Goal: Task Accomplishment & Management: Complete application form

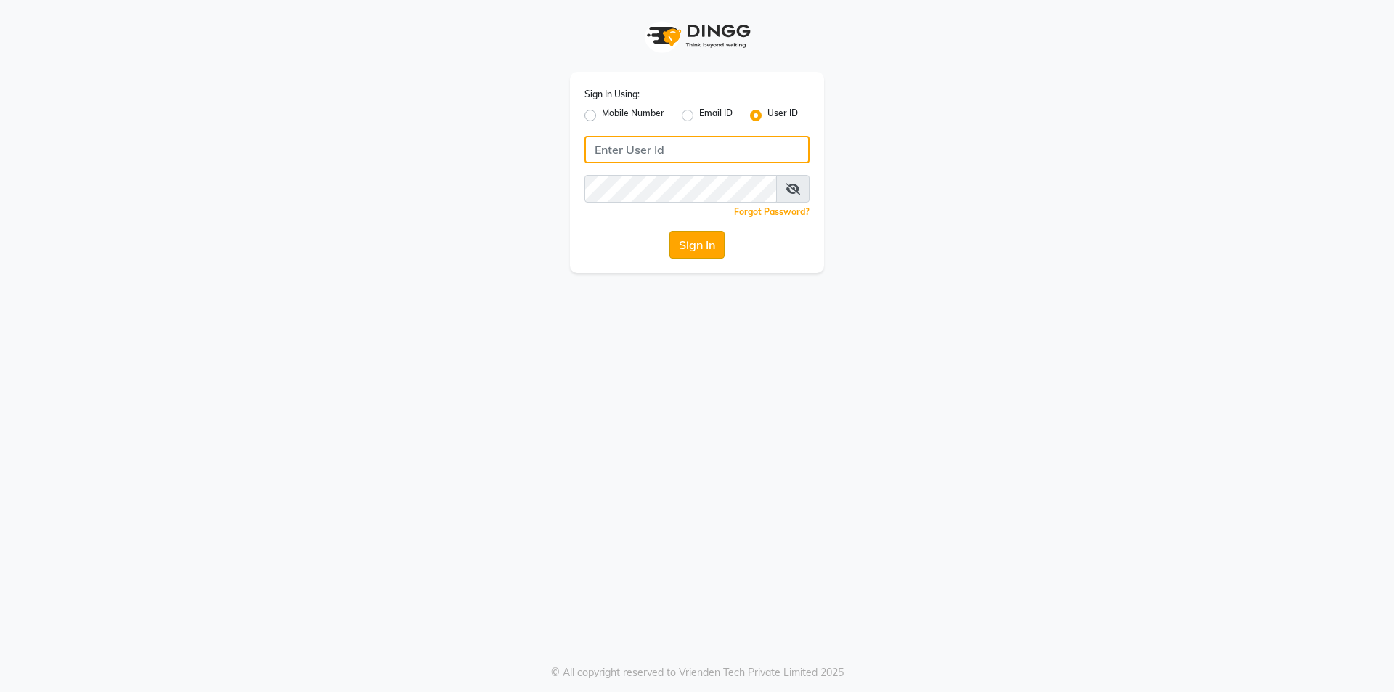
type input "Waves123"
click at [715, 235] on button "Sign In" at bounding box center [697, 245] width 55 height 28
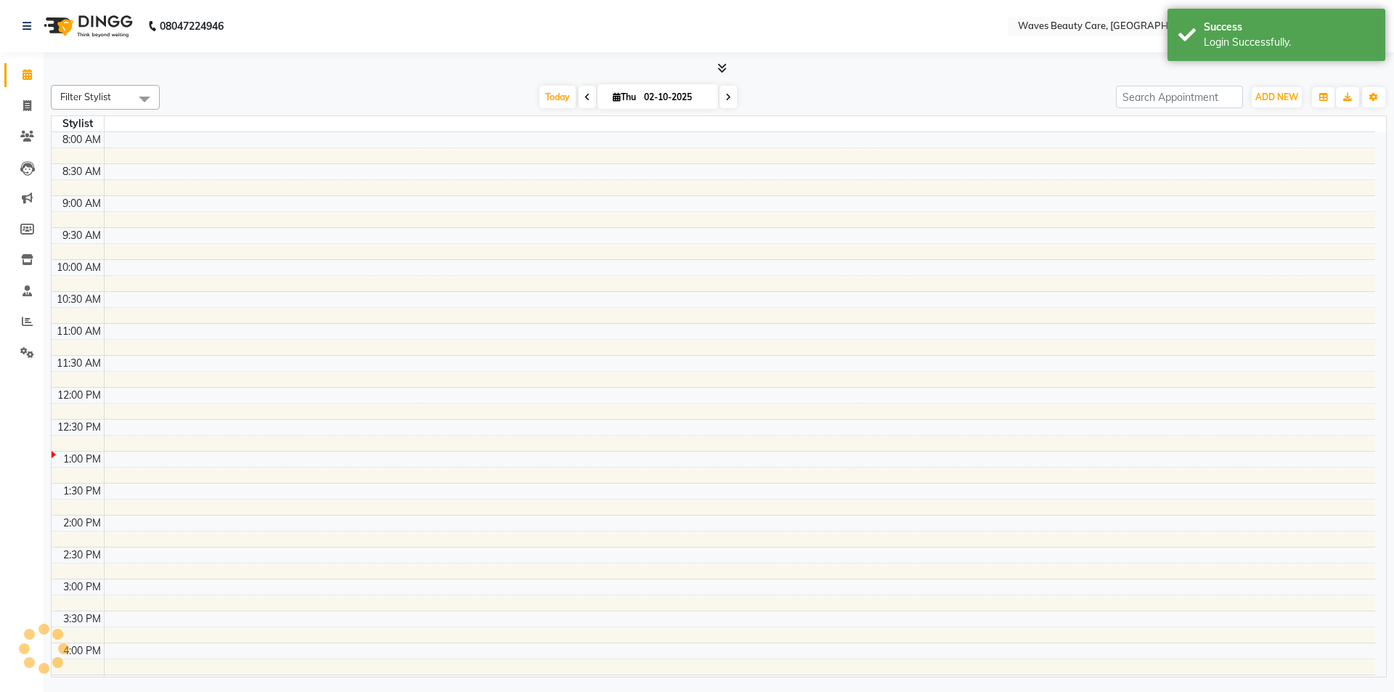
click at [710, 251] on td at bounding box center [739, 251] width 1271 height 16
select select "en"
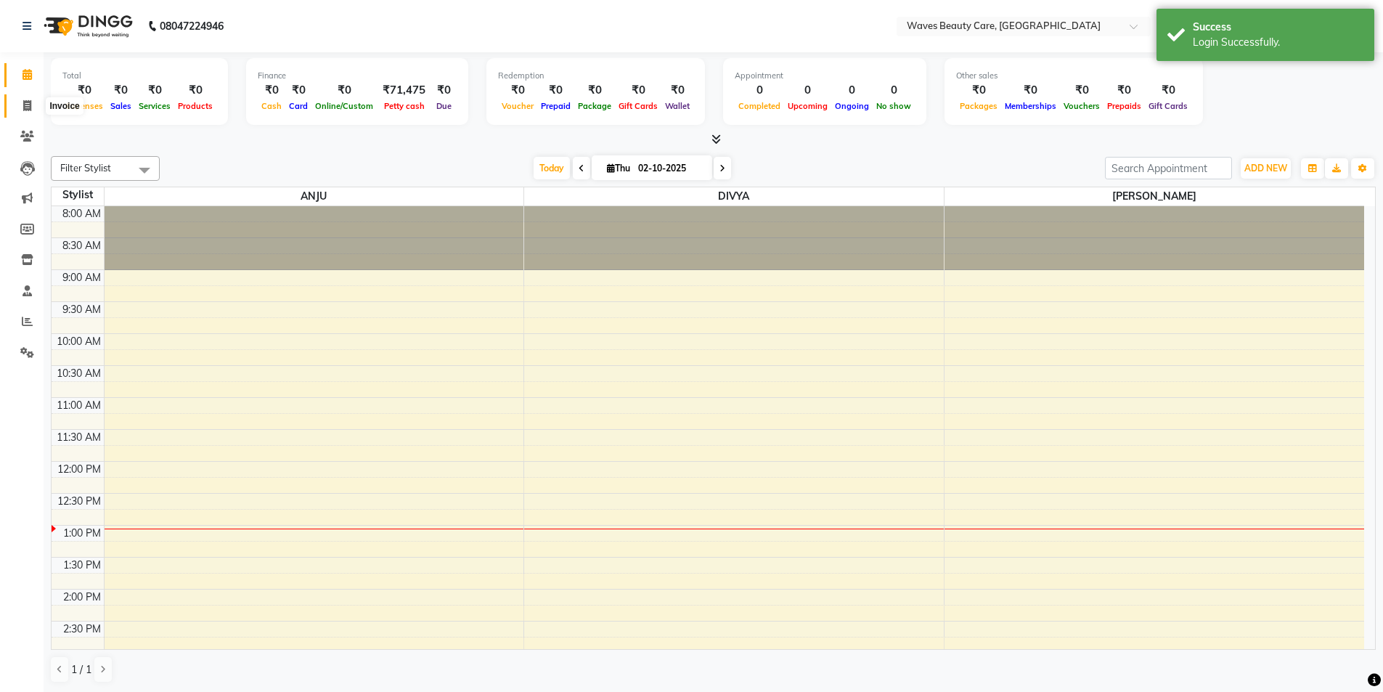
click at [26, 106] on icon at bounding box center [27, 105] width 8 height 11
select select "service"
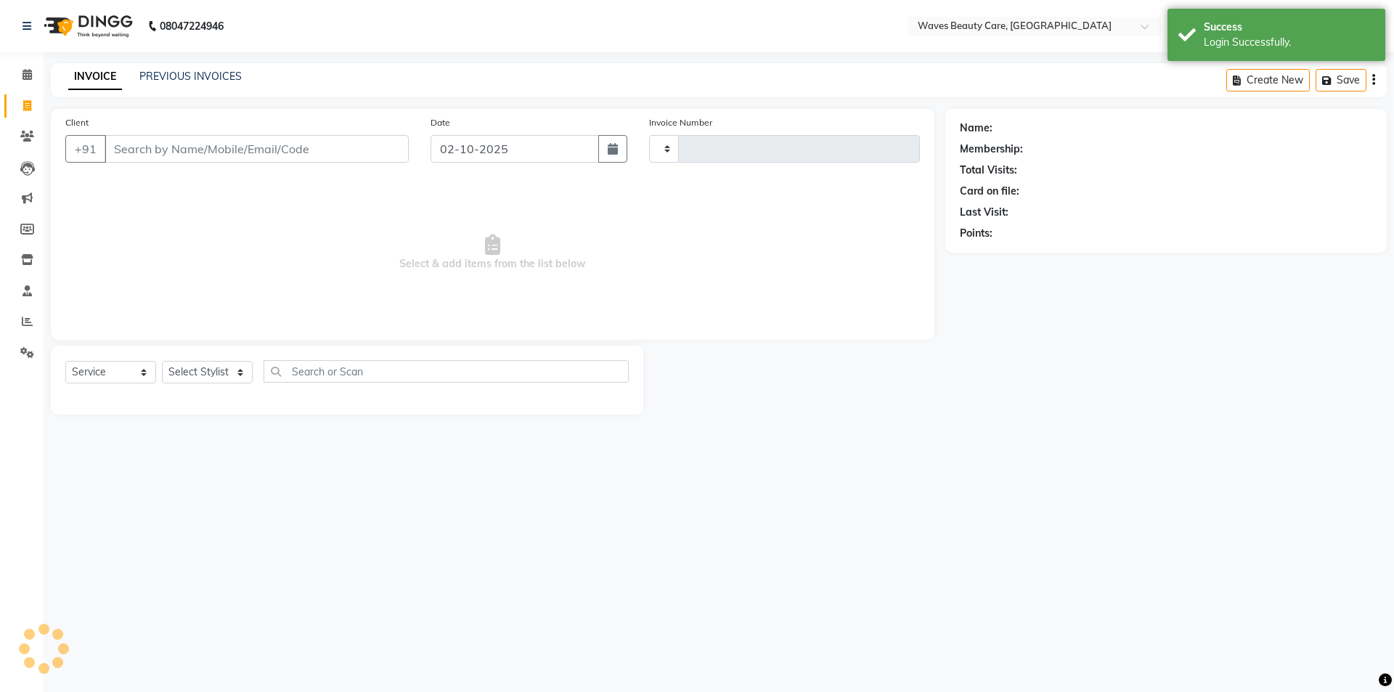
type input "1758"
select select "5946"
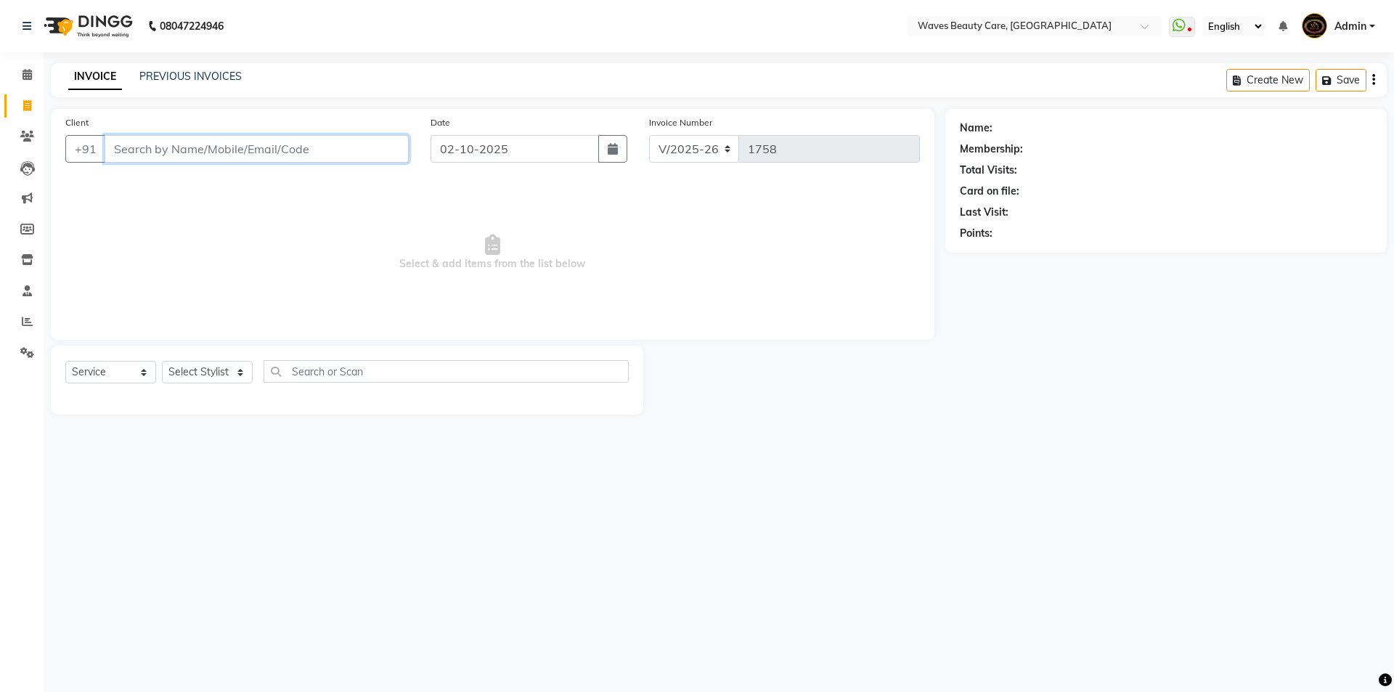
click at [227, 155] on input "Client" at bounding box center [257, 149] width 304 height 28
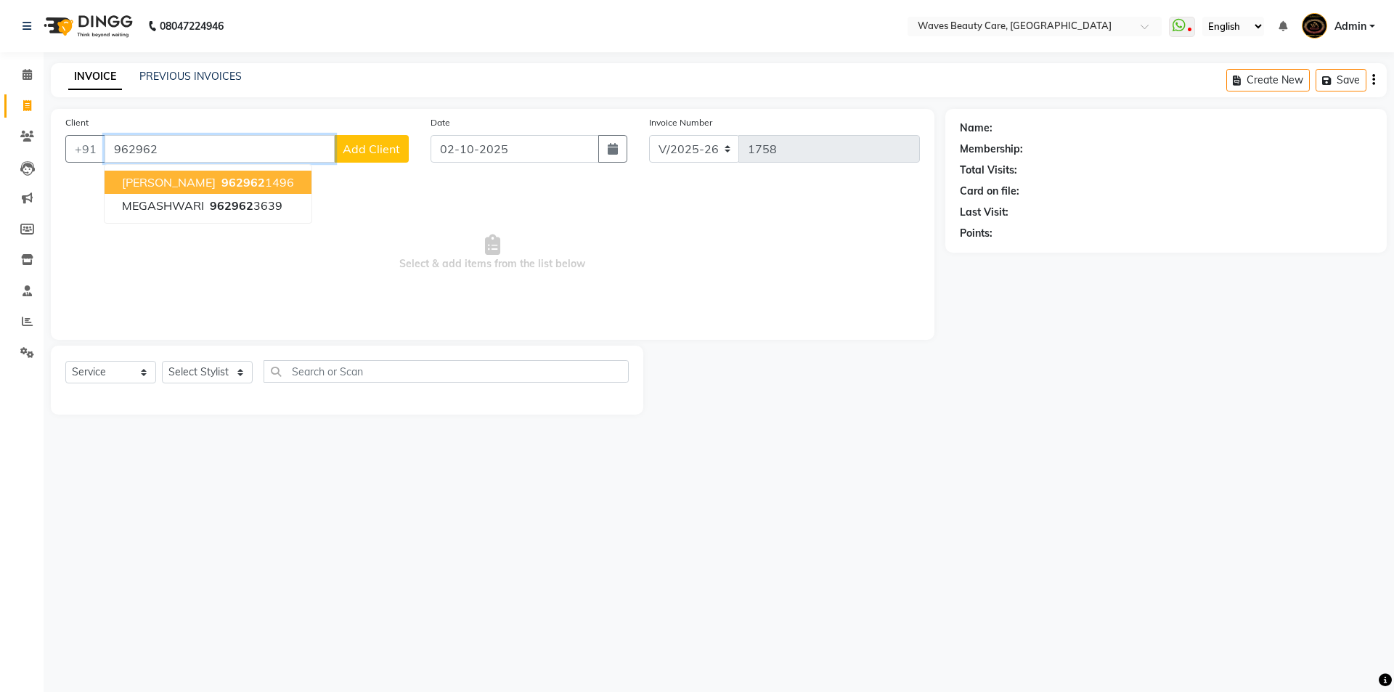
click at [255, 182] on button "[PERSON_NAME] 962962 1496" at bounding box center [208, 182] width 207 height 23
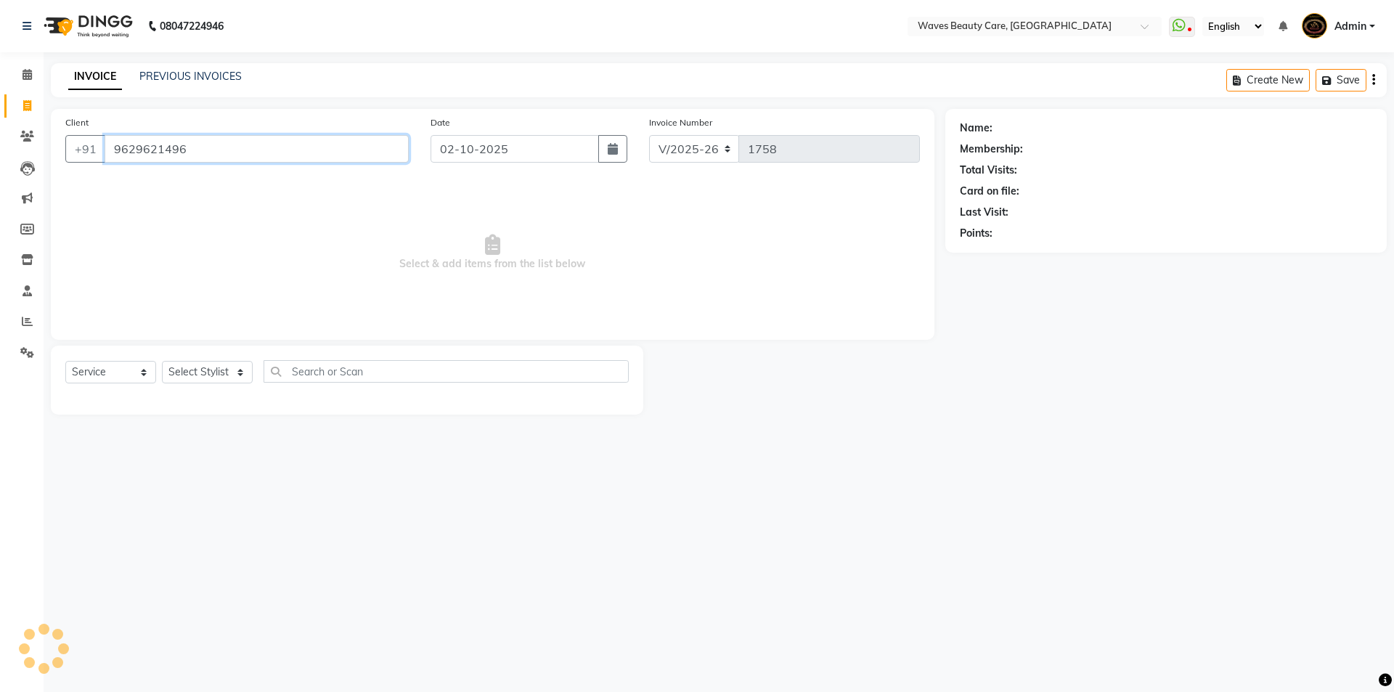
type input "9629621496"
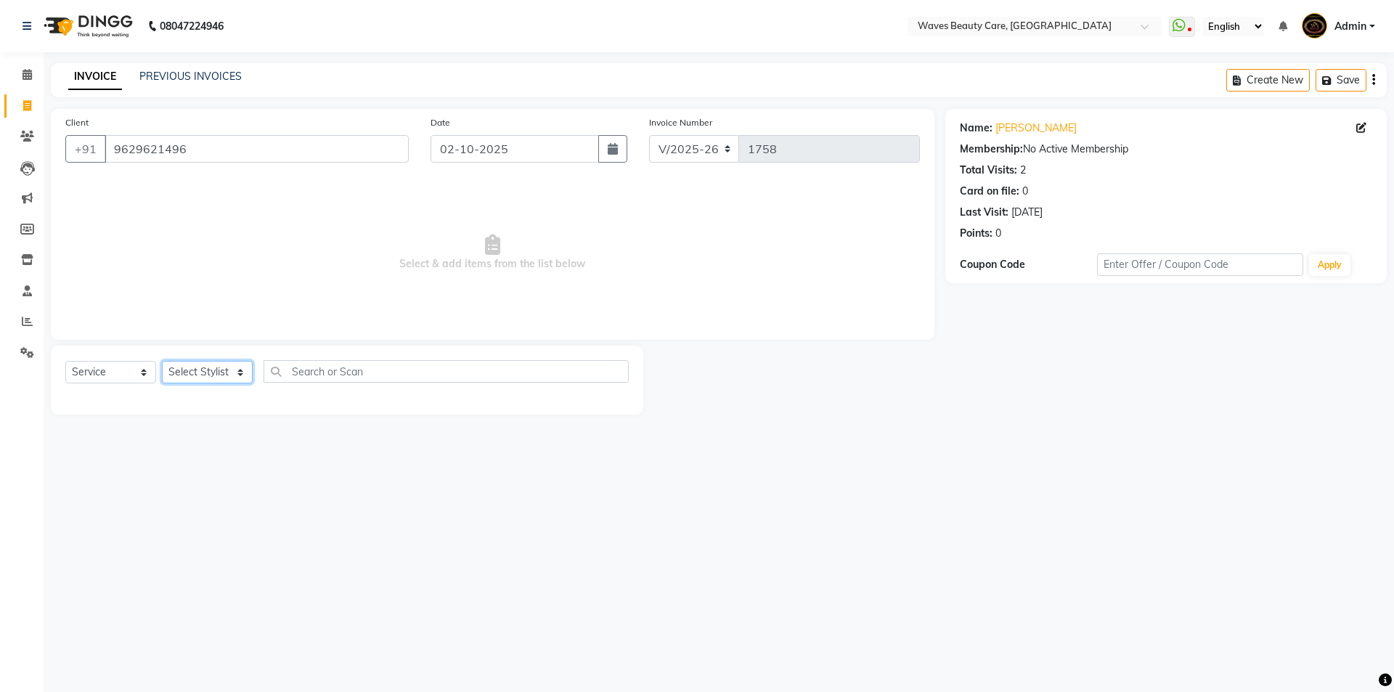
click at [206, 381] on select "Select Stylist ANJU DIVYA Yoganandhi [PERSON_NAME]" at bounding box center [207, 372] width 91 height 23
select select "42275"
click at [162, 361] on select "Select Stylist ANJU DIVYA Yoganandhi [PERSON_NAME]" at bounding box center [207, 372] width 91 height 23
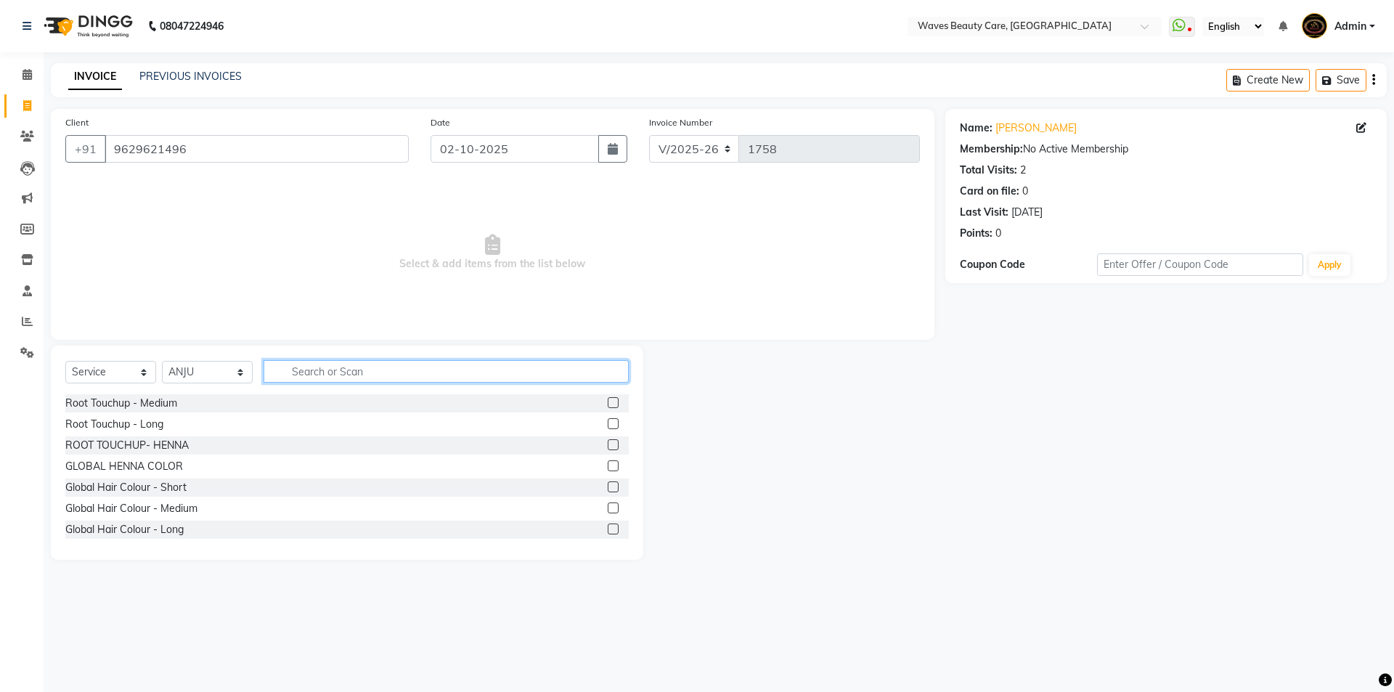
click at [286, 368] on input "text" at bounding box center [446, 371] width 365 height 23
type input "thre"
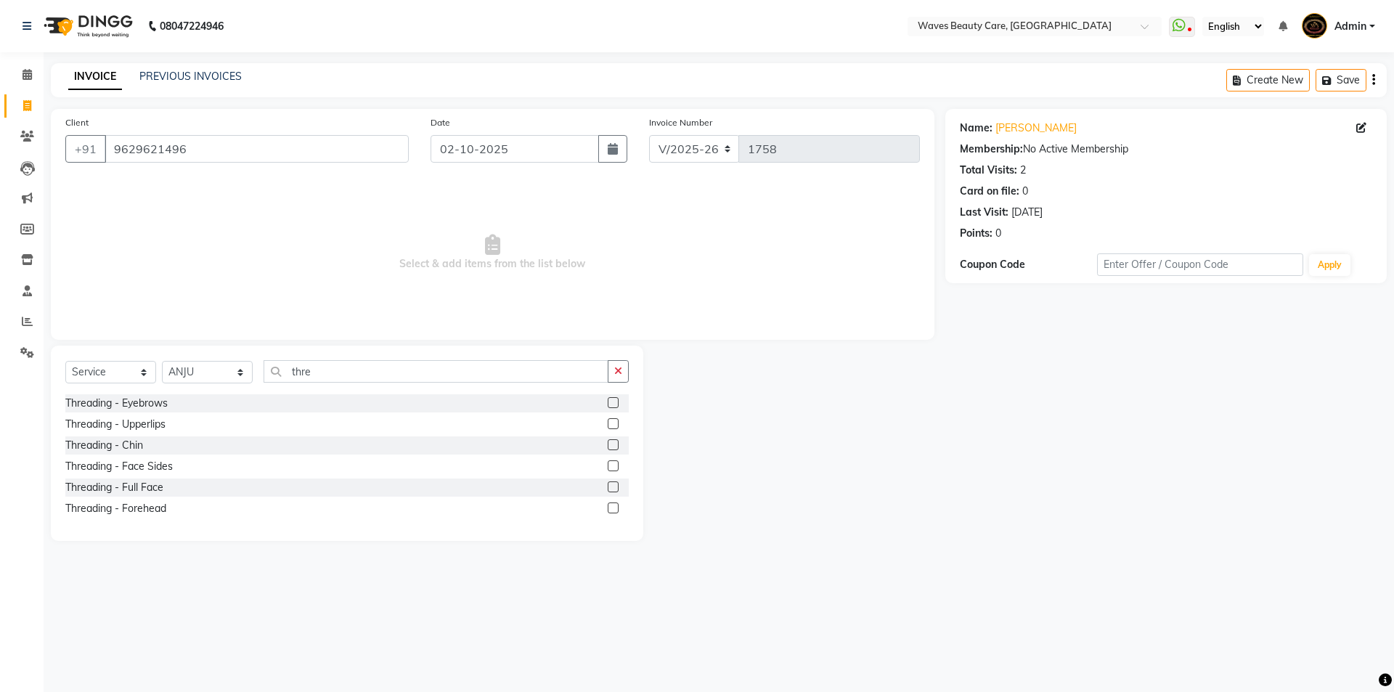
click at [611, 402] on label at bounding box center [613, 402] width 11 height 11
click at [611, 402] on input "checkbox" at bounding box center [612, 403] width 9 height 9
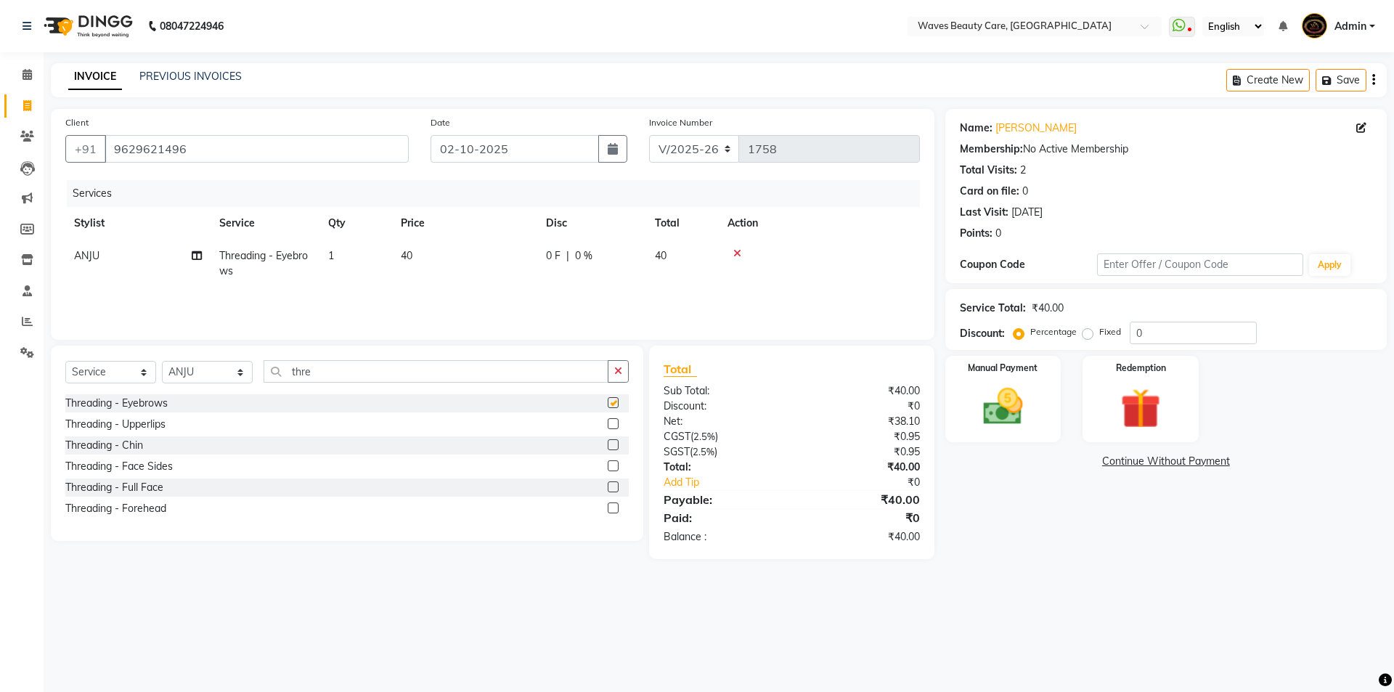
checkbox input "false"
click at [612, 420] on label at bounding box center [613, 423] width 11 height 11
click at [612, 420] on input "checkbox" at bounding box center [612, 424] width 9 height 9
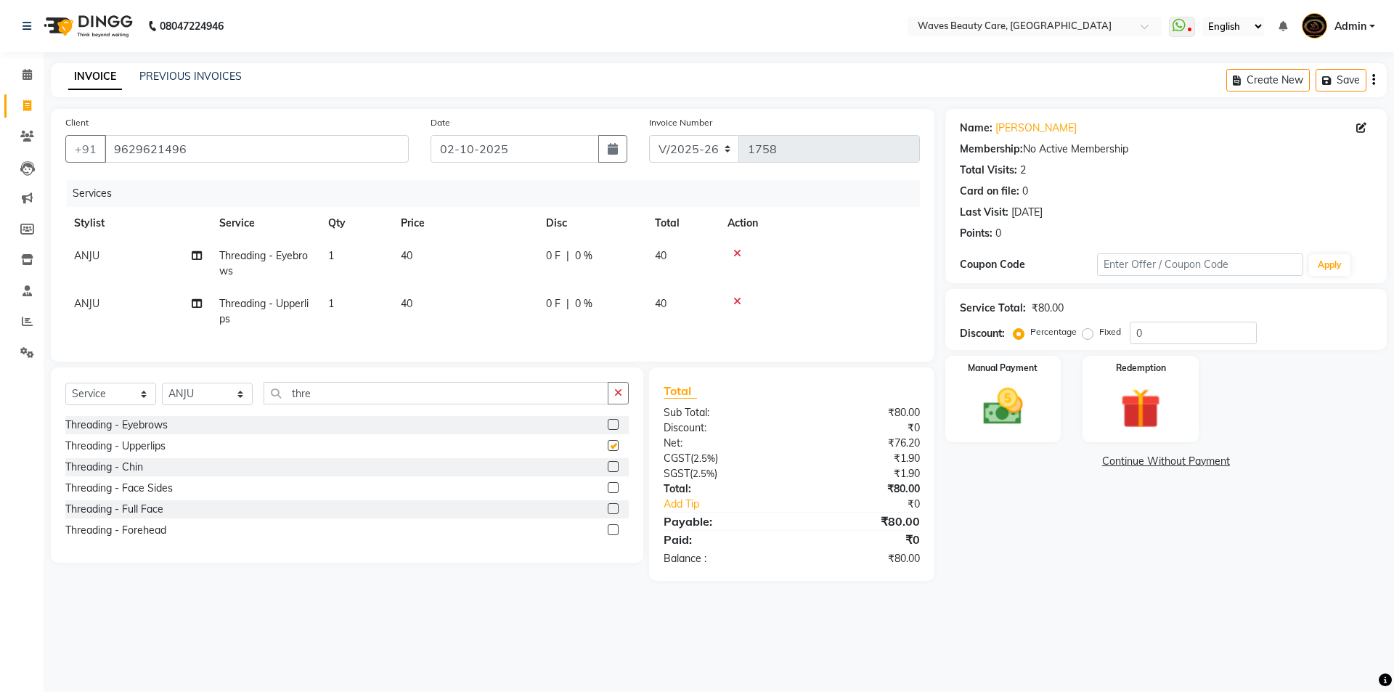
checkbox input "false"
click at [441, 297] on td "40" at bounding box center [464, 312] width 145 height 48
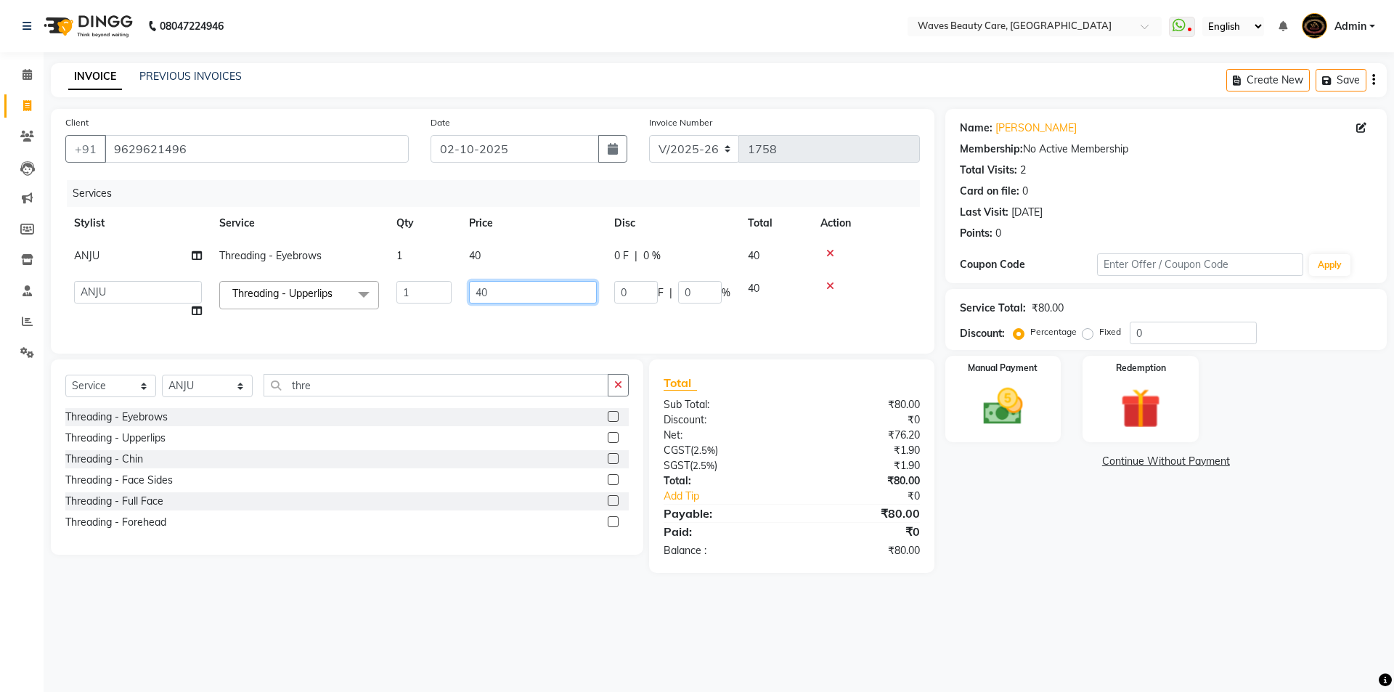
click at [550, 296] on input "40" at bounding box center [533, 292] width 128 height 23
type input "4"
type input "30"
click at [1033, 399] on img at bounding box center [1003, 407] width 68 height 48
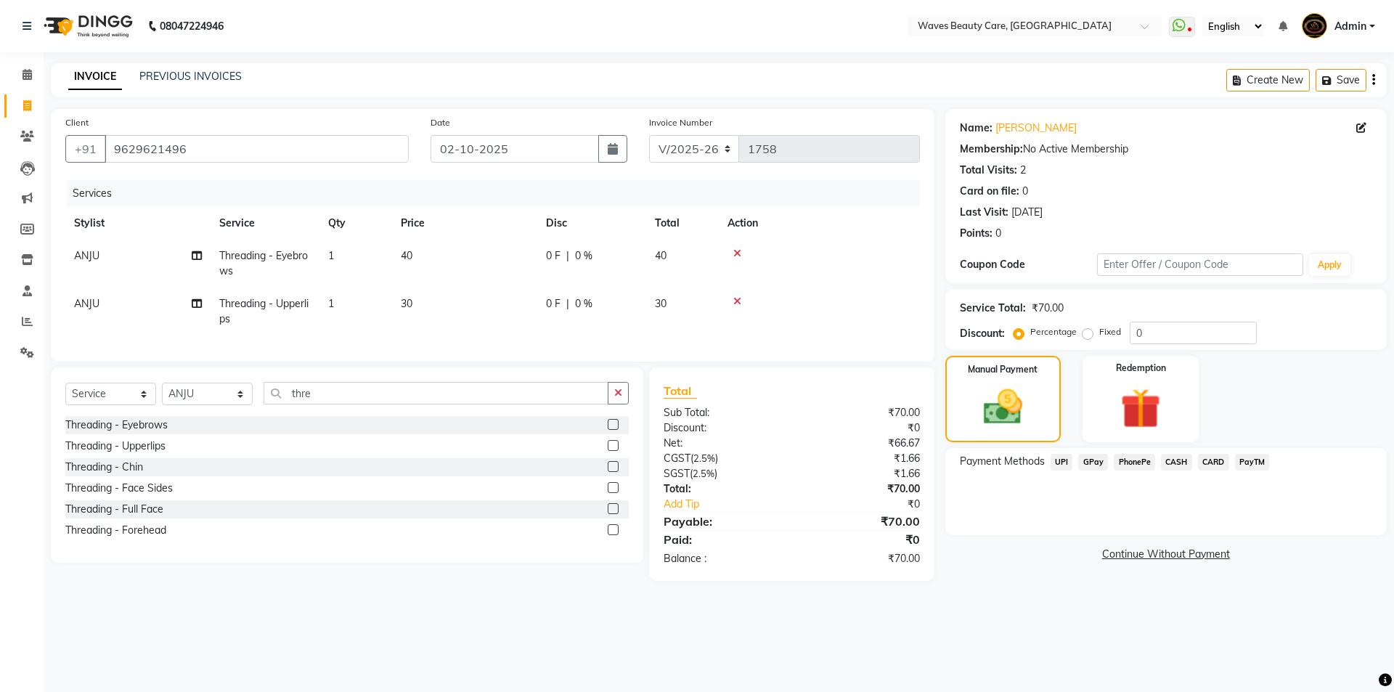
drag, startPoint x: 1168, startPoint y: 459, endPoint x: 1176, endPoint y: 469, distance: 13.4
click at [1168, 460] on span "CASH" at bounding box center [1176, 462] width 31 height 17
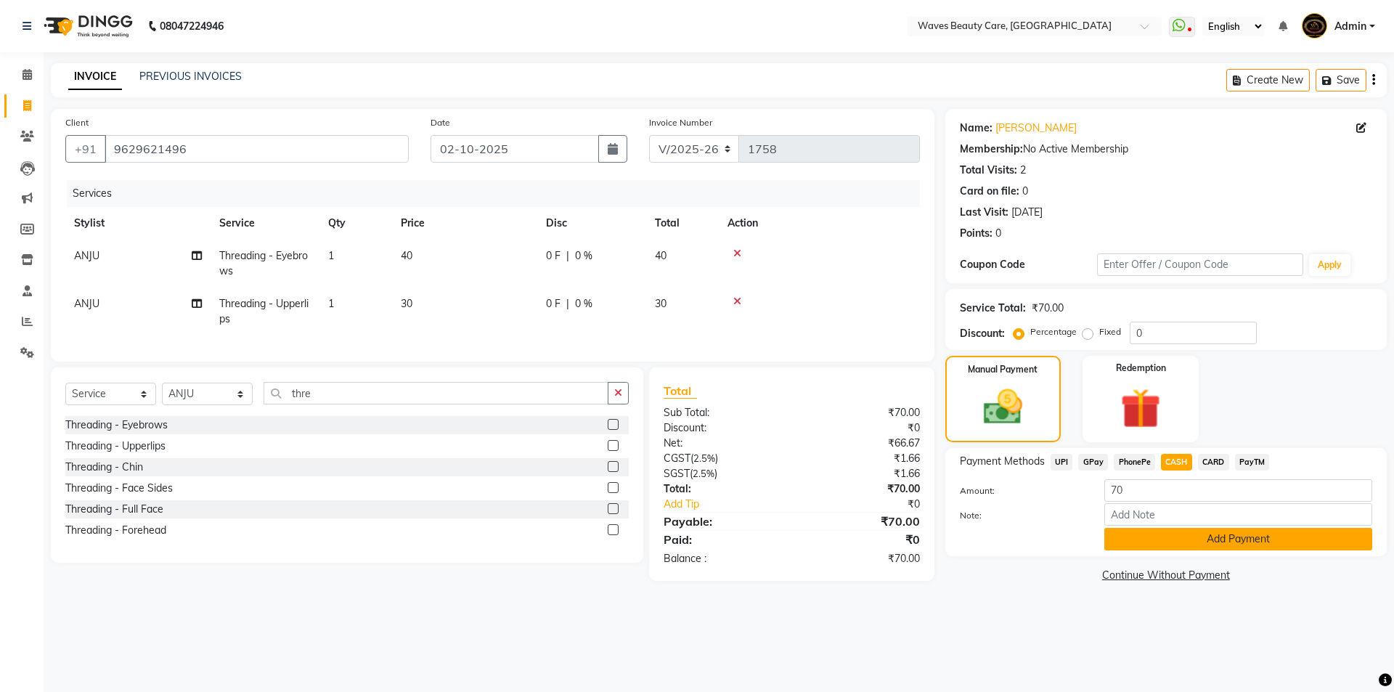
click at [1214, 550] on button "Add Payment" at bounding box center [1238, 539] width 268 height 23
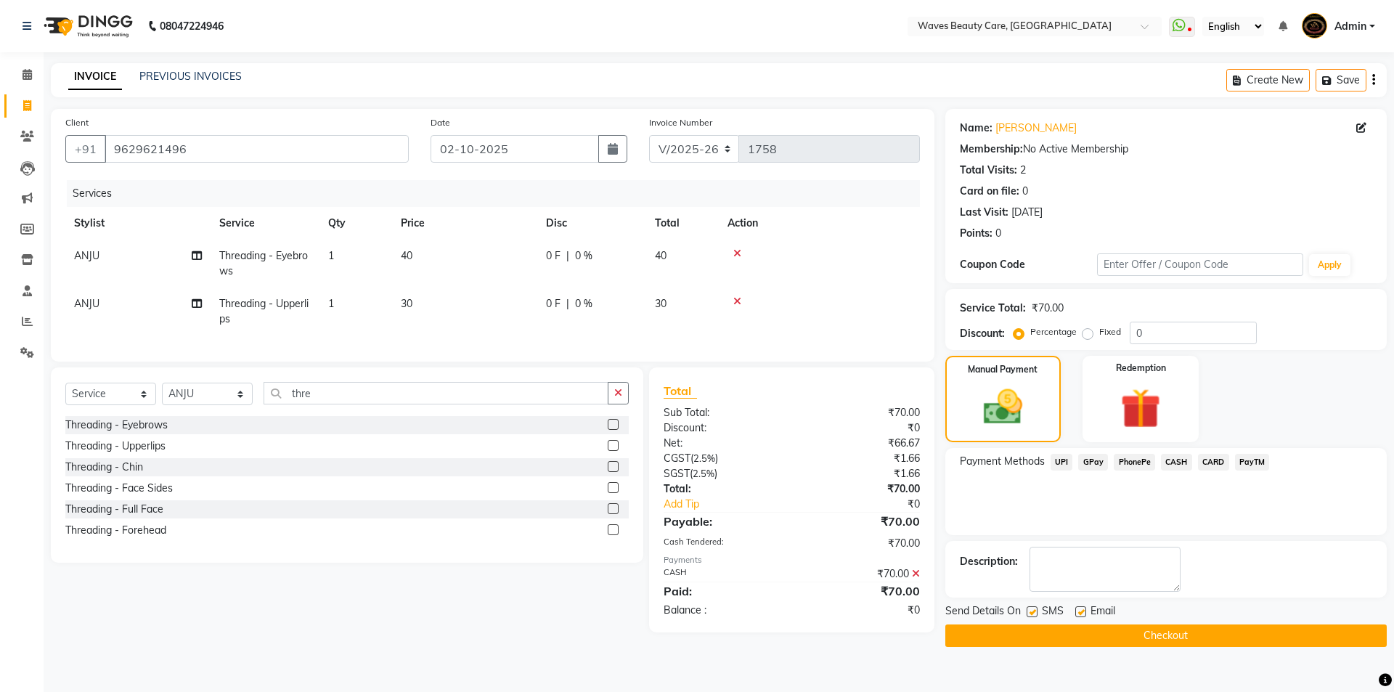
click at [1206, 627] on button "Checkout" at bounding box center [1165, 635] width 441 height 23
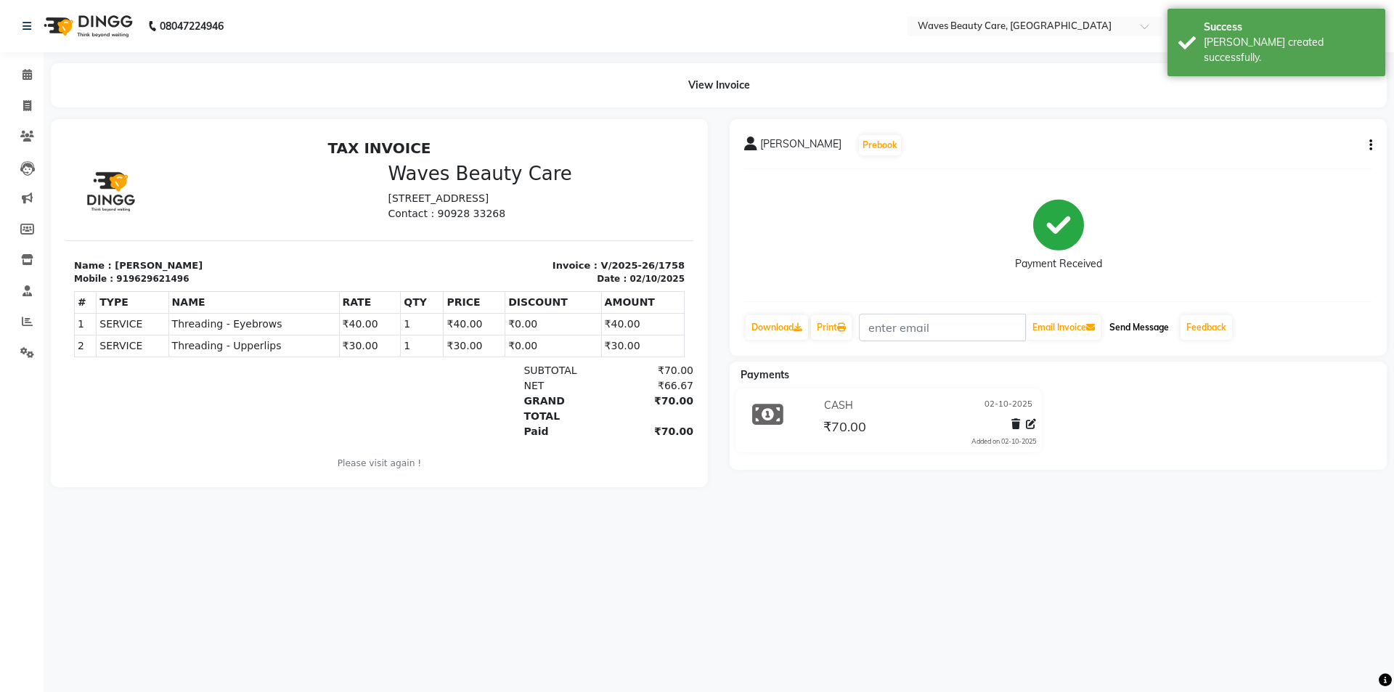
click at [1125, 330] on button "Send Message" at bounding box center [1139, 327] width 71 height 25
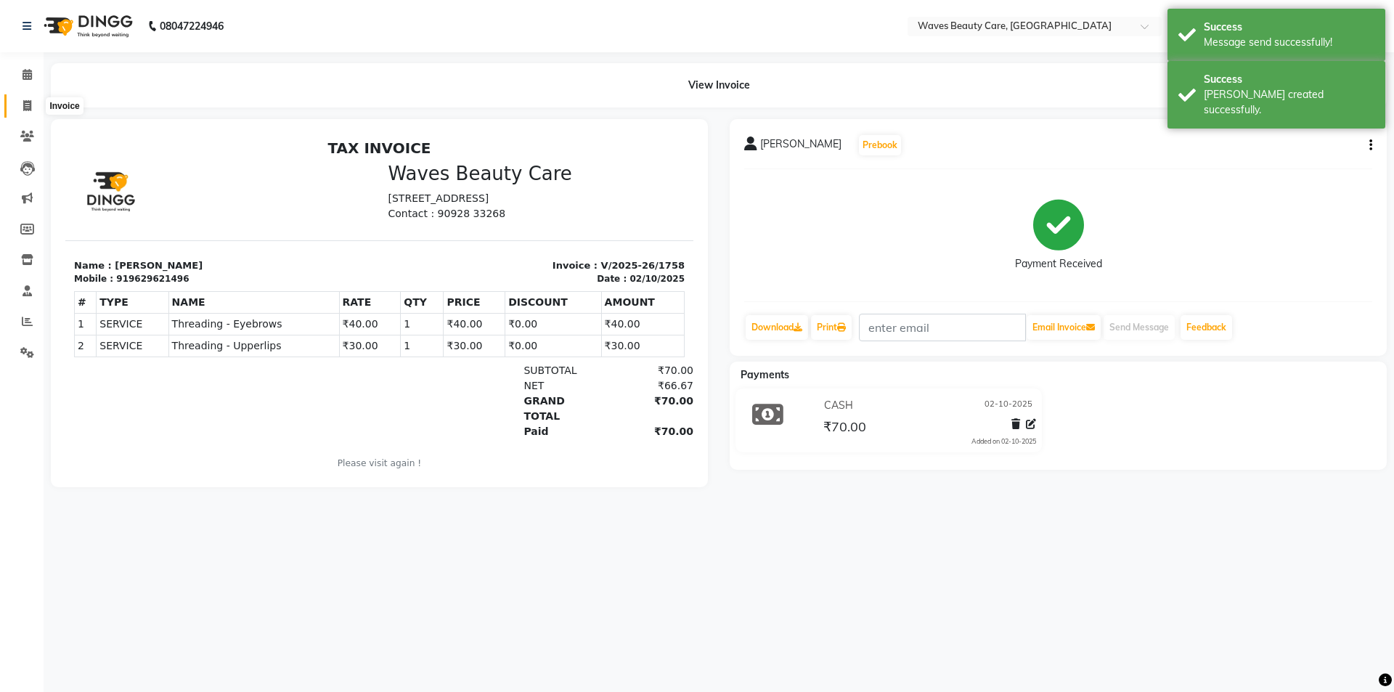
click at [27, 106] on icon at bounding box center [27, 105] width 8 height 11
select select "service"
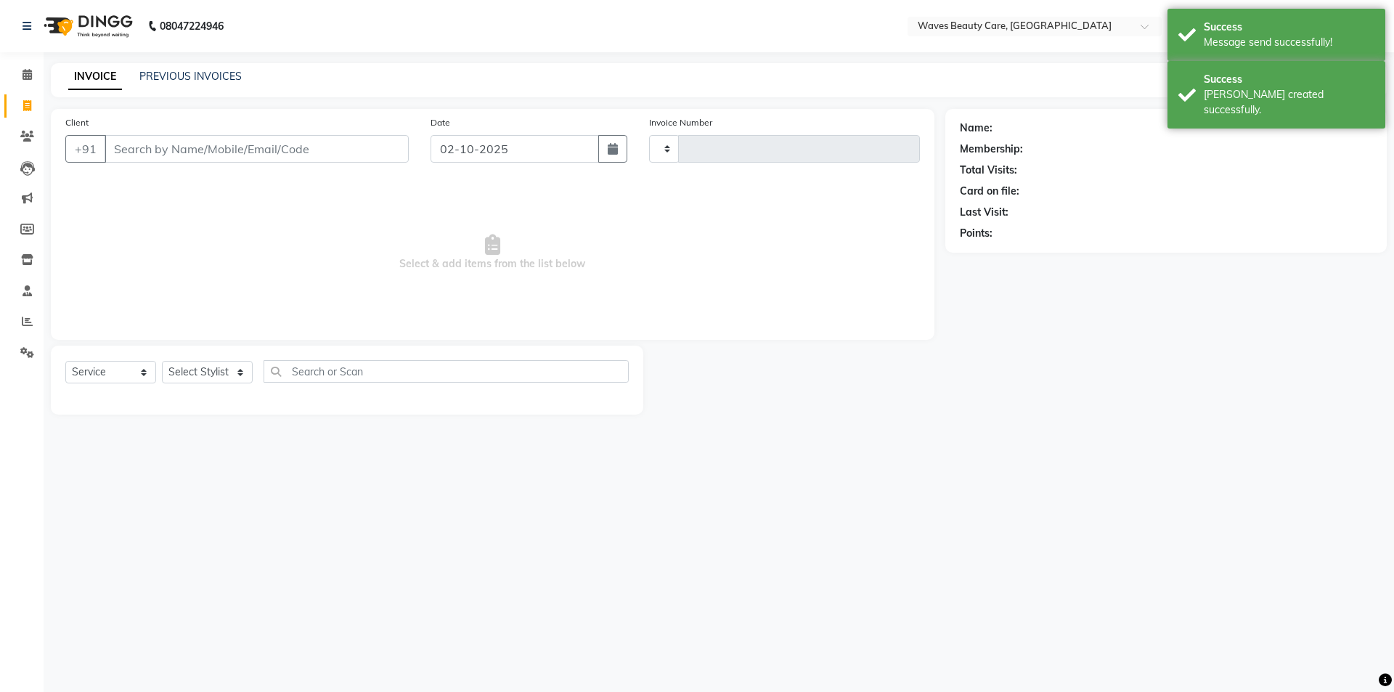
type input "1759"
select select "5946"
click at [205, 77] on link "PREVIOUS INVOICES" at bounding box center [190, 76] width 102 height 13
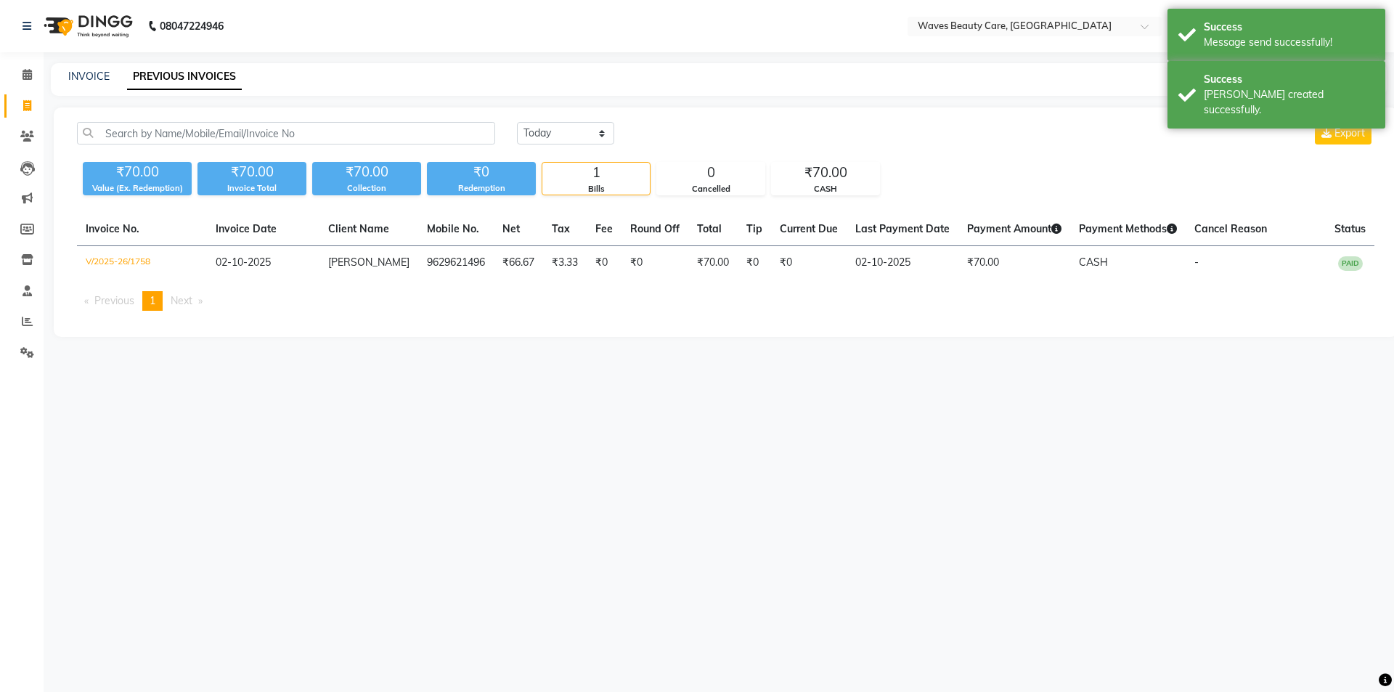
click at [236, 79] on link "PREVIOUS INVOICES" at bounding box center [184, 77] width 115 height 26
click at [588, 137] on select "[DATE] [DATE] Custom Range" at bounding box center [565, 133] width 97 height 23
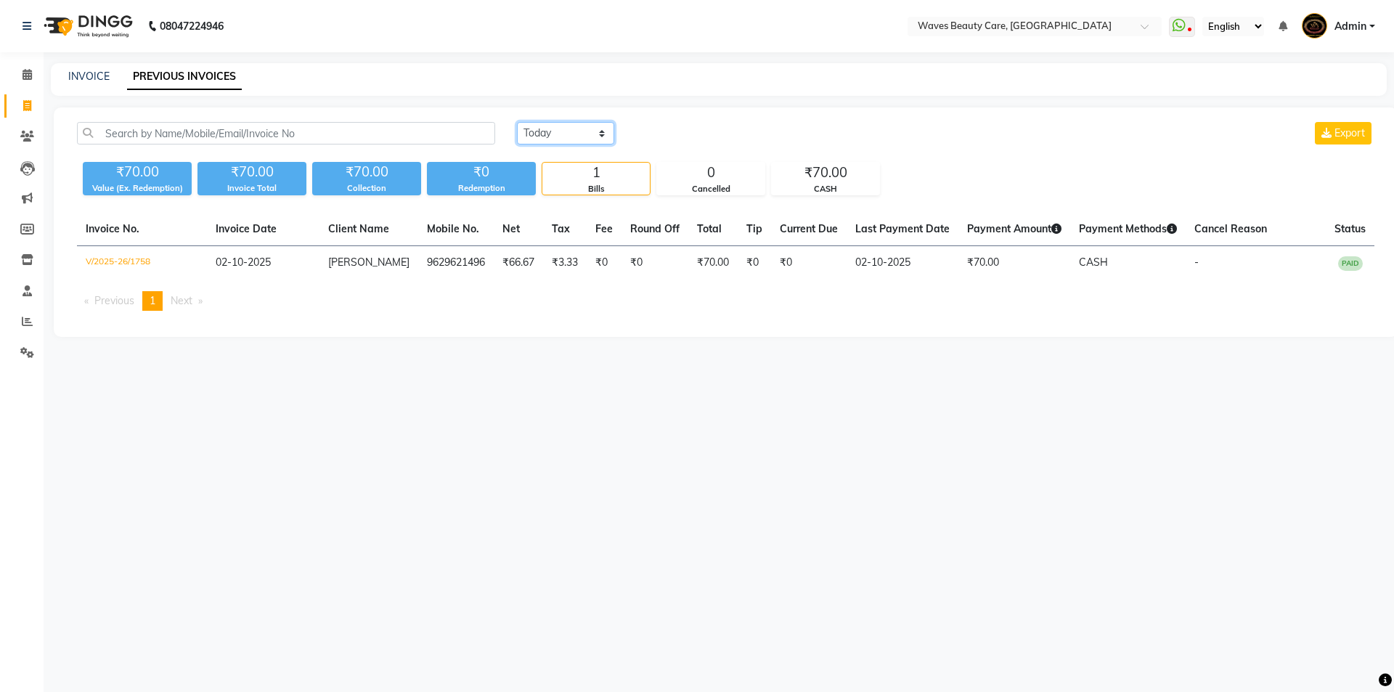
select select "[DATE]"
click at [517, 122] on select "[DATE] [DATE] Custom Range" at bounding box center [565, 133] width 97 height 23
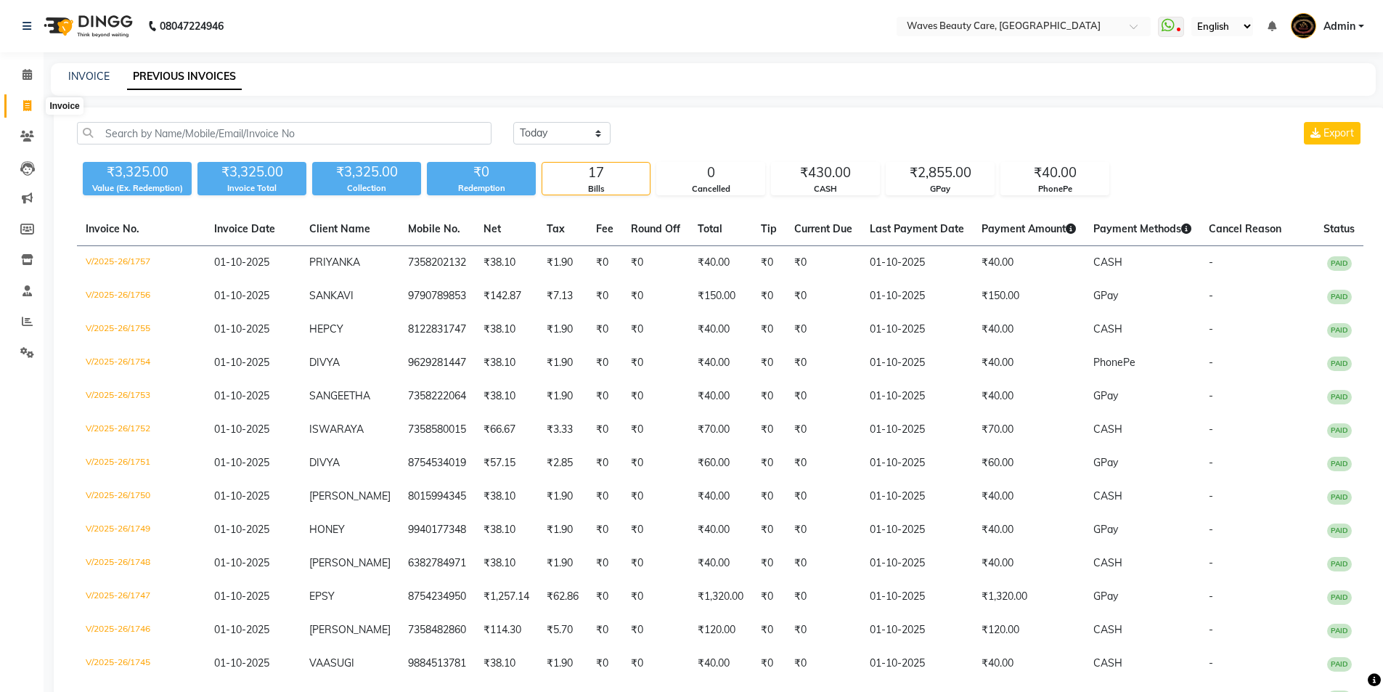
click at [33, 111] on span at bounding box center [27, 106] width 25 height 17
select select "service"
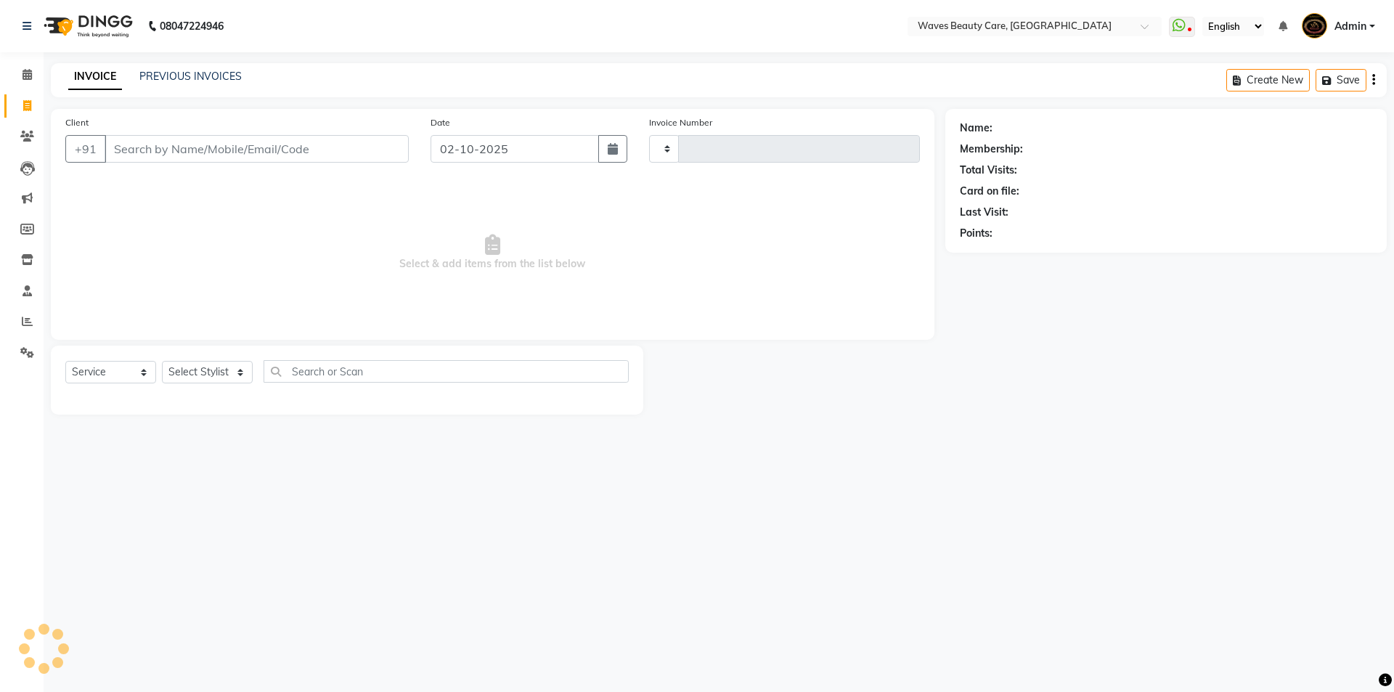
type input "1759"
select select "5946"
click at [370, 149] on input "Client" at bounding box center [257, 149] width 304 height 28
type input "m"
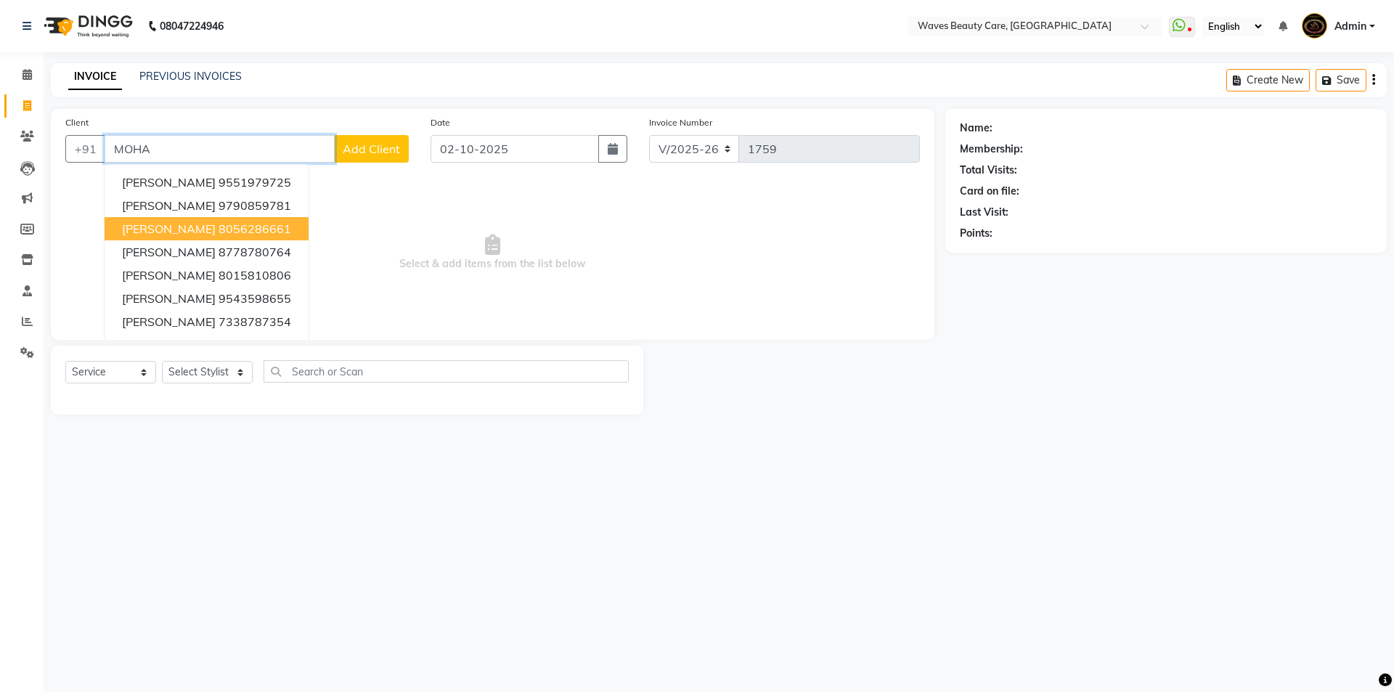
click at [256, 229] on button "[PERSON_NAME] 8056286661" at bounding box center [207, 228] width 204 height 23
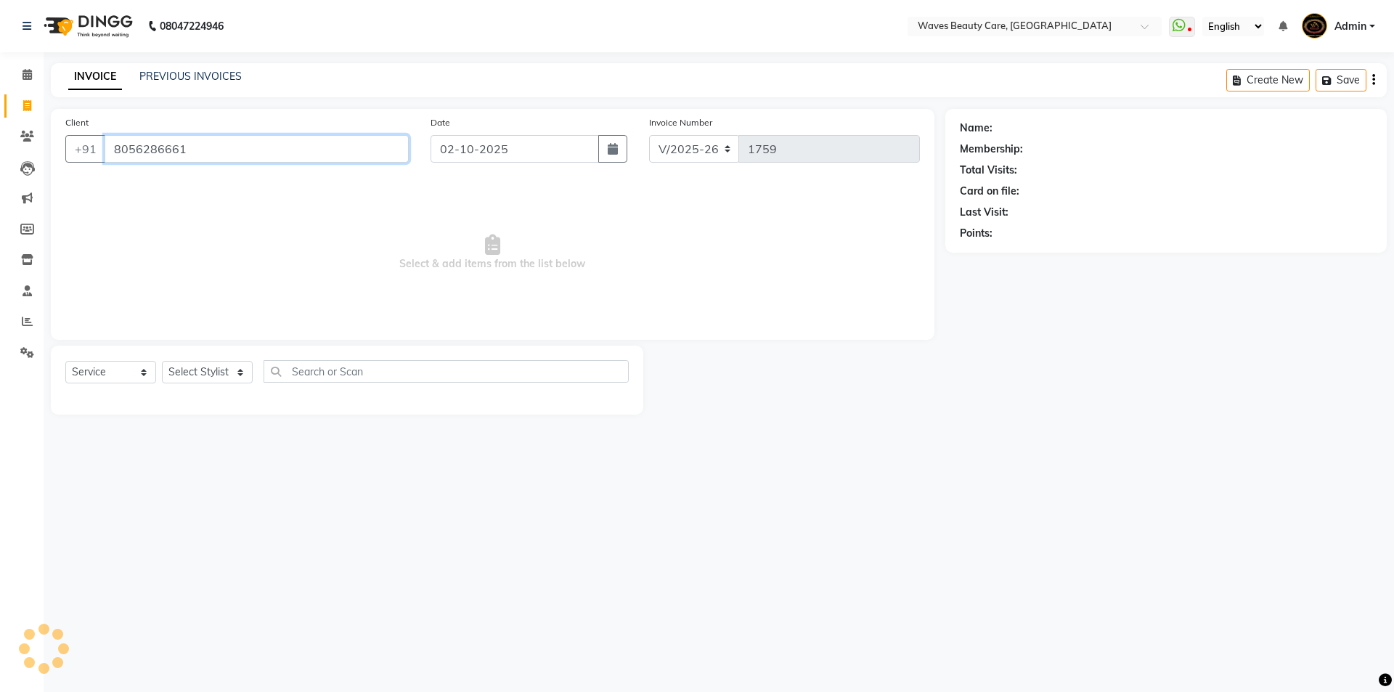
type input "8056286661"
click at [205, 367] on select "Select Stylist ANJU DIVYA Yoganandhi [PERSON_NAME]" at bounding box center [207, 372] width 91 height 23
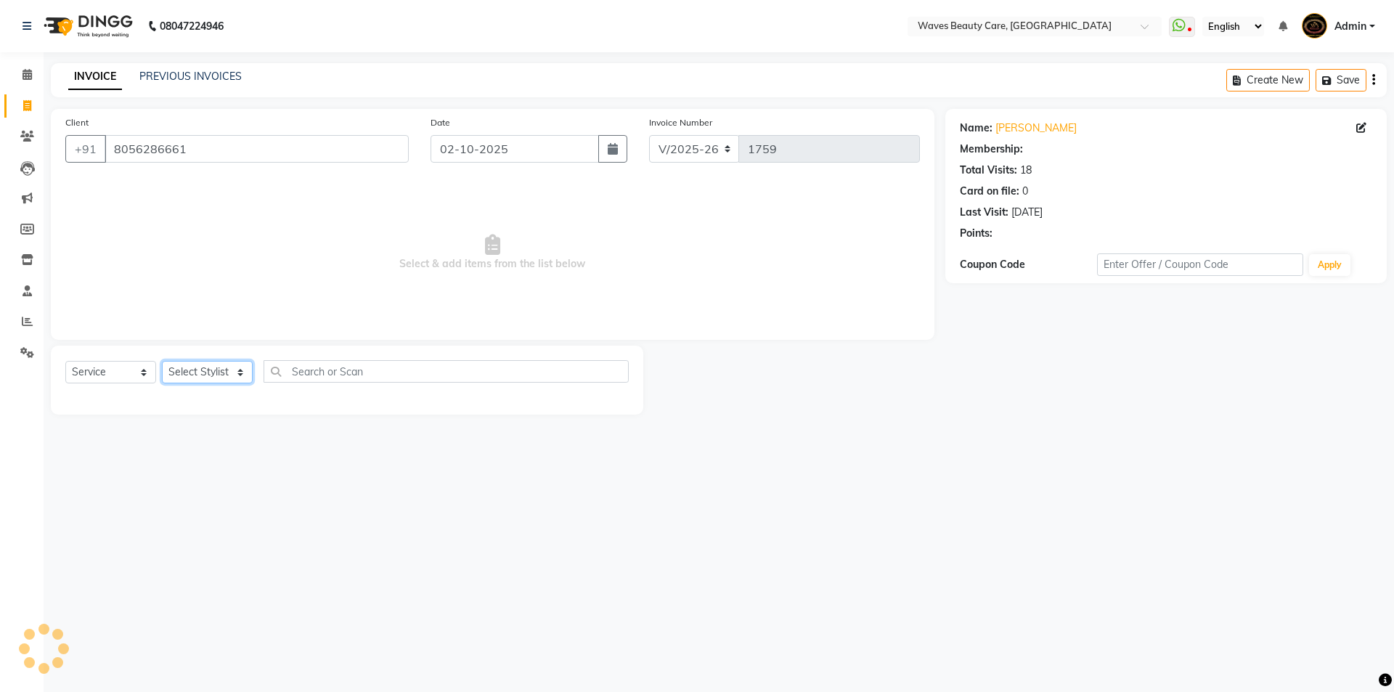
select select "42275"
click at [162, 361] on select "Select Stylist ANJU DIVYA Yoganandhi [PERSON_NAME]" at bounding box center [207, 372] width 91 height 23
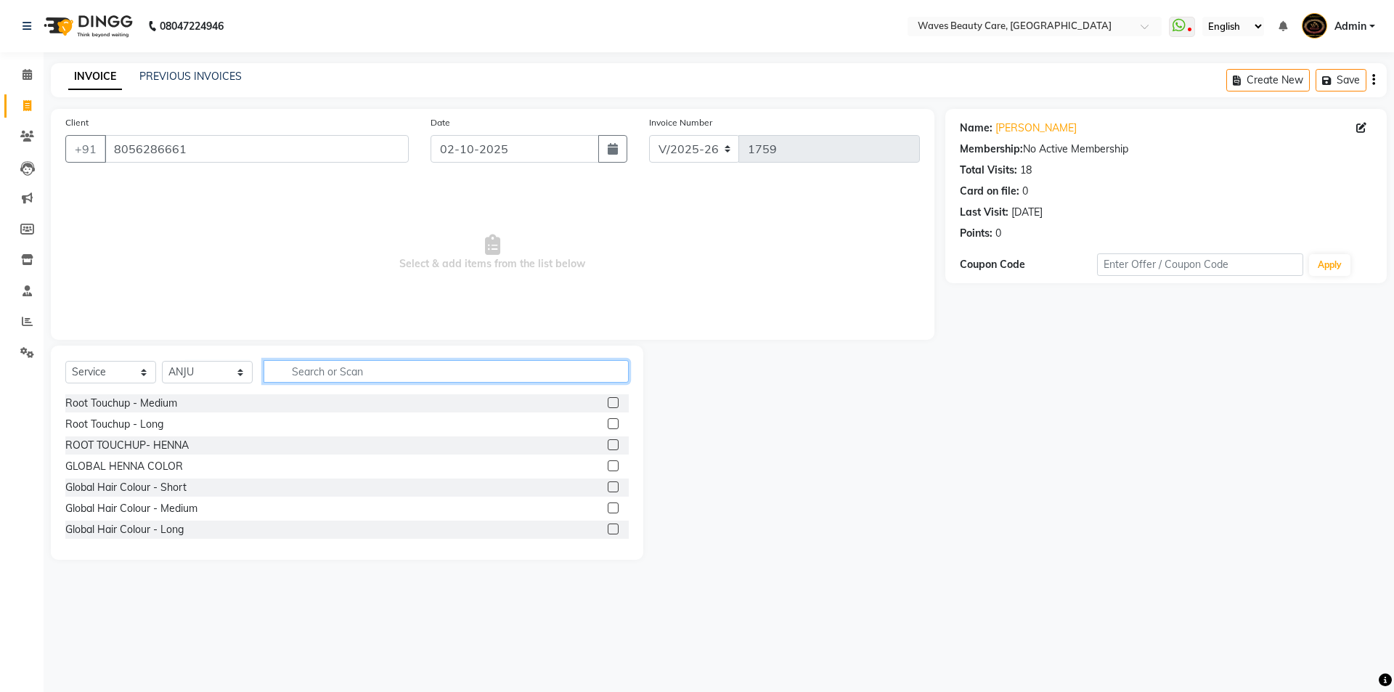
click at [290, 375] on input "text" at bounding box center [446, 371] width 365 height 23
type input "THRE"
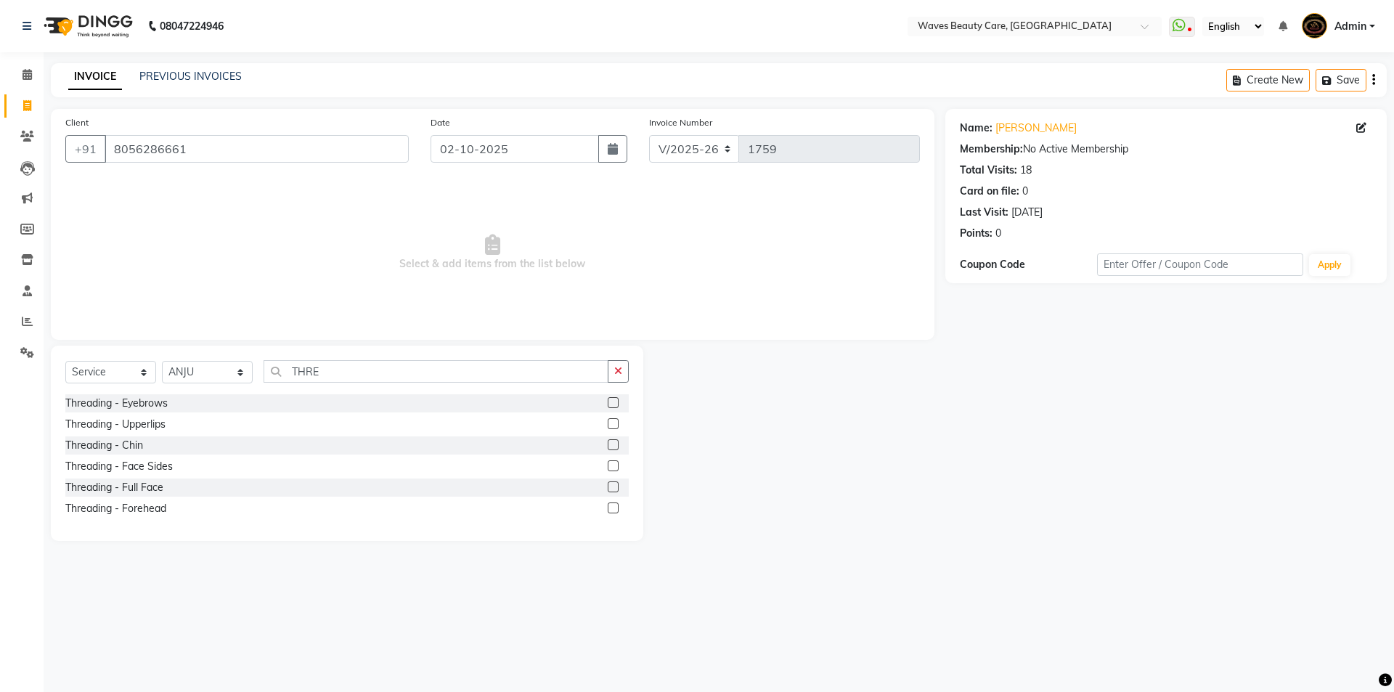
click at [615, 406] on label at bounding box center [613, 402] width 11 height 11
click at [615, 406] on input "checkbox" at bounding box center [612, 403] width 9 height 9
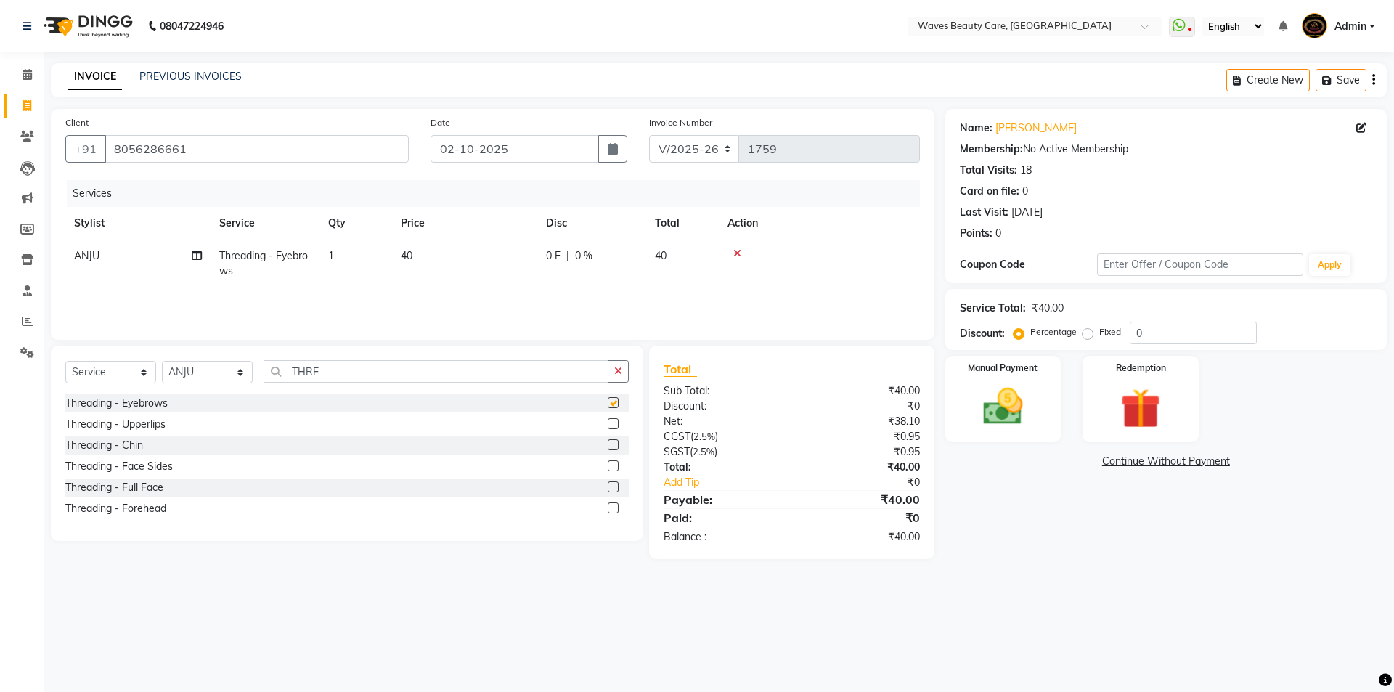
checkbox input "false"
click at [1020, 395] on img at bounding box center [1003, 407] width 68 height 48
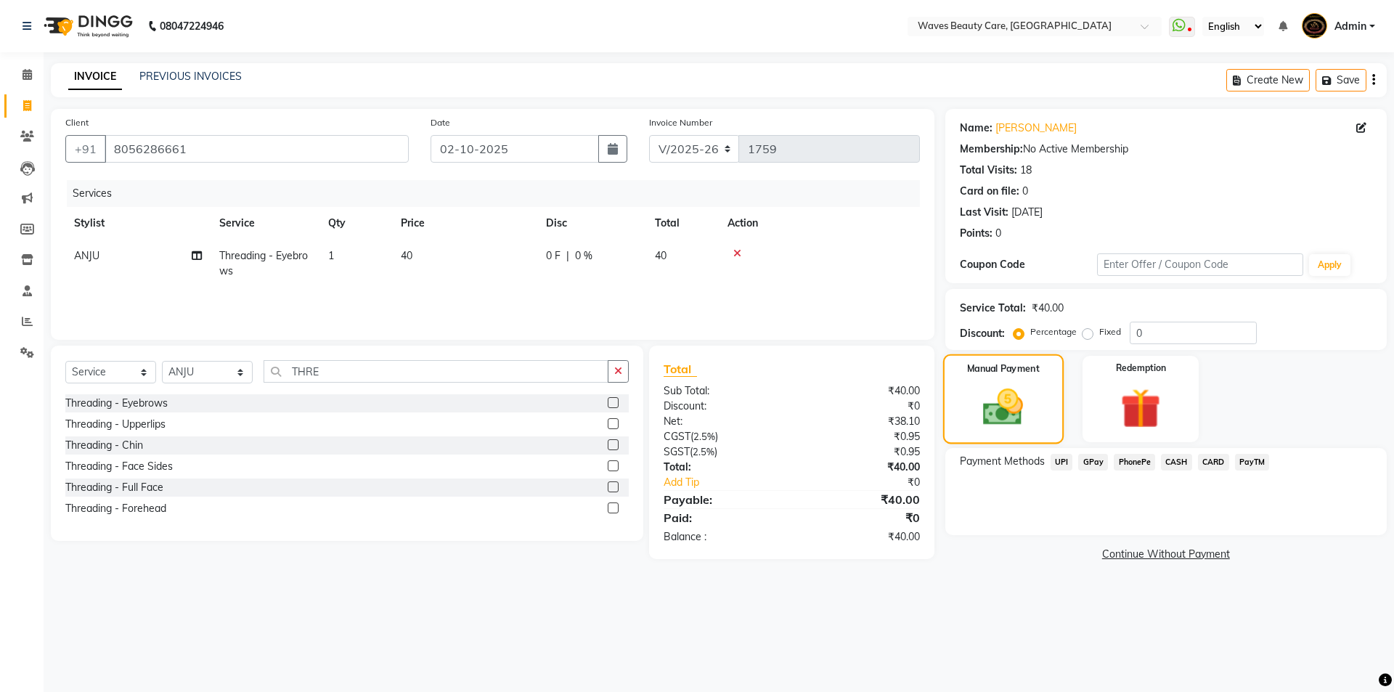
click at [1030, 423] on img at bounding box center [1002, 407] width 65 height 46
click at [1089, 460] on span "GPay" at bounding box center [1093, 462] width 30 height 17
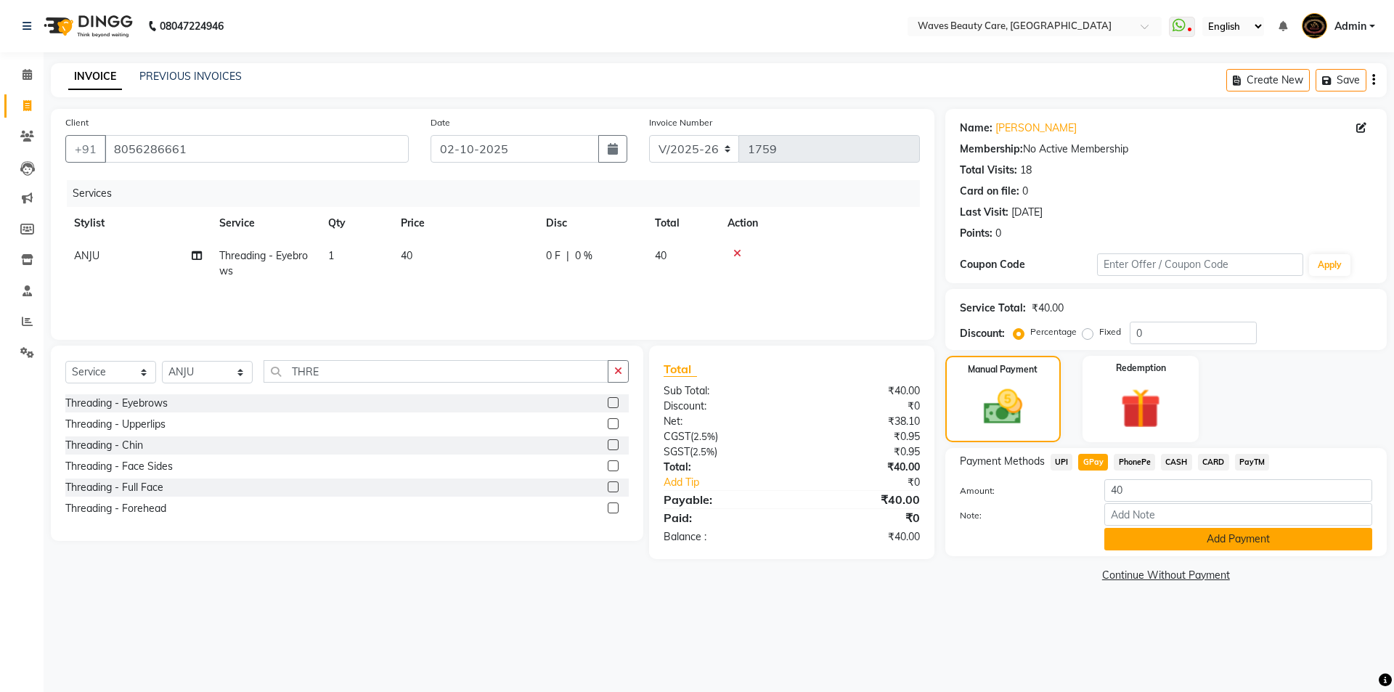
click at [1134, 541] on button "Add Payment" at bounding box center [1238, 539] width 268 height 23
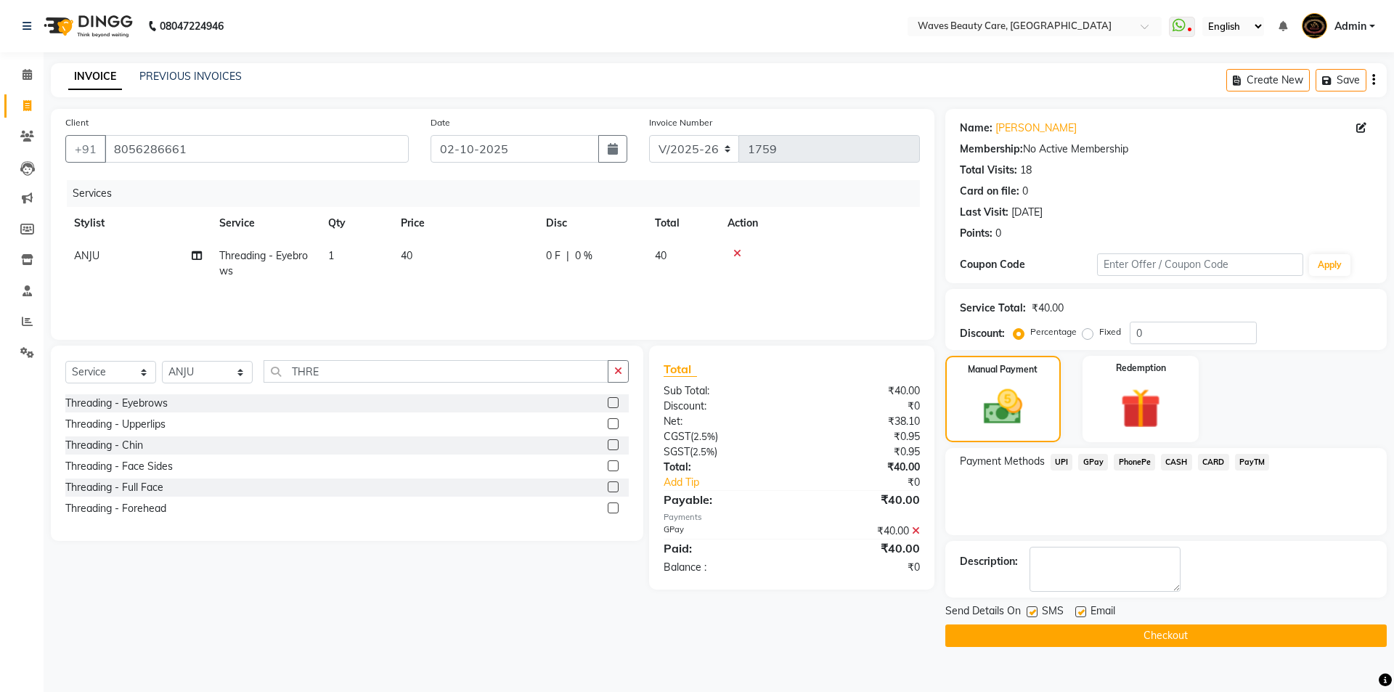
click at [1150, 634] on button "Checkout" at bounding box center [1165, 635] width 441 height 23
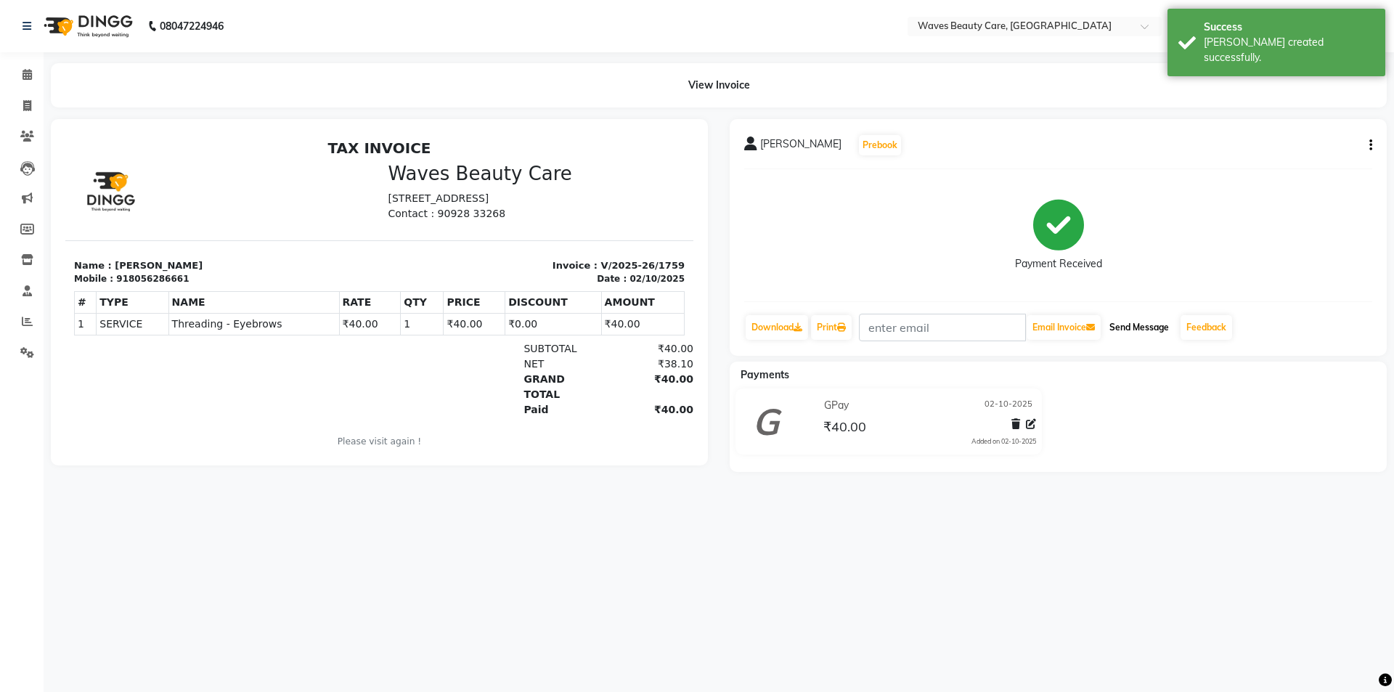
click at [1132, 326] on button "Send Message" at bounding box center [1139, 327] width 71 height 25
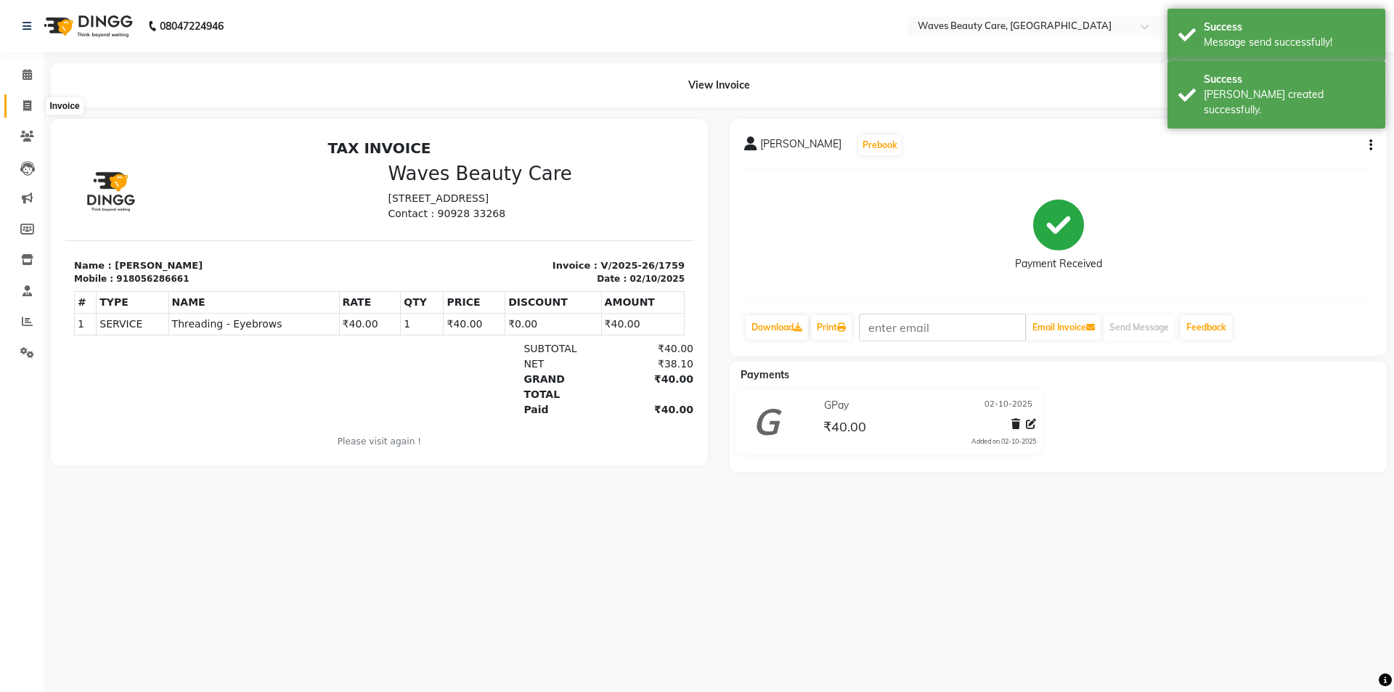
click at [31, 110] on icon at bounding box center [27, 105] width 8 height 11
select select "5946"
select select "service"
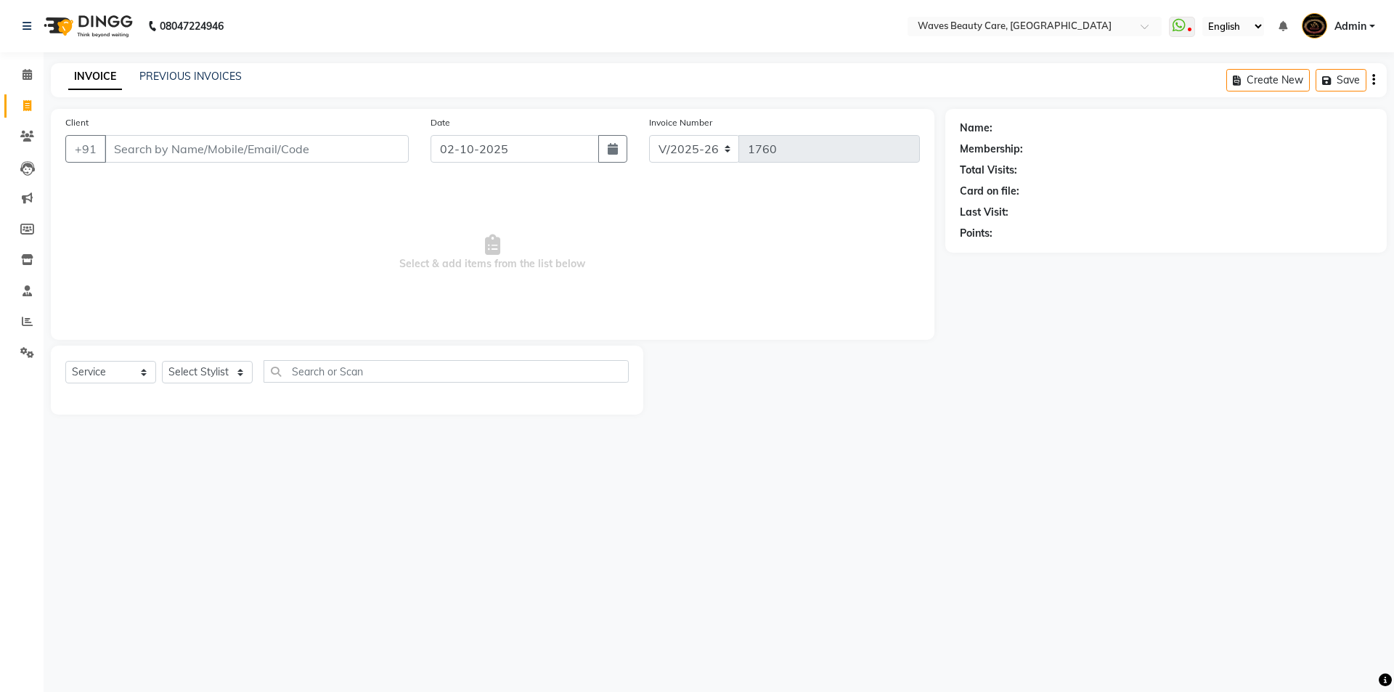
click at [147, 144] on input "Client" at bounding box center [257, 149] width 304 height 28
click at [226, 376] on select "Select Stylist ANJU DIVYA Yoganandhi [PERSON_NAME]" at bounding box center [207, 372] width 91 height 23
select select "66638"
click at [162, 361] on select "Select Stylist ANJU DIVYA Yoganandhi [PERSON_NAME]" at bounding box center [207, 372] width 91 height 23
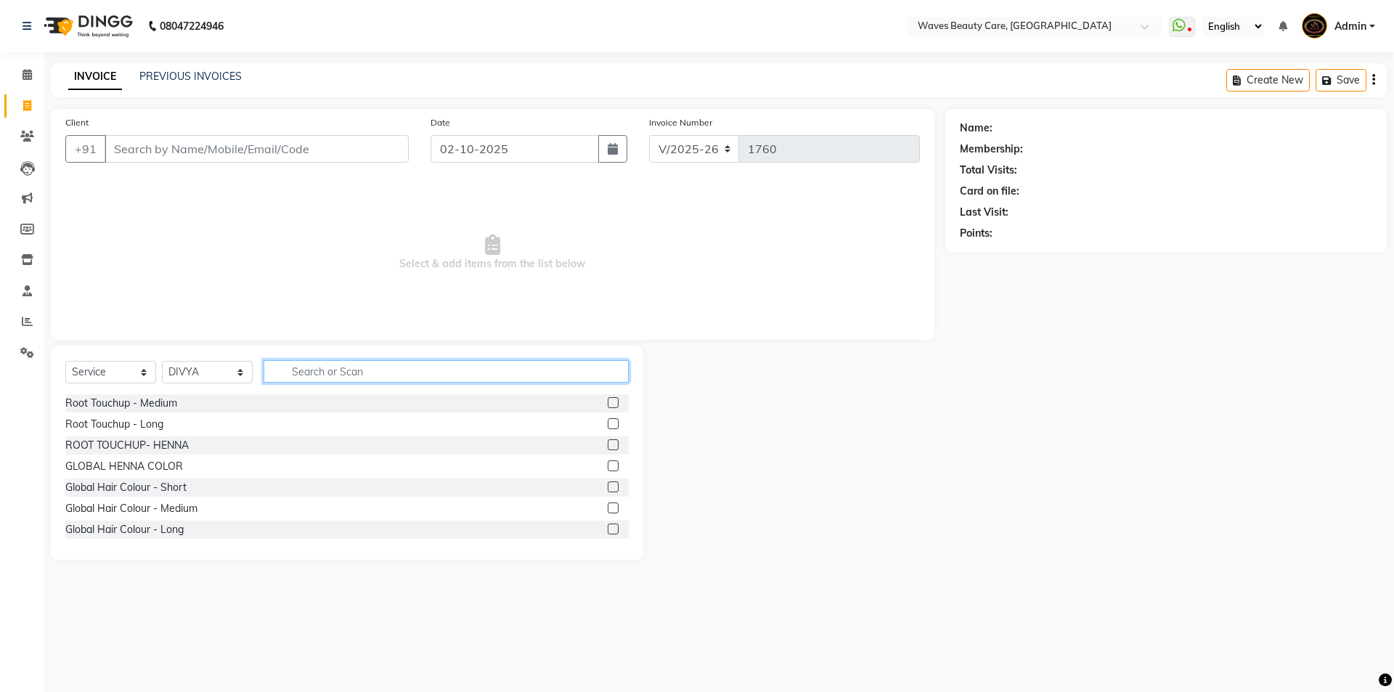
click at [305, 372] on input "text" at bounding box center [446, 371] width 365 height 23
click at [171, 142] on input "Client" at bounding box center [257, 149] width 304 height 28
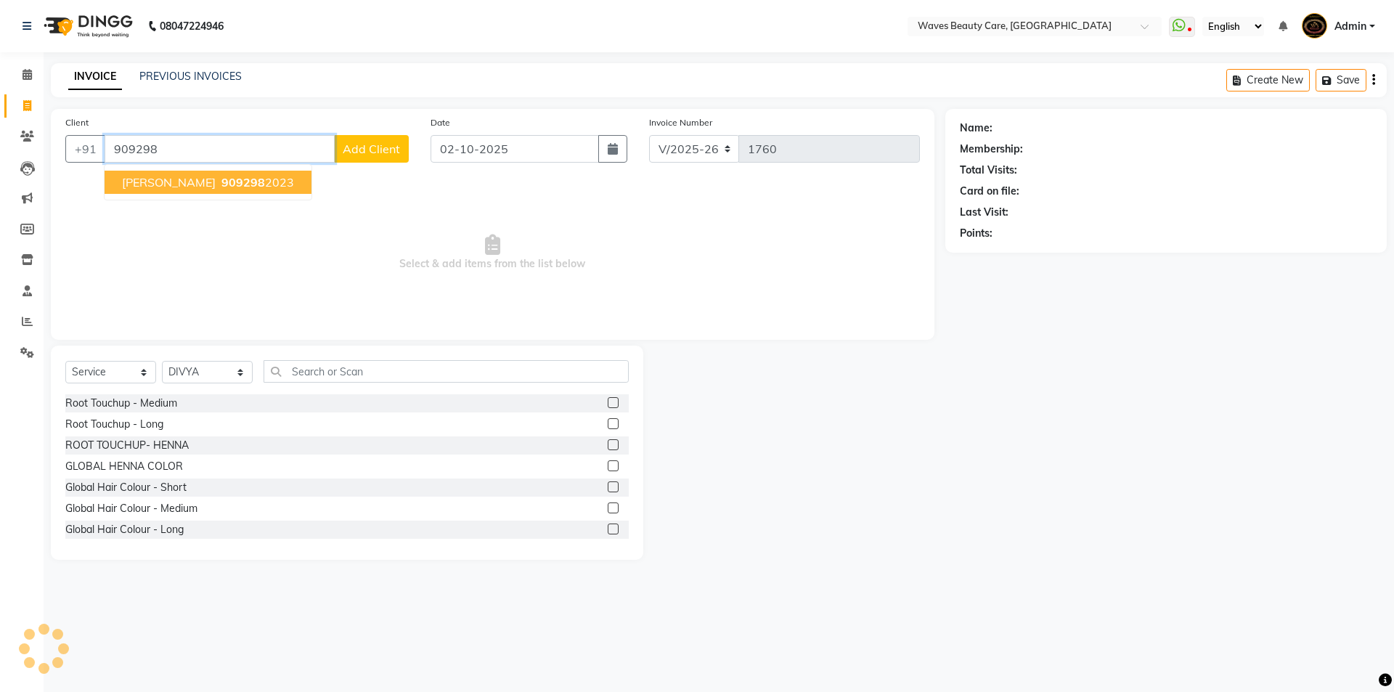
click at [180, 179] on button "[PERSON_NAME] 909298 2023" at bounding box center [208, 182] width 207 height 23
type input "9092982023"
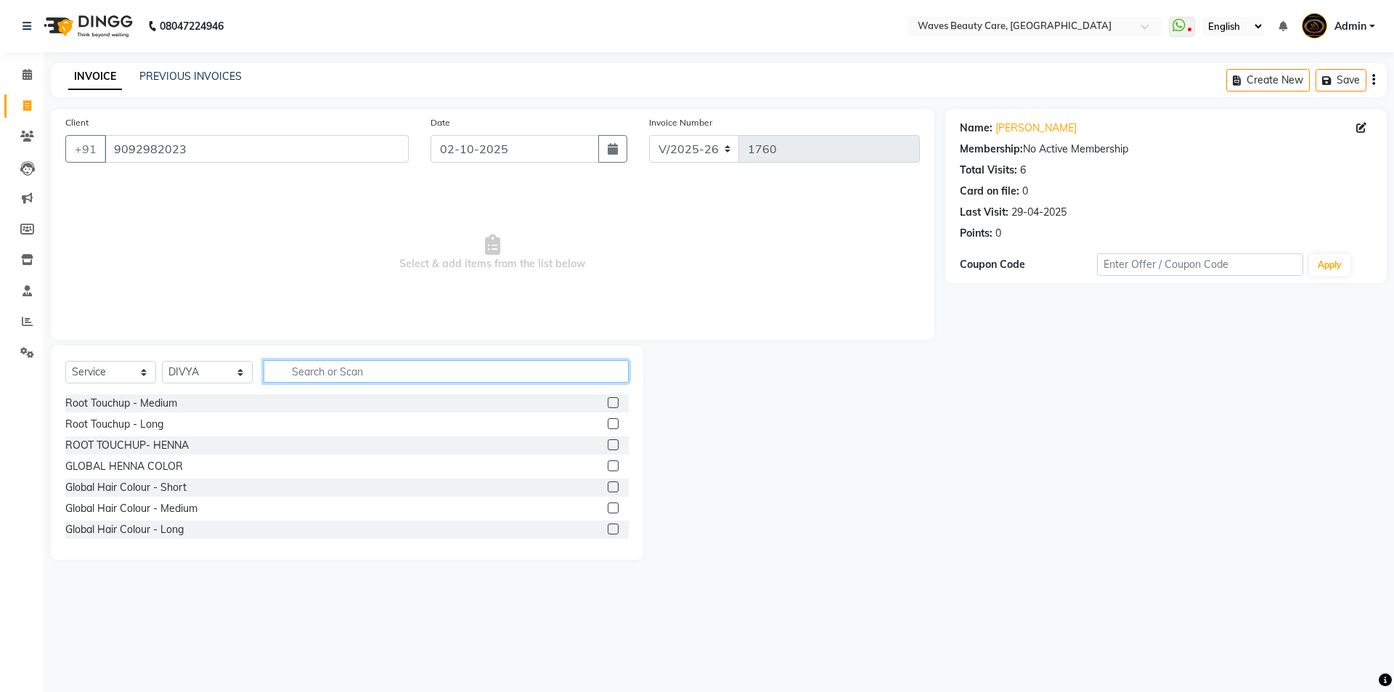
click at [343, 370] on input "text" at bounding box center [446, 371] width 365 height 23
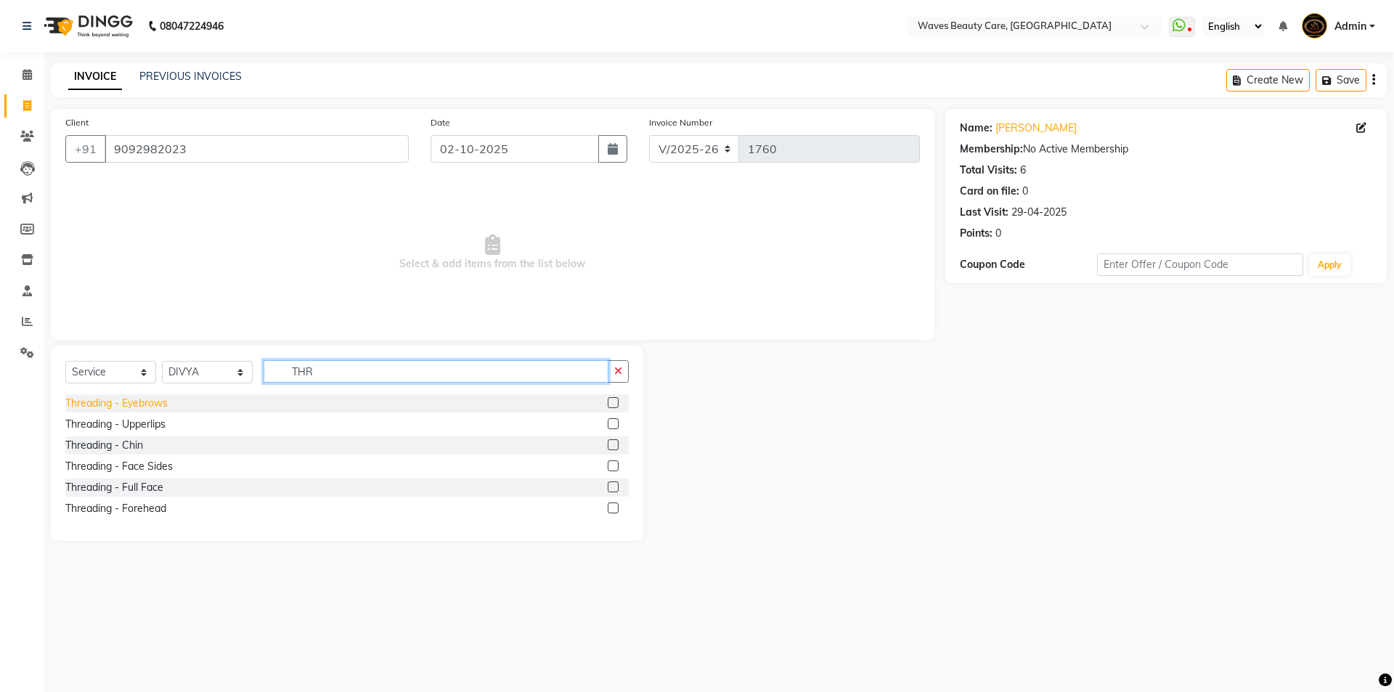
type input "THR"
click at [142, 401] on div "Threading - Eyebrows" at bounding box center [116, 403] width 102 height 15
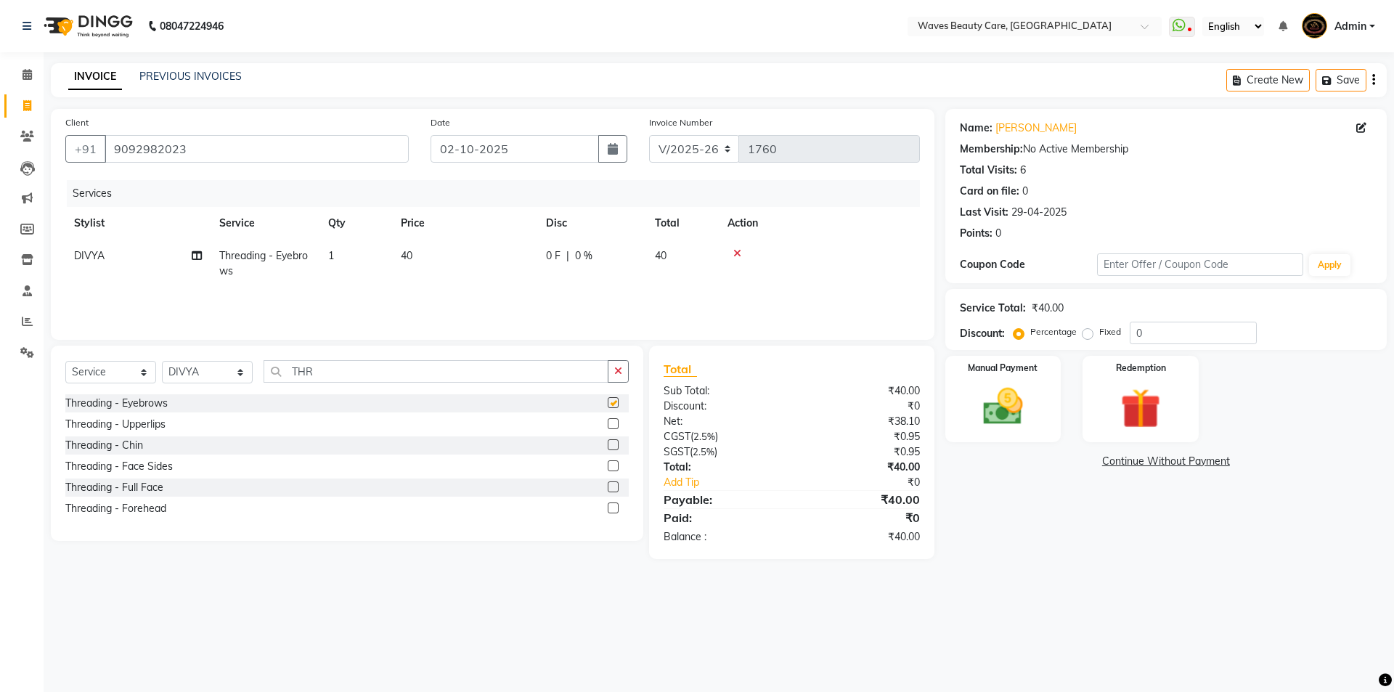
checkbox input "false"
click at [335, 372] on input "THR" at bounding box center [436, 371] width 345 height 23
type input "T"
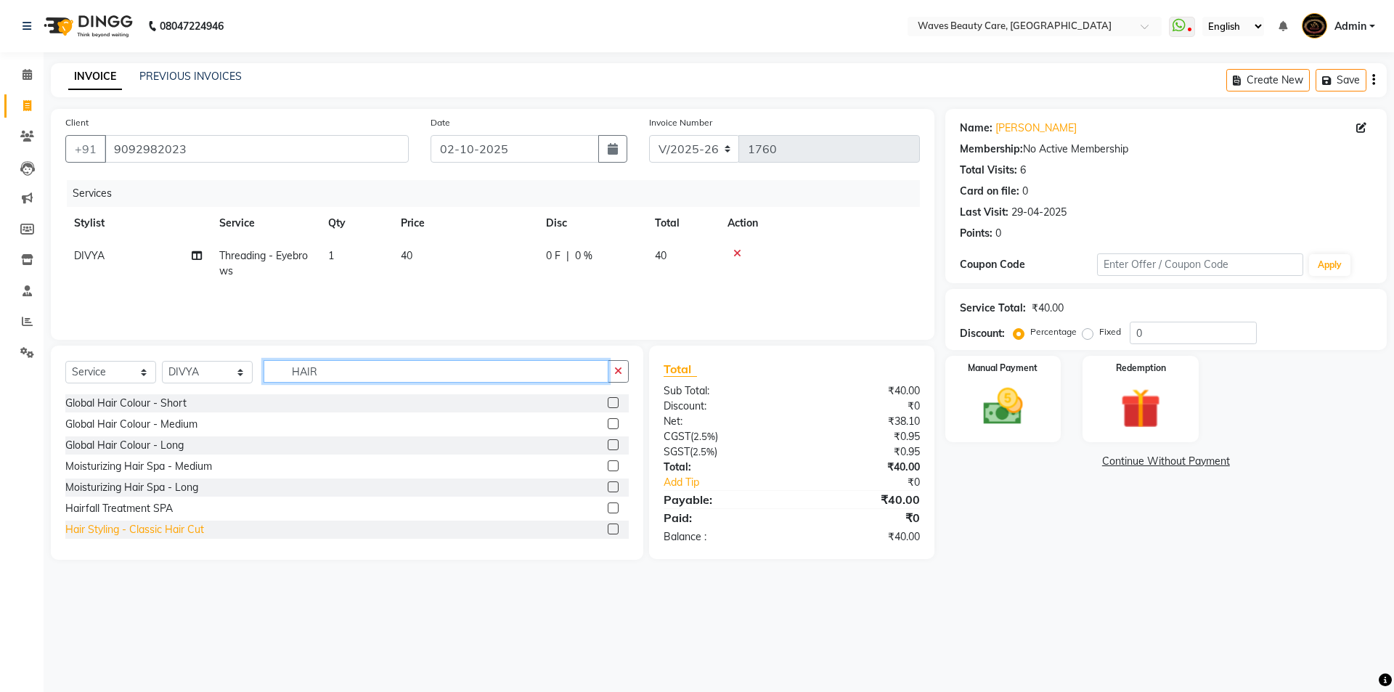
type input "HAIR"
click at [184, 531] on div "Hair Styling - Classic Hair Cut" at bounding box center [134, 529] width 139 height 15
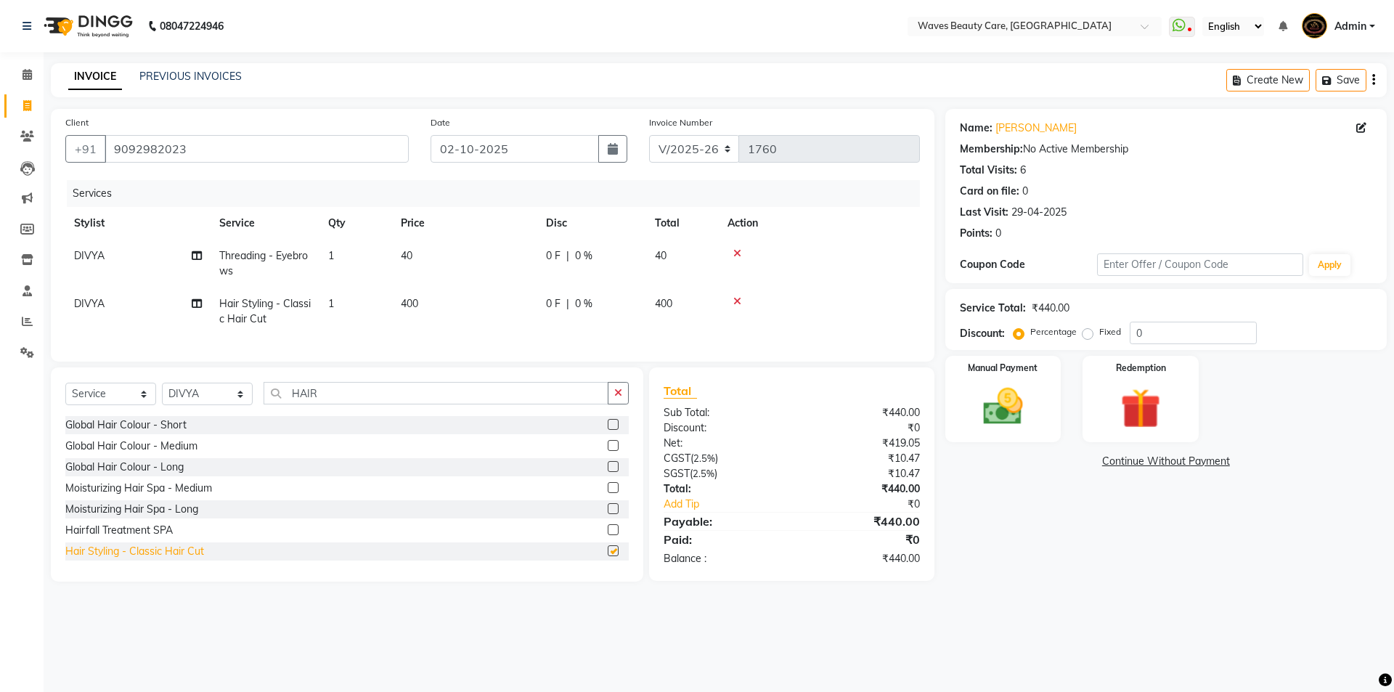
checkbox input "false"
click at [1001, 403] on img at bounding box center [1003, 407] width 68 height 48
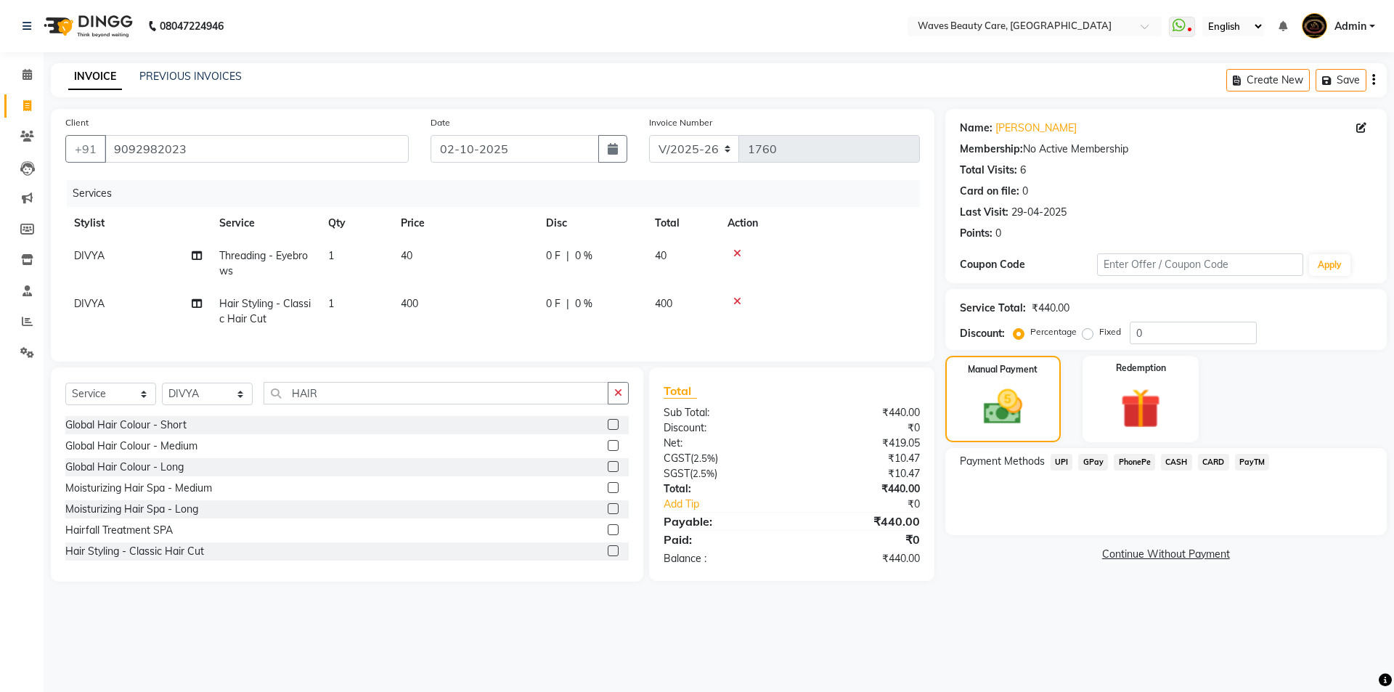
click at [1096, 465] on span "GPay" at bounding box center [1093, 462] width 30 height 17
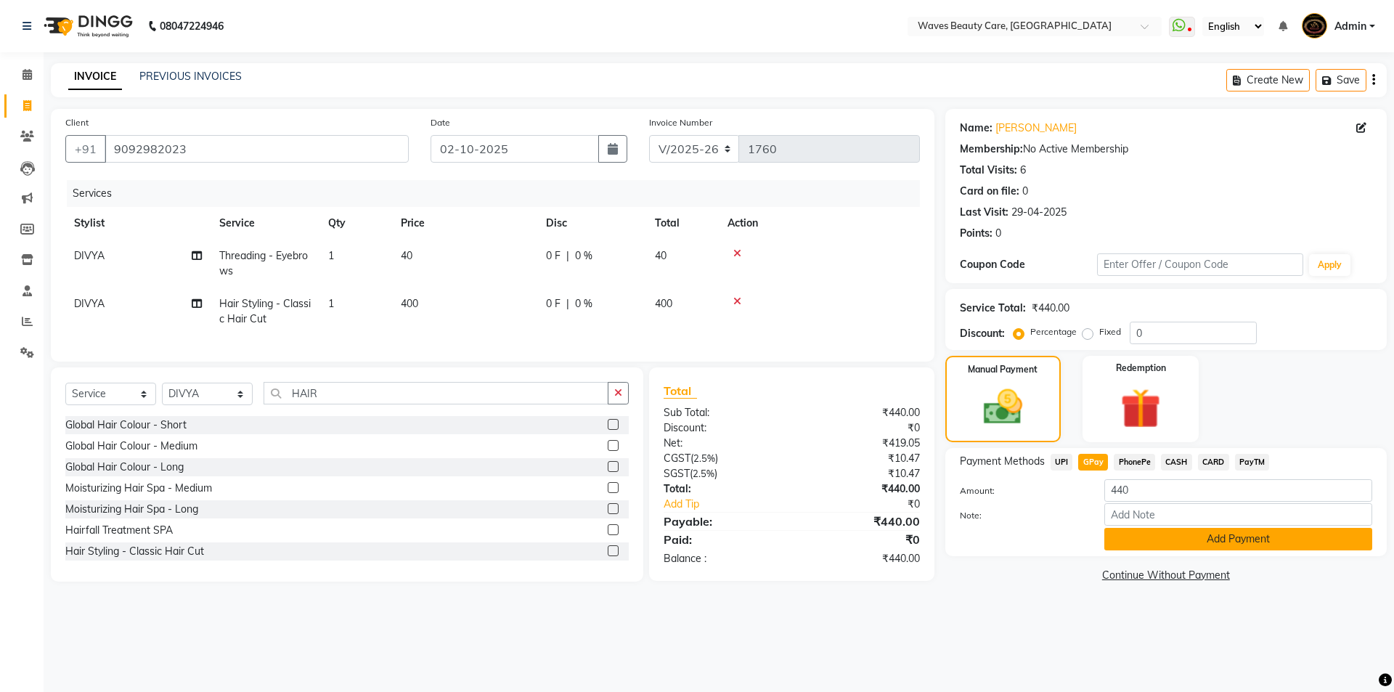
click at [1184, 536] on button "Add Payment" at bounding box center [1238, 539] width 268 height 23
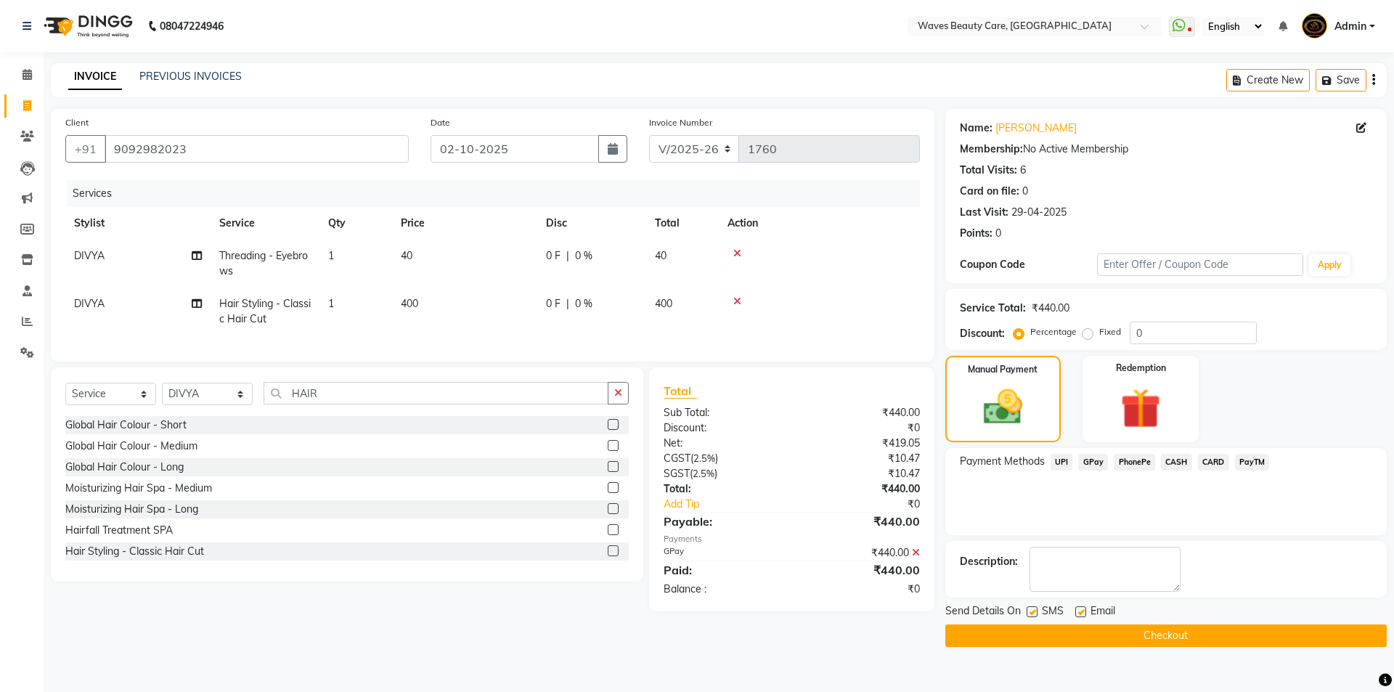
click at [1168, 635] on button "Checkout" at bounding box center [1165, 635] width 441 height 23
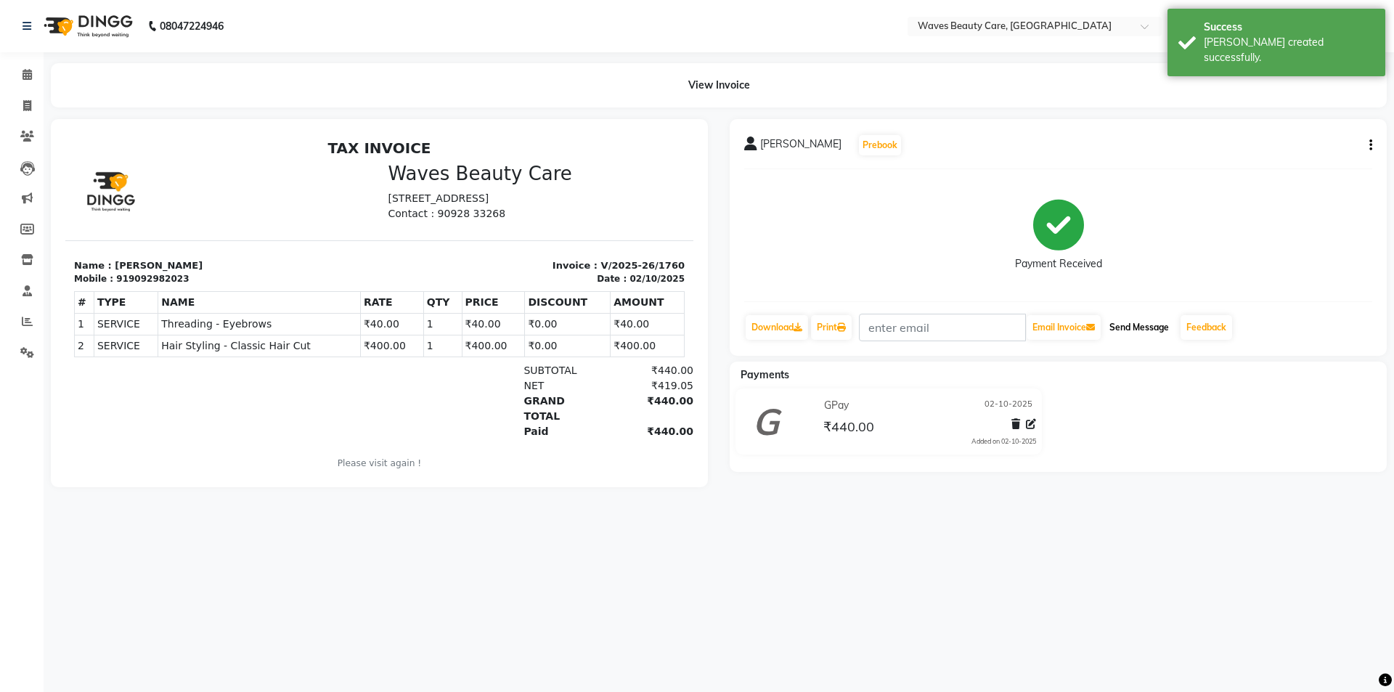
click at [1147, 325] on button "Send Message" at bounding box center [1139, 327] width 71 height 25
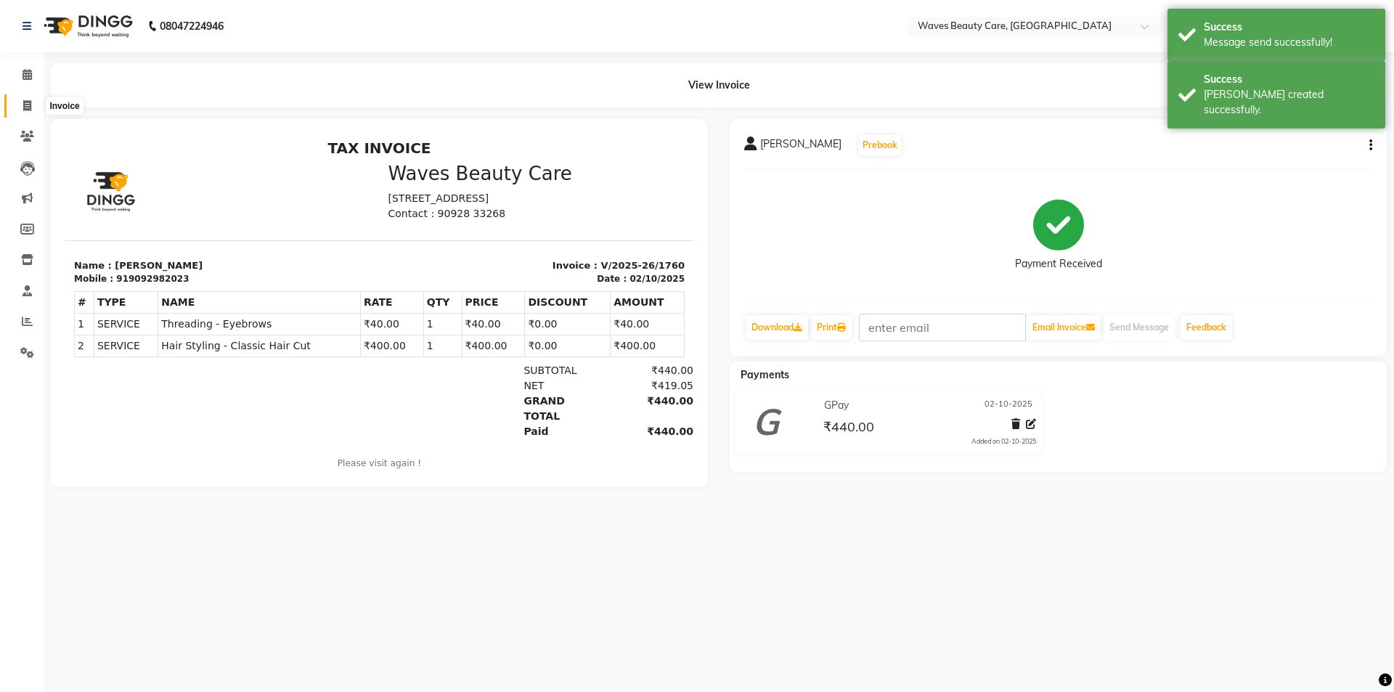
click at [28, 110] on icon at bounding box center [27, 105] width 8 height 11
select select "5946"
select select "service"
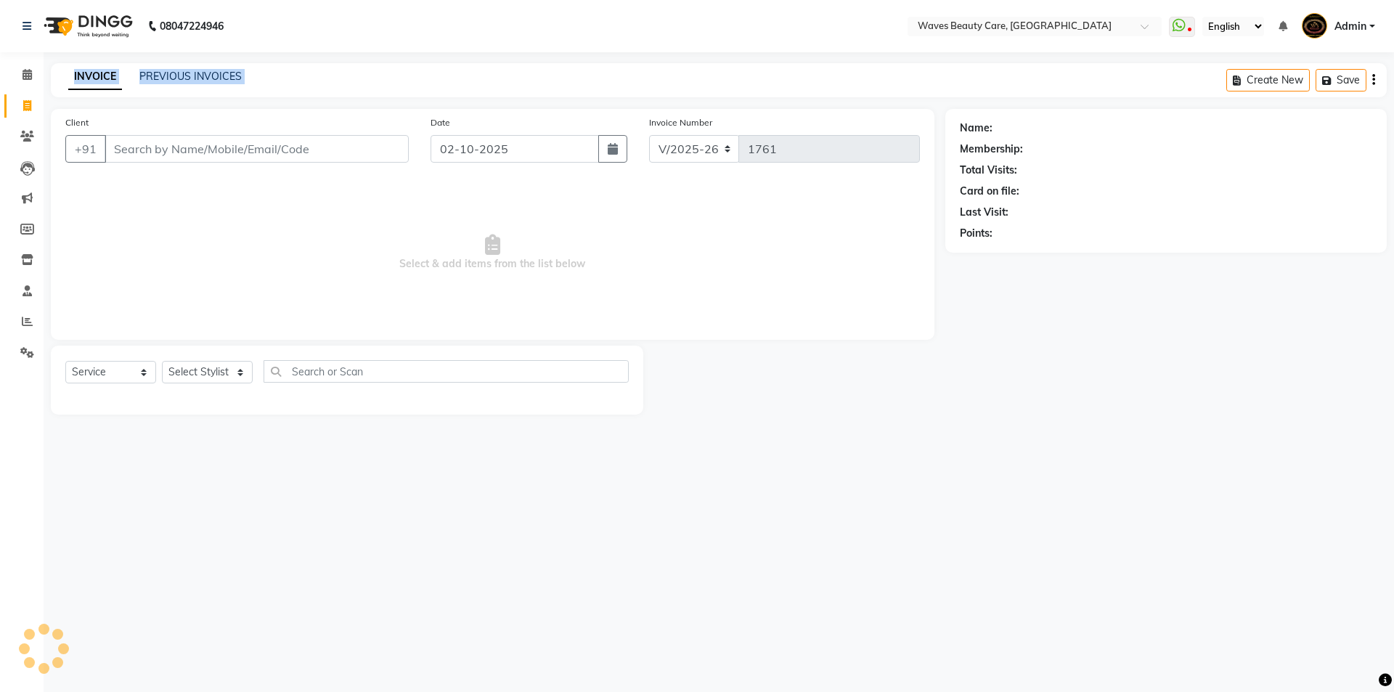
drag, startPoint x: 41, startPoint y: 107, endPoint x: 60, endPoint y: 103, distance: 19.2
click at [60, 103] on app-home "08047224946 Select Location × Waves Beauty Care, Chengalpet Road WhatsApp Statu…" at bounding box center [697, 218] width 1394 height 436
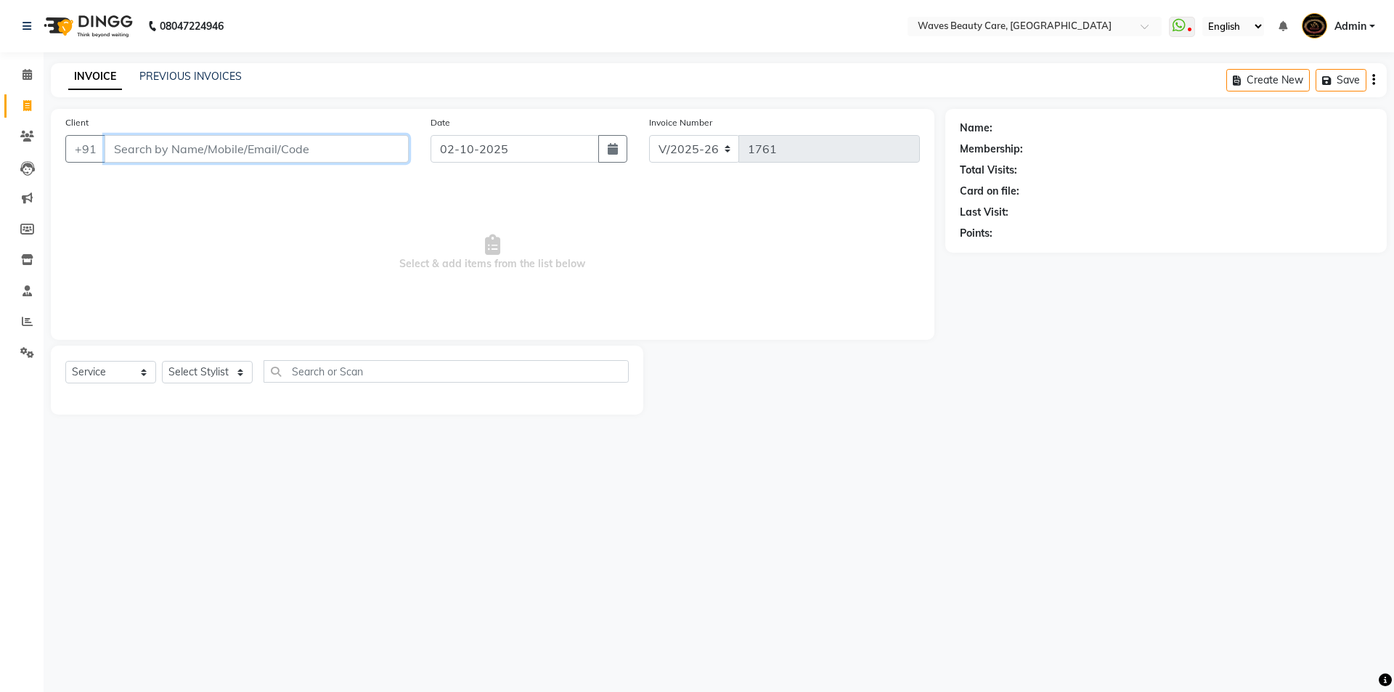
click at [138, 157] on input "Client" at bounding box center [257, 149] width 304 height 28
click at [138, 153] on input "Client" at bounding box center [257, 149] width 304 height 28
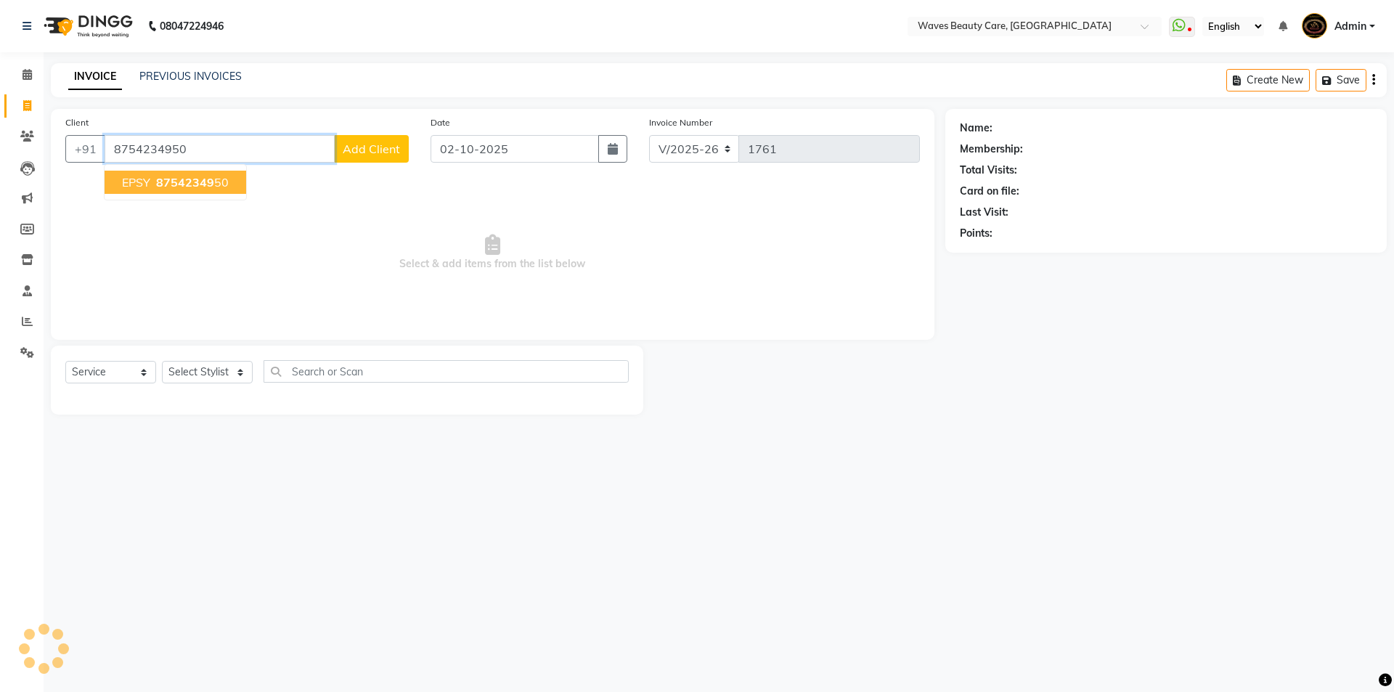
type input "8754234950"
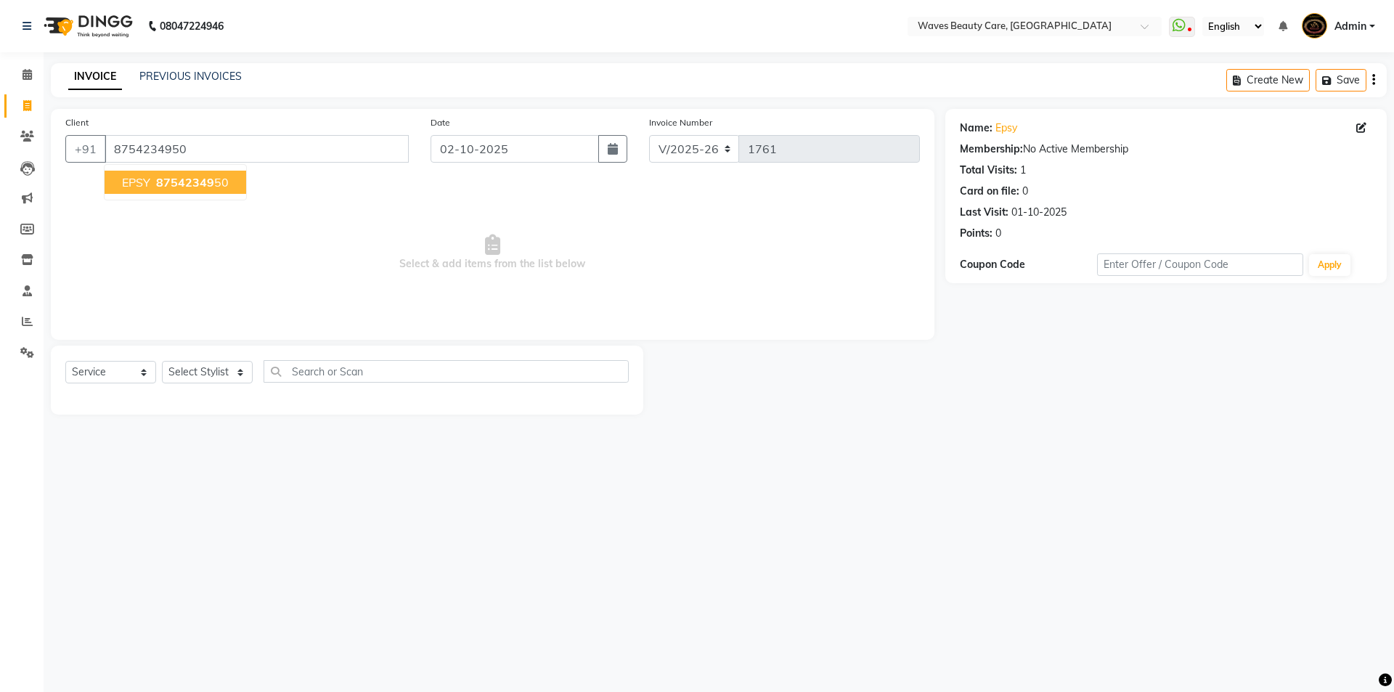
click at [228, 190] on button "EPSY 87542349 50" at bounding box center [176, 182] width 142 height 23
click at [211, 373] on select "Select Stylist ANJU DIVYA Yoganandhi [PERSON_NAME]" at bounding box center [207, 372] width 91 height 23
select select "42275"
click at [162, 361] on select "Select Stylist ANJU DIVYA Yoganandhi [PERSON_NAME]" at bounding box center [207, 372] width 91 height 23
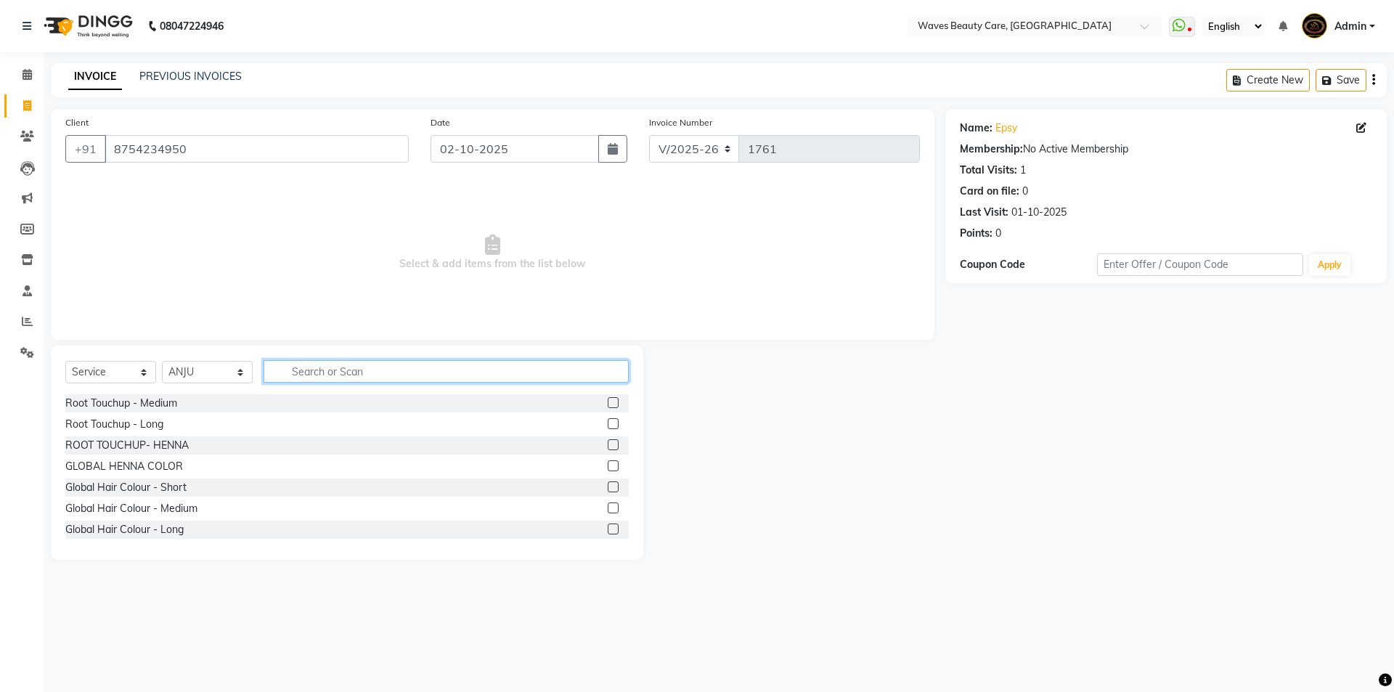
click at [302, 373] on input "text" at bounding box center [446, 371] width 365 height 23
type input "THRE"
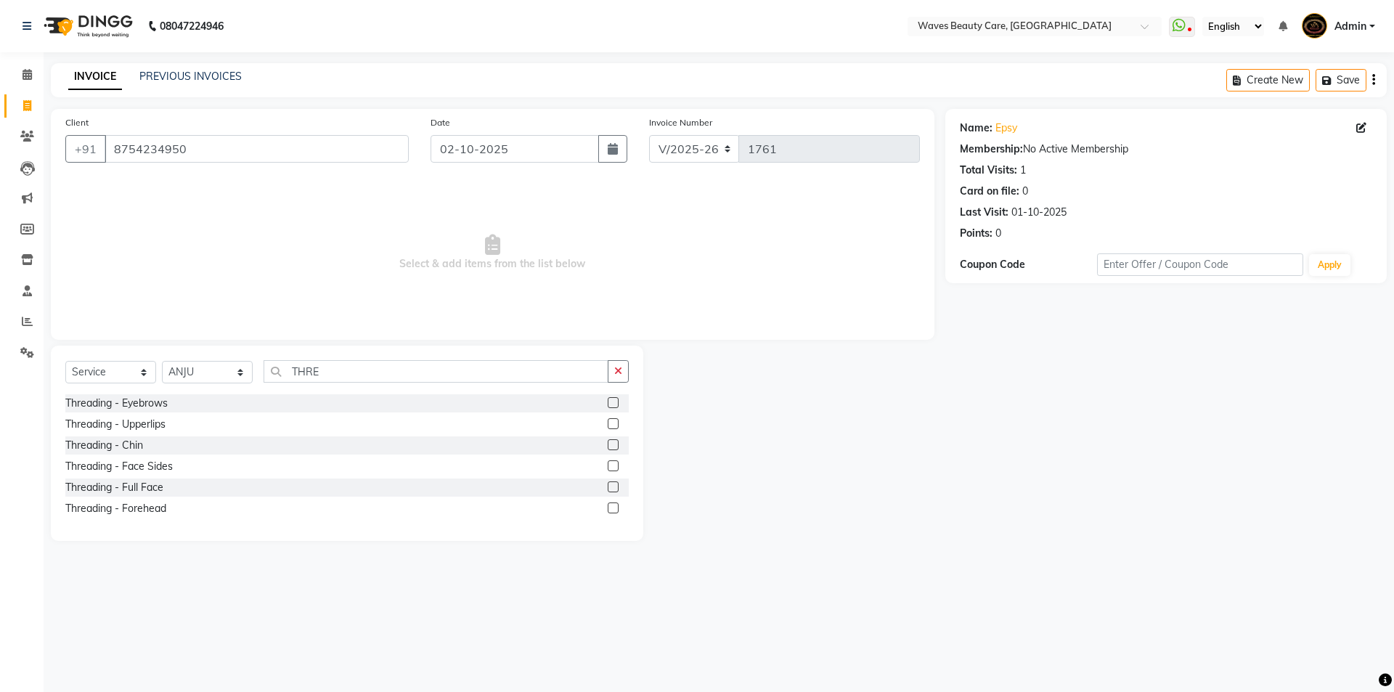
click at [611, 402] on label at bounding box center [613, 402] width 11 height 11
click at [611, 402] on input "checkbox" at bounding box center [612, 403] width 9 height 9
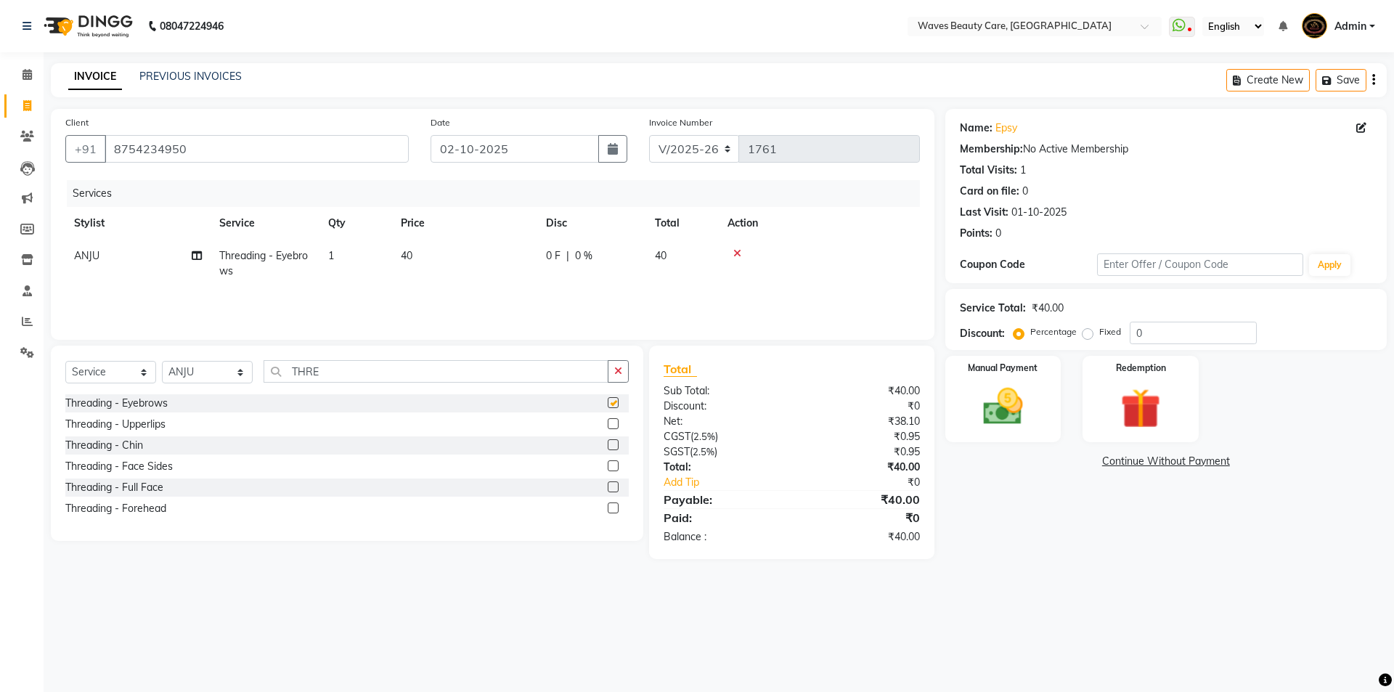
checkbox input "false"
click at [977, 420] on img at bounding box center [1003, 407] width 68 height 48
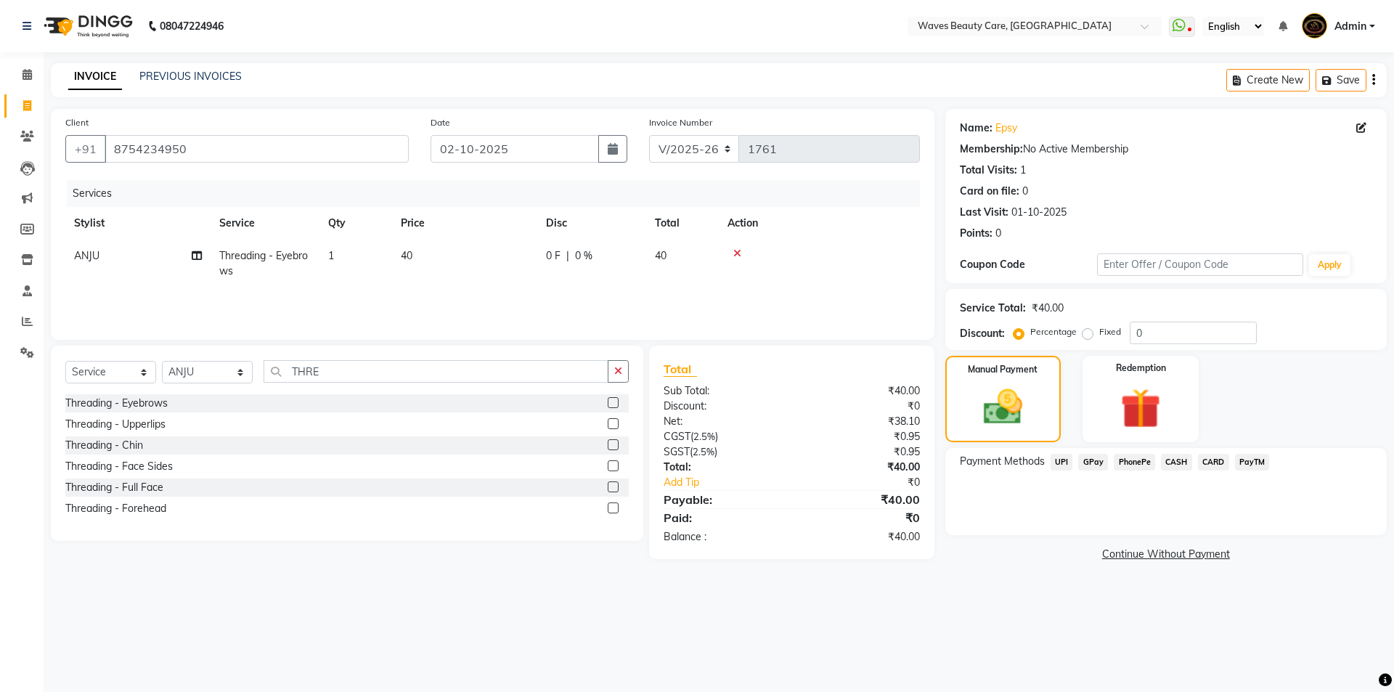
click at [1176, 463] on span "CASH" at bounding box center [1176, 462] width 31 height 17
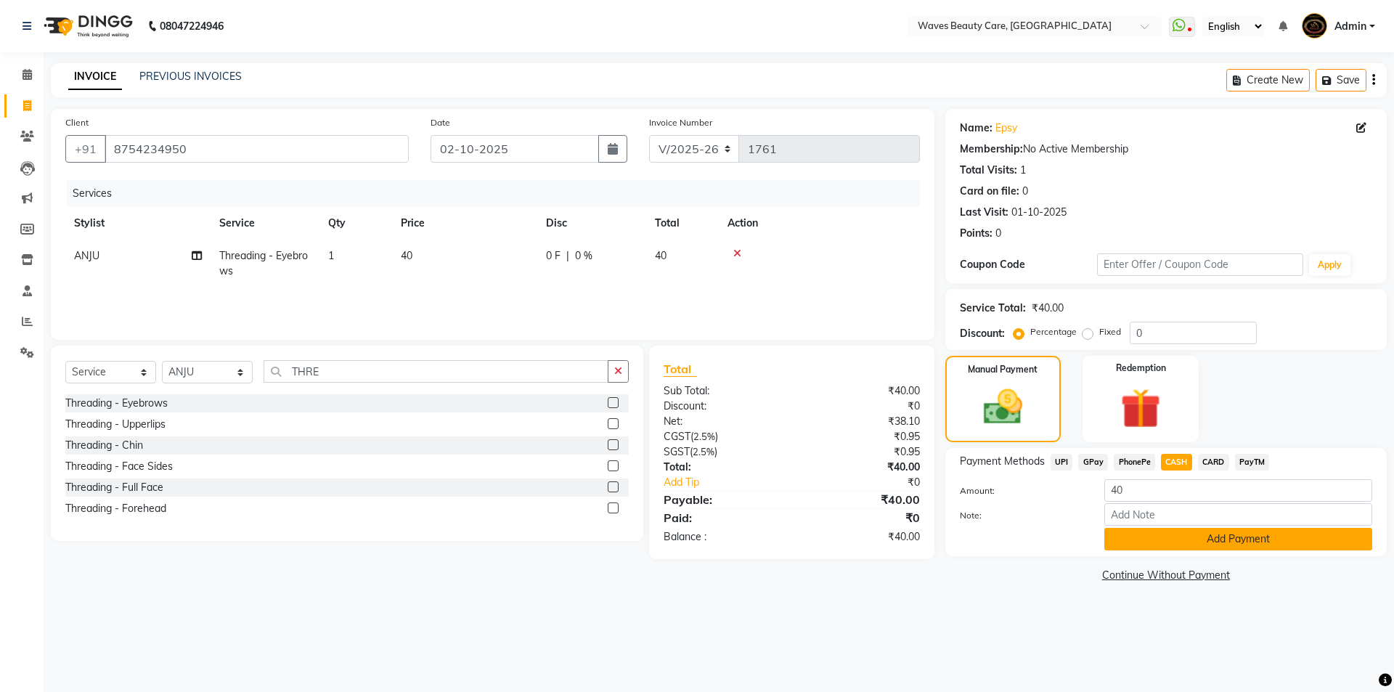
click at [1158, 543] on button "Add Payment" at bounding box center [1238, 539] width 268 height 23
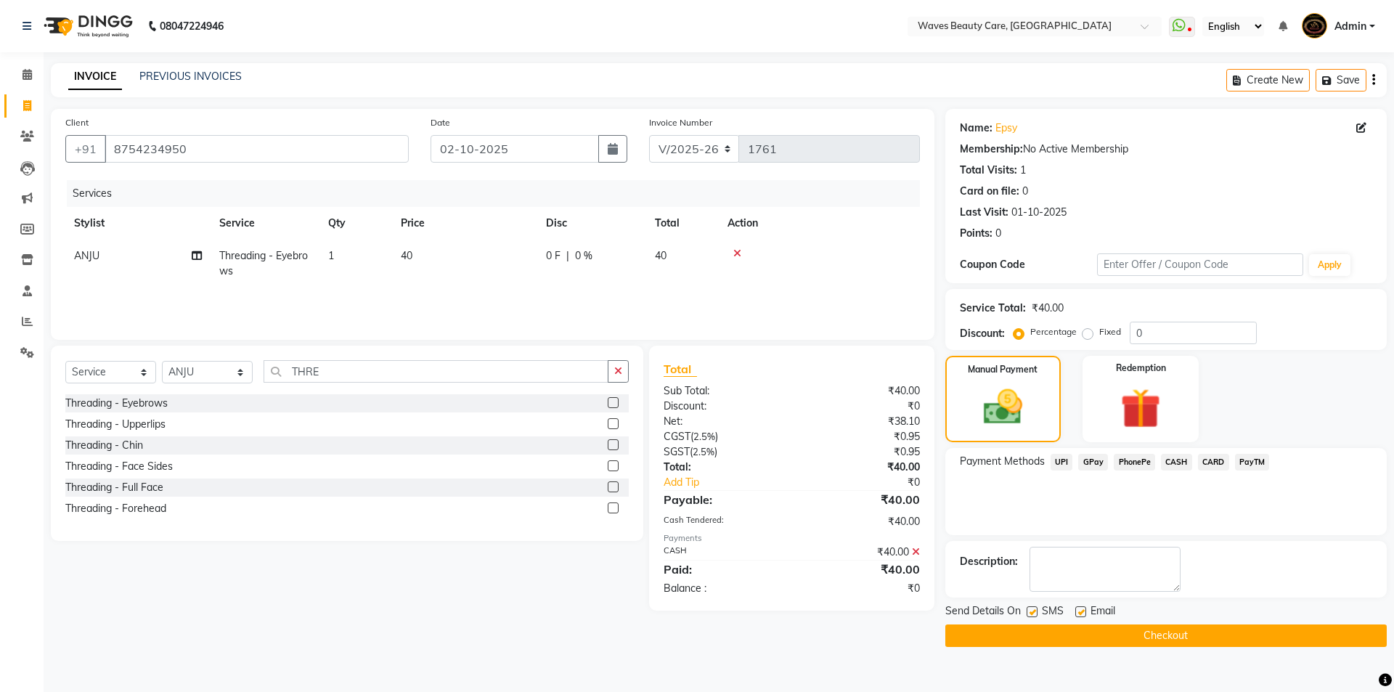
click at [1129, 627] on button "Checkout" at bounding box center [1165, 635] width 441 height 23
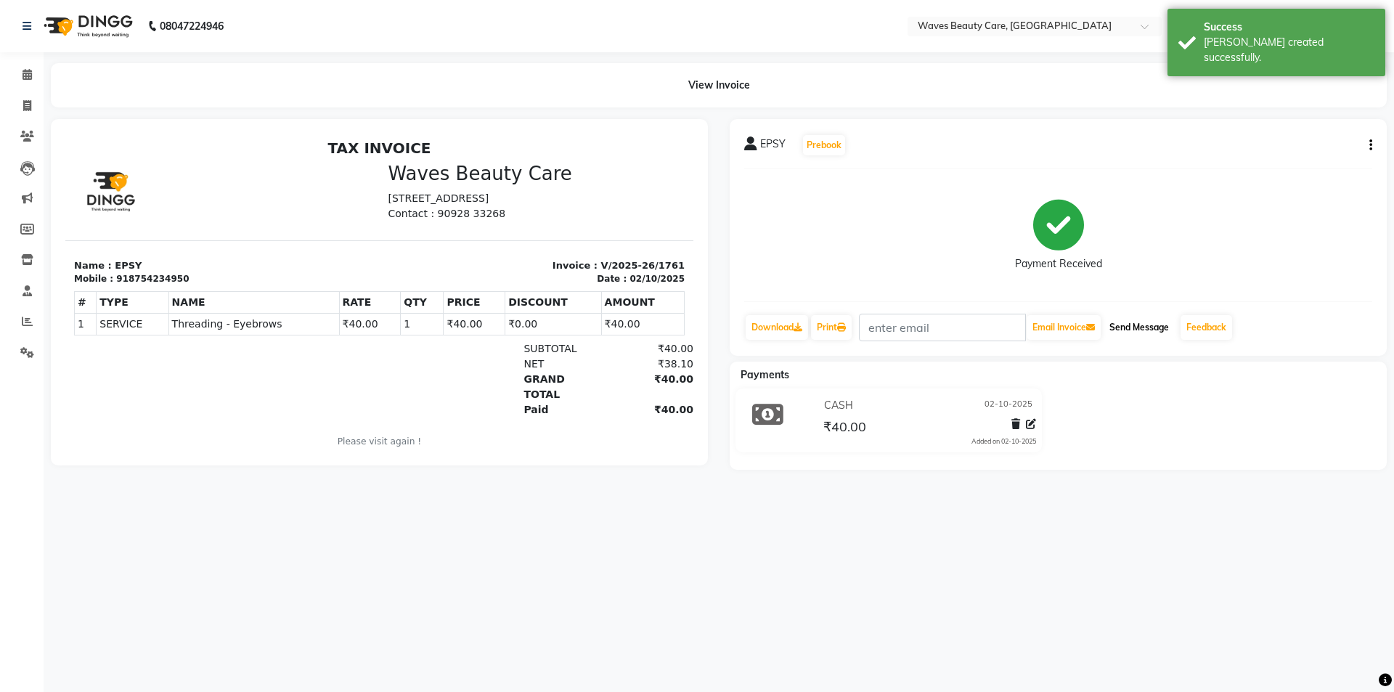
click at [1128, 329] on button "Send Message" at bounding box center [1139, 327] width 71 height 25
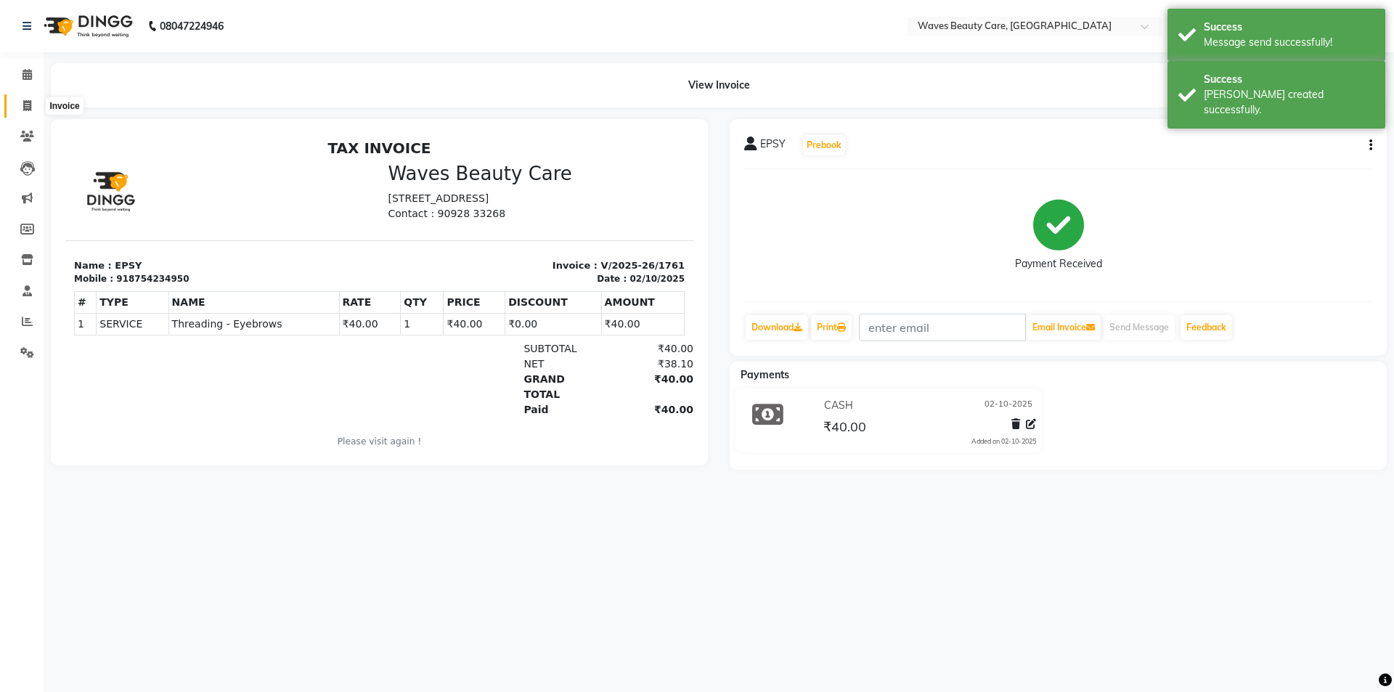
click at [30, 104] on icon at bounding box center [27, 105] width 8 height 11
select select "service"
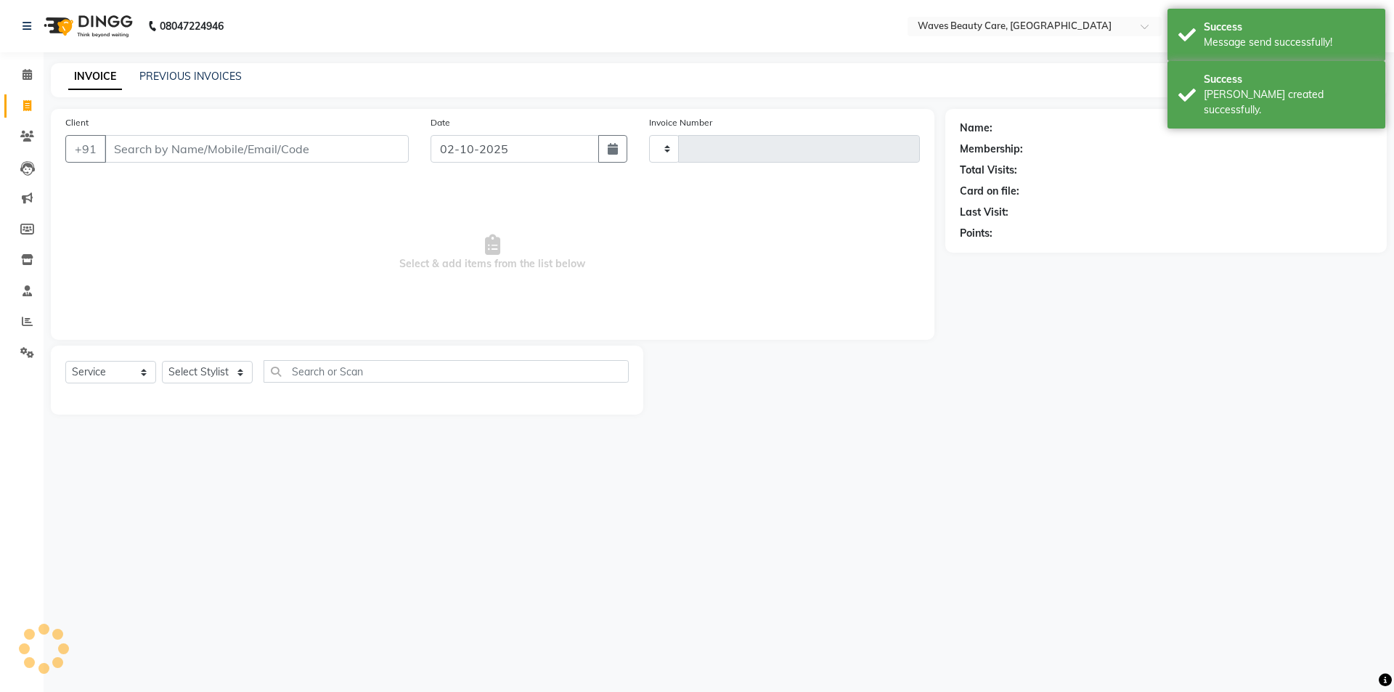
type input "1762"
select select "5946"
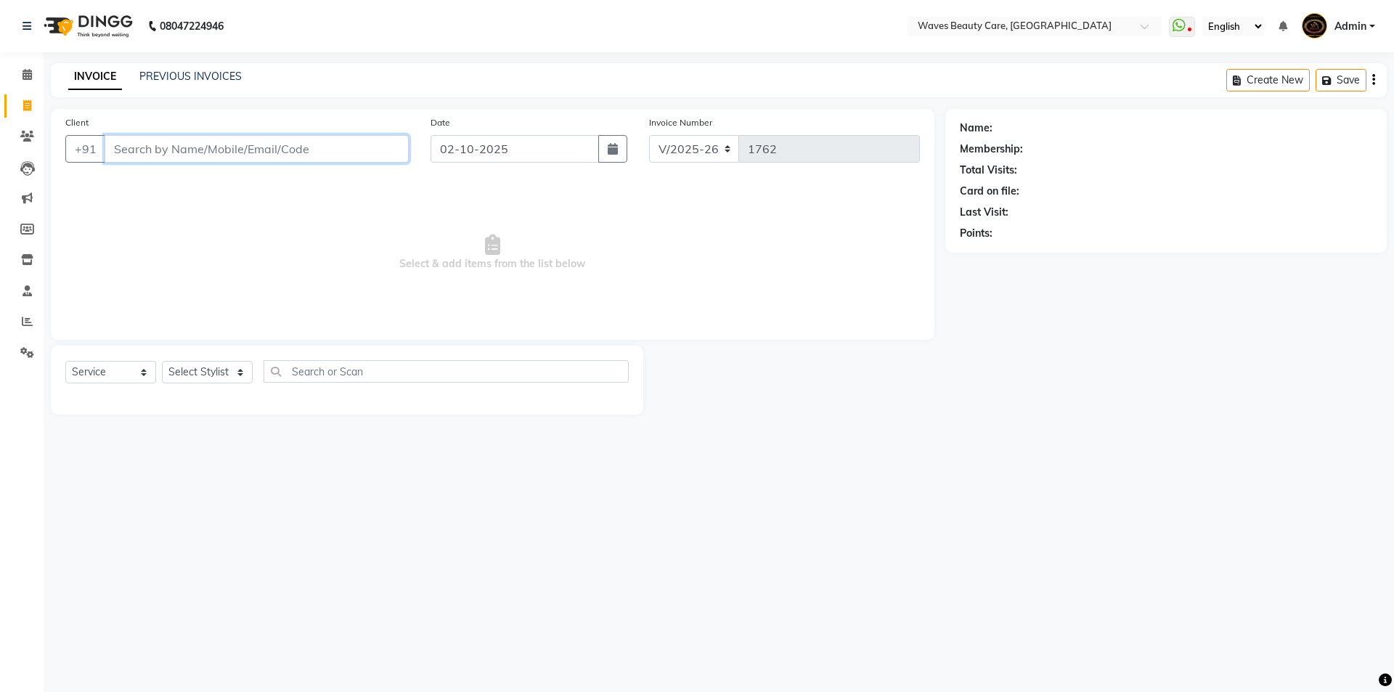
click at [383, 151] on input "Client" at bounding box center [257, 149] width 304 height 28
click at [367, 145] on input "Client" at bounding box center [257, 149] width 304 height 28
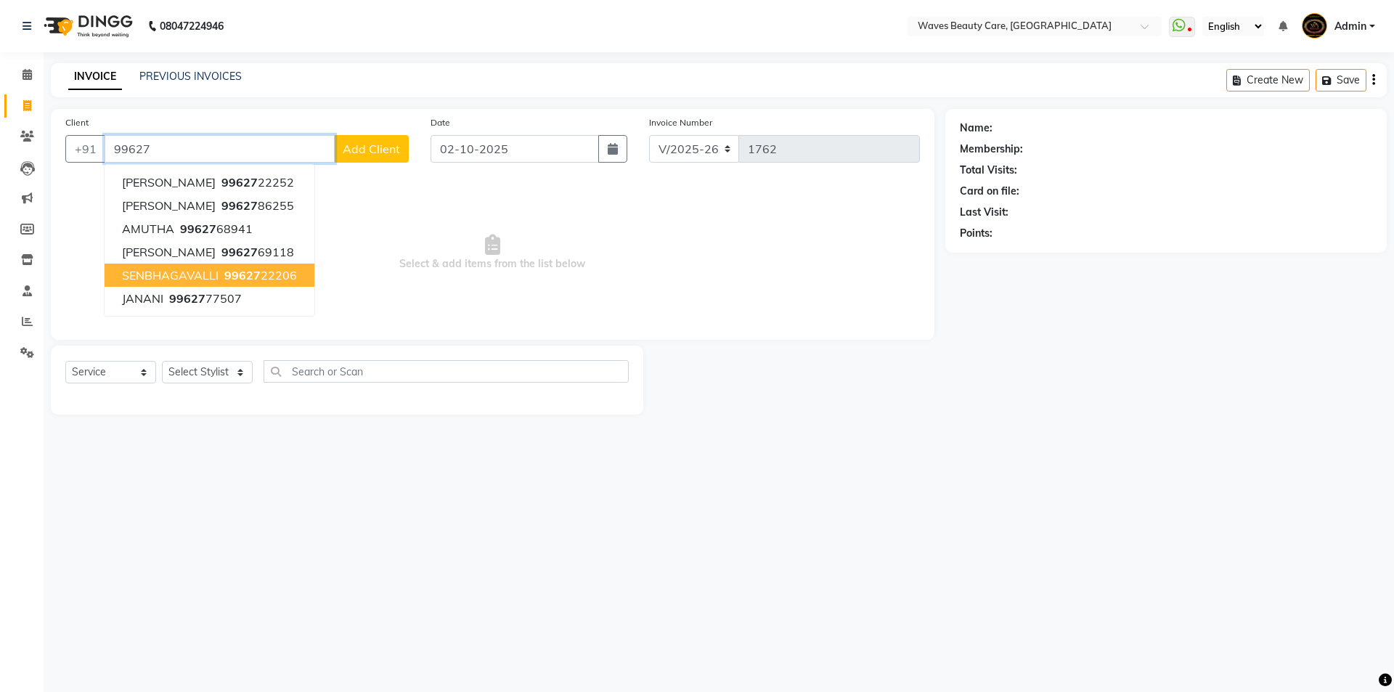
click at [248, 272] on span "99627" at bounding box center [242, 275] width 36 height 15
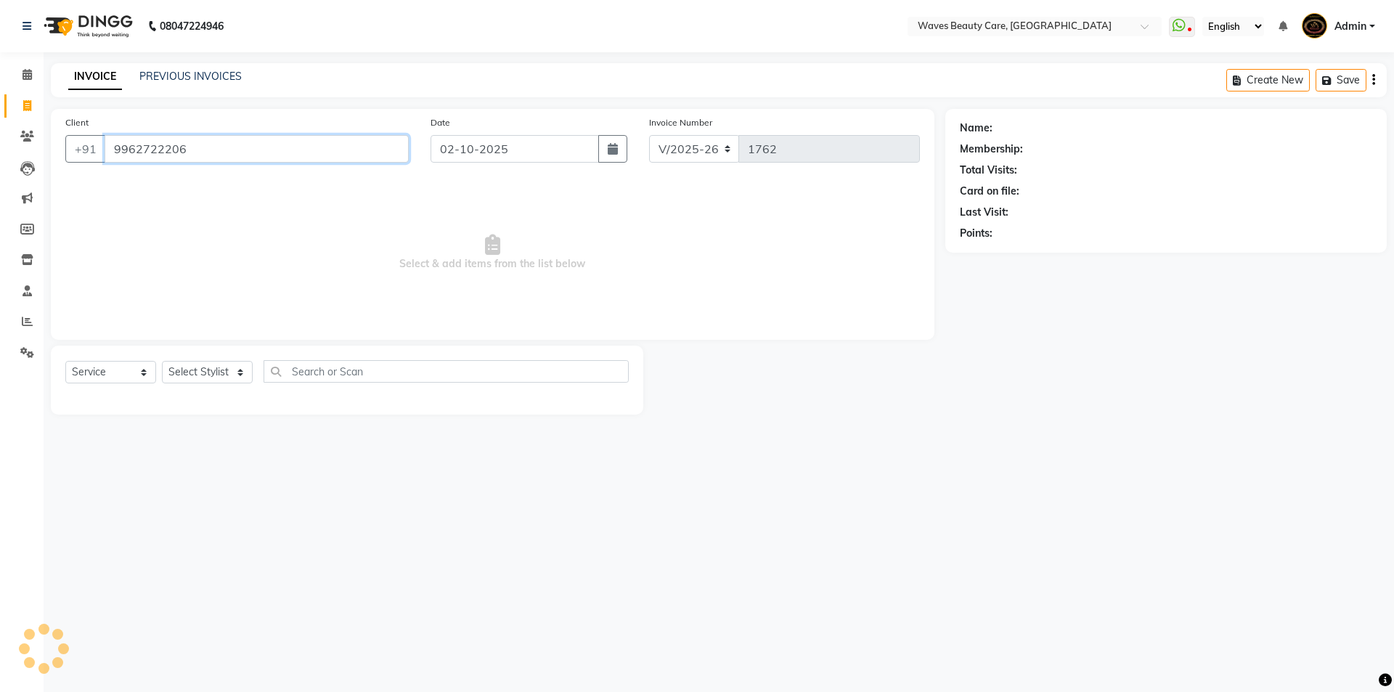
type input "9962722206"
click at [201, 366] on select "Select Stylist ANJU DIVYA Yoganandhi [PERSON_NAME]" at bounding box center [207, 372] width 91 height 23
select select "42275"
click at [162, 361] on select "Select Stylist ANJU DIVYA Yoganandhi [PERSON_NAME]" at bounding box center [207, 372] width 91 height 23
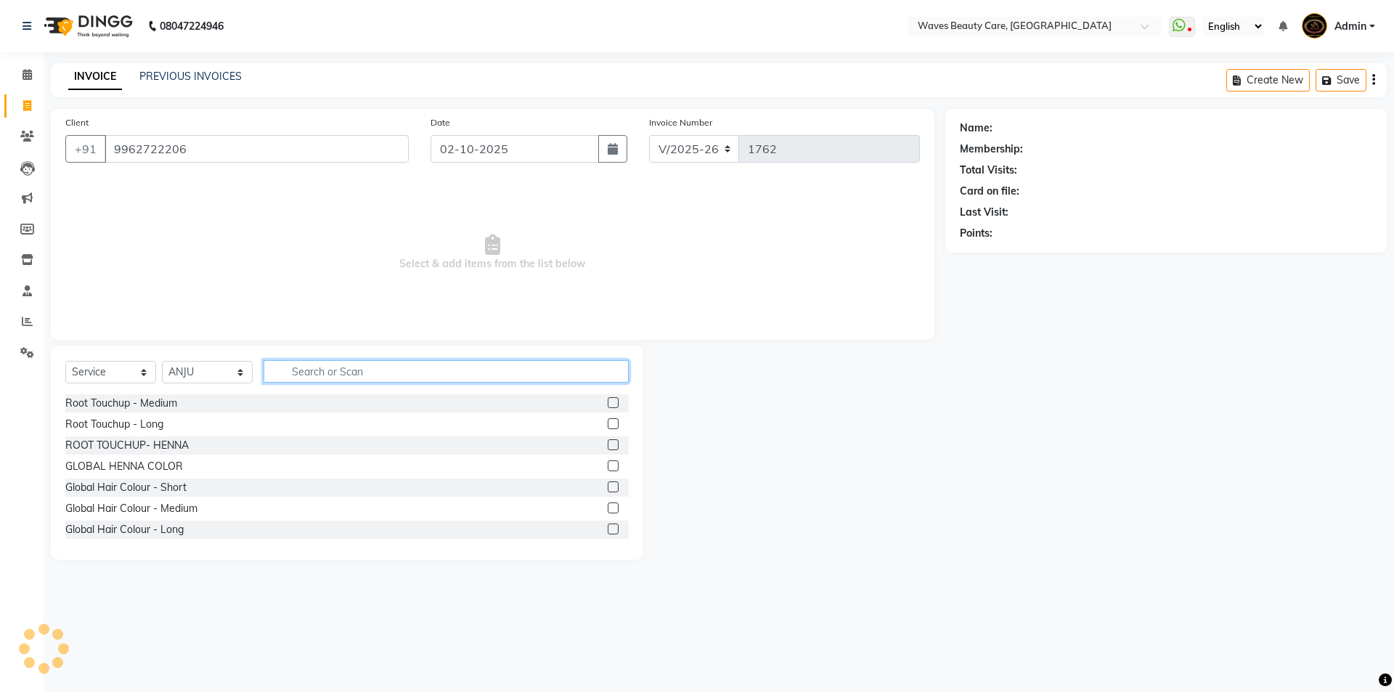
click at [312, 364] on input "text" at bounding box center [446, 371] width 365 height 23
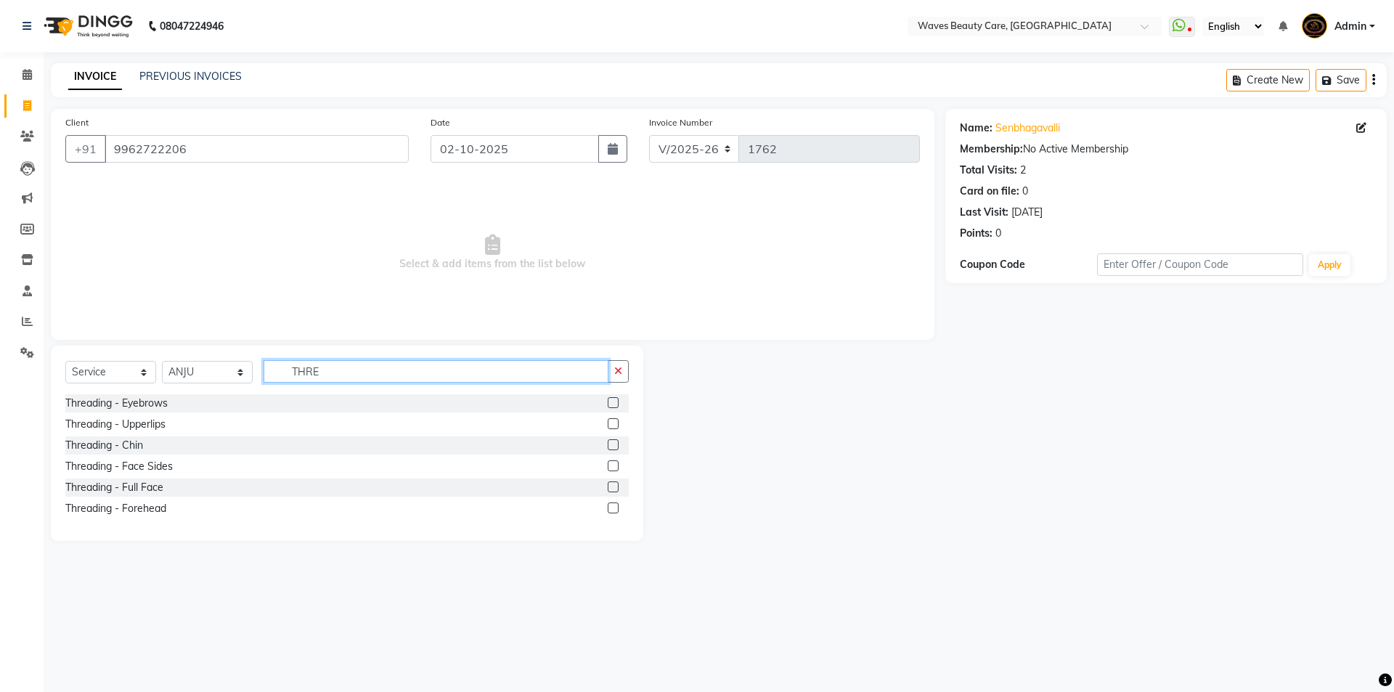
type input "THRE"
click at [616, 404] on label at bounding box center [613, 402] width 11 height 11
click at [616, 404] on input "checkbox" at bounding box center [612, 403] width 9 height 9
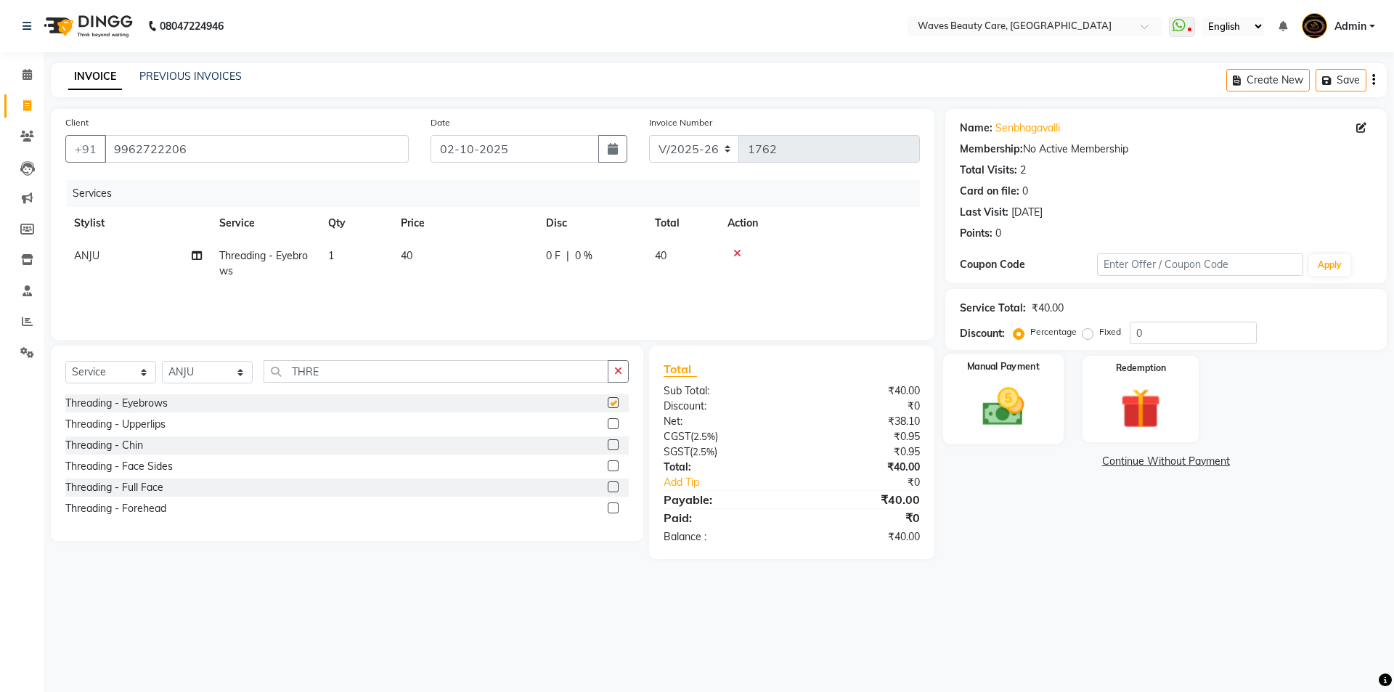
checkbox input "false"
click at [1000, 418] on img at bounding box center [1003, 407] width 68 height 48
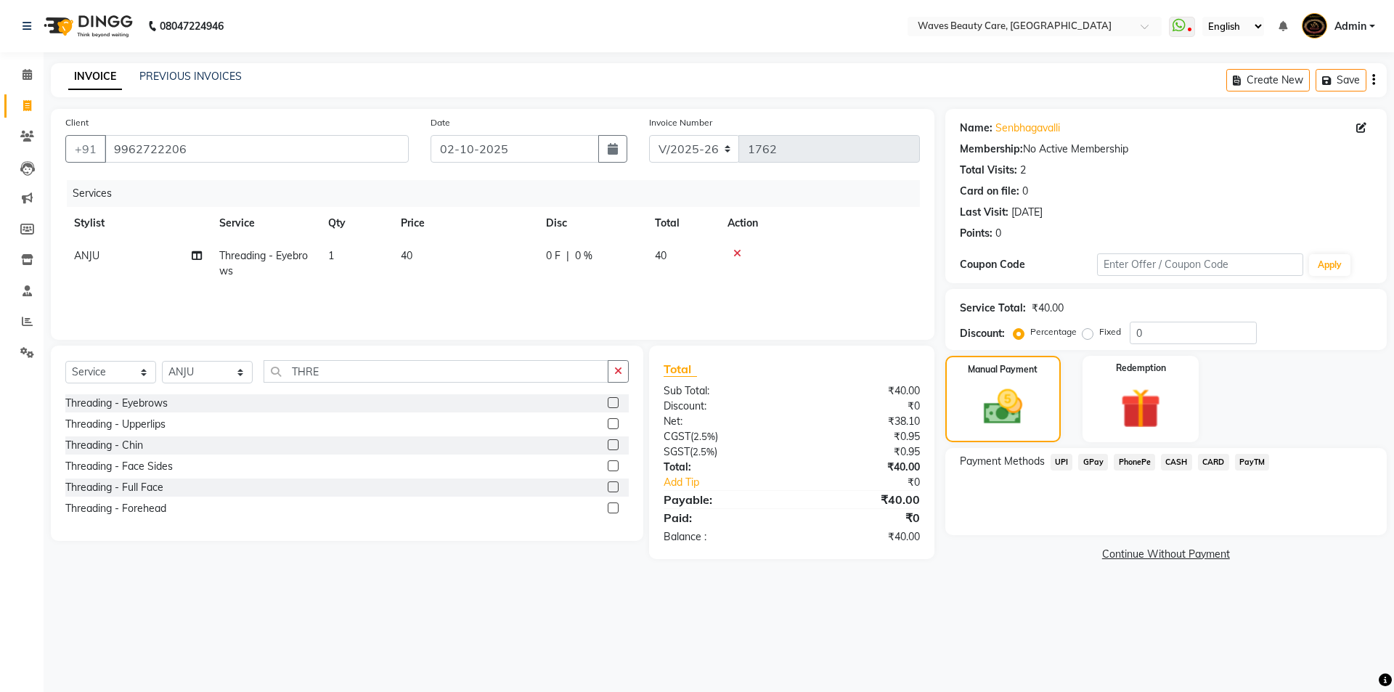
click at [1086, 464] on span "GPay" at bounding box center [1093, 462] width 30 height 17
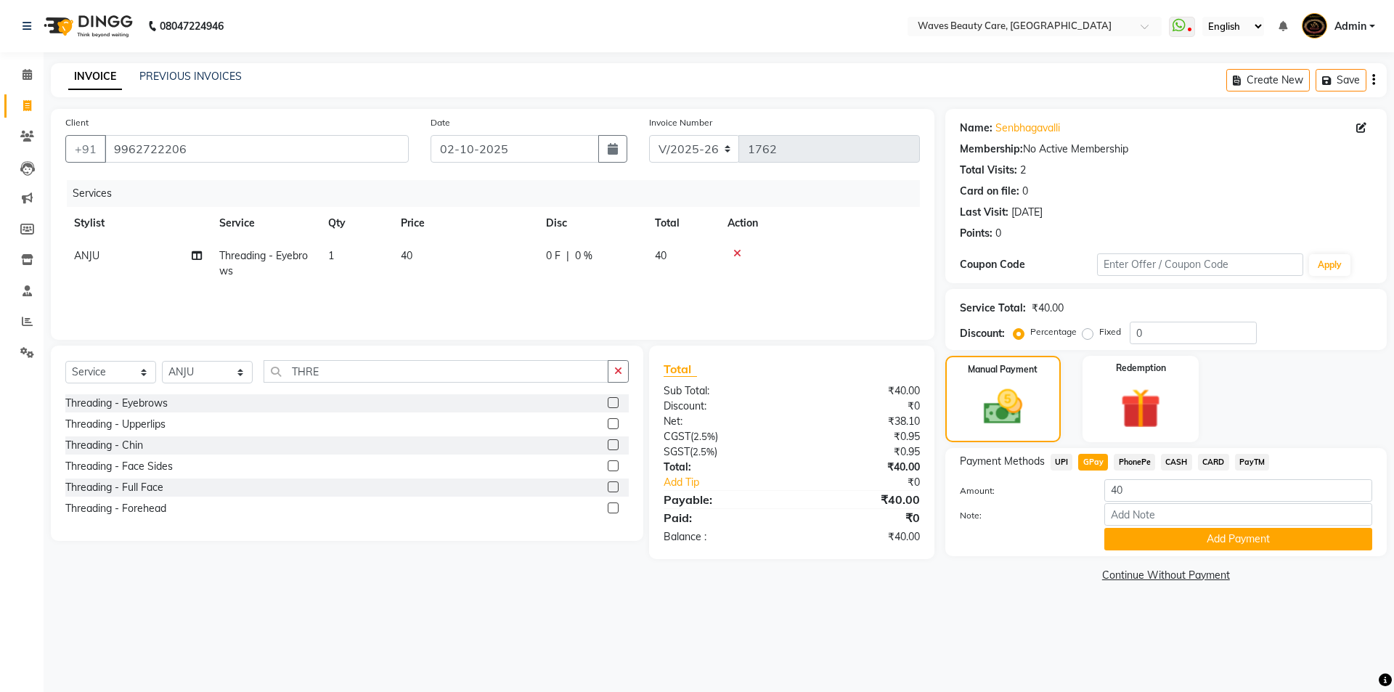
click at [1153, 537] on button "Add Payment" at bounding box center [1238, 539] width 268 height 23
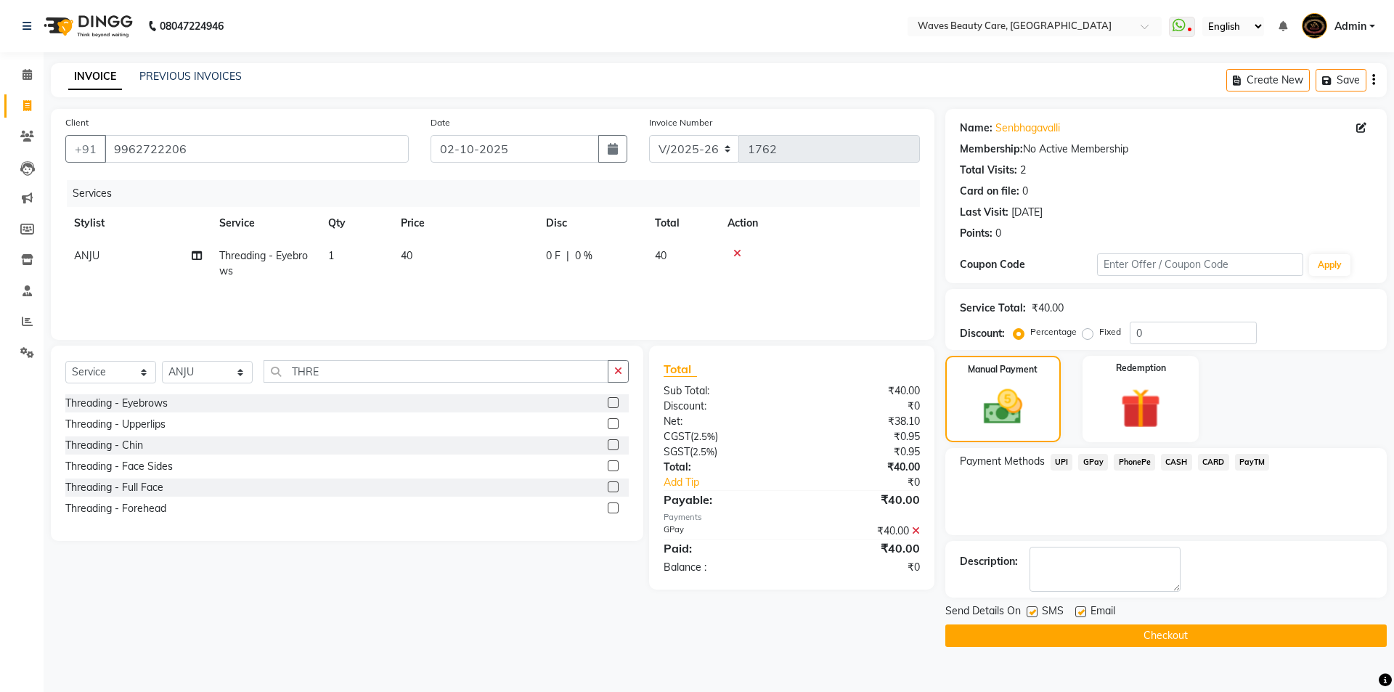
click at [1218, 637] on button "Checkout" at bounding box center [1165, 635] width 441 height 23
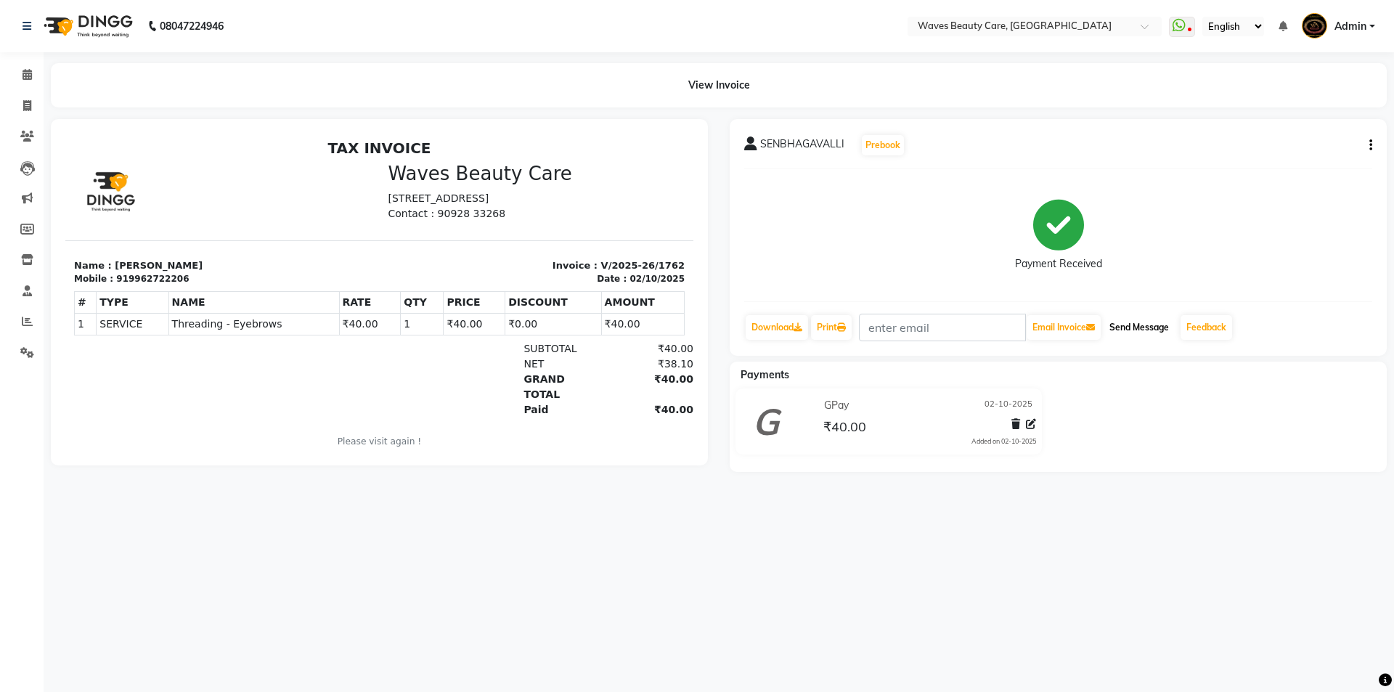
click at [1122, 333] on button "Send Message" at bounding box center [1139, 327] width 71 height 25
click at [27, 105] on icon at bounding box center [27, 105] width 8 height 11
select select "service"
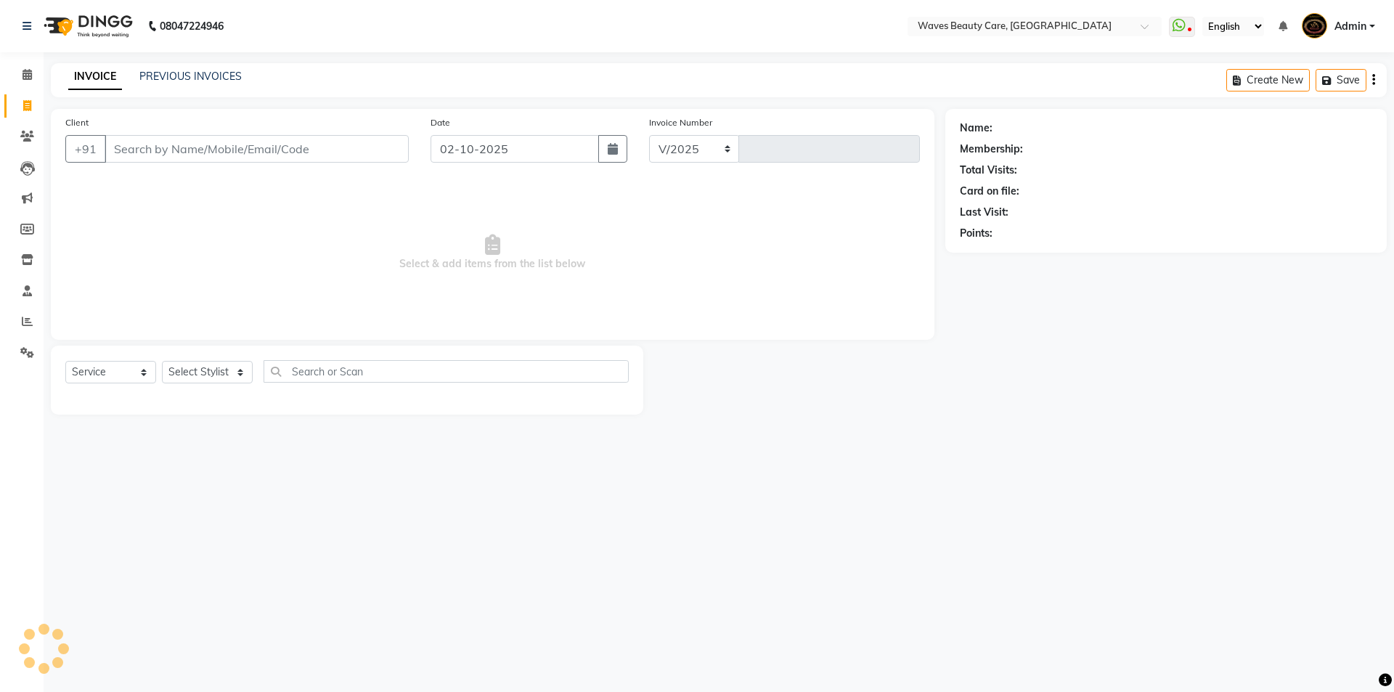
select select "5946"
type input "1763"
click at [138, 145] on input "Client" at bounding box center [257, 149] width 304 height 28
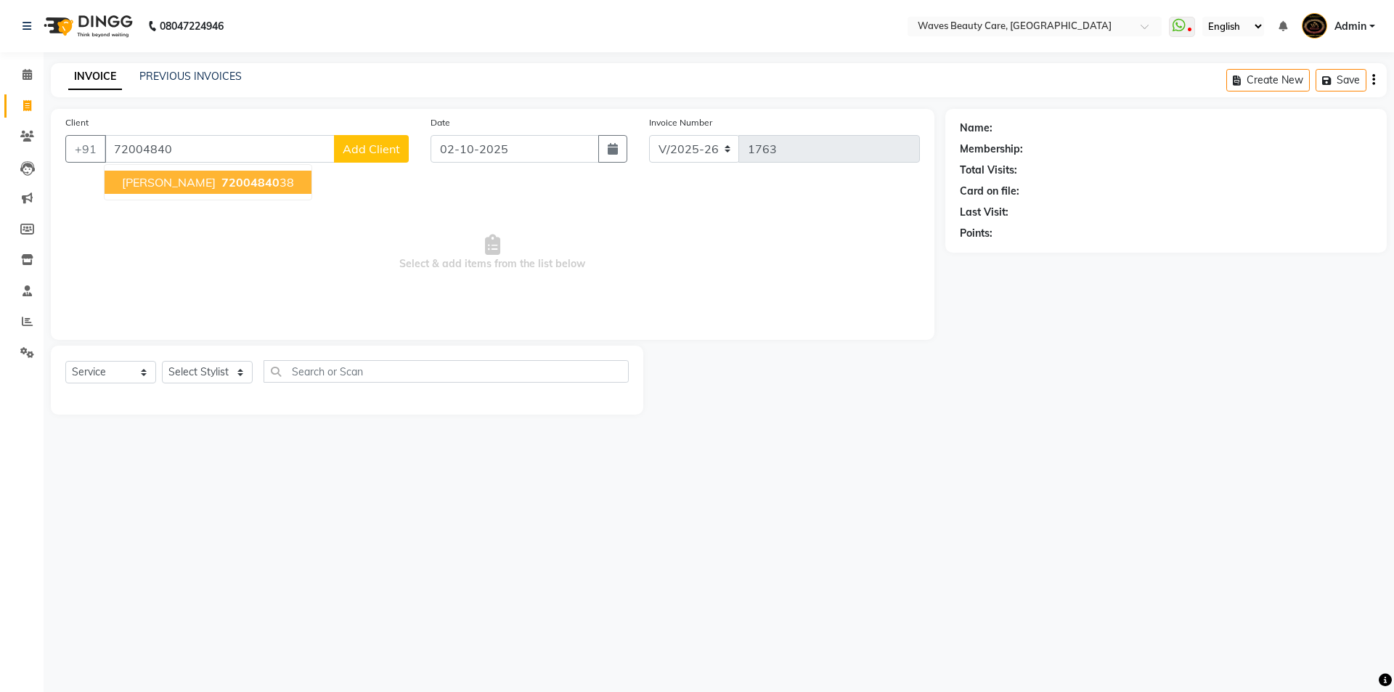
click at [260, 187] on span "72004840" at bounding box center [250, 182] width 58 height 15
type input "7200484038"
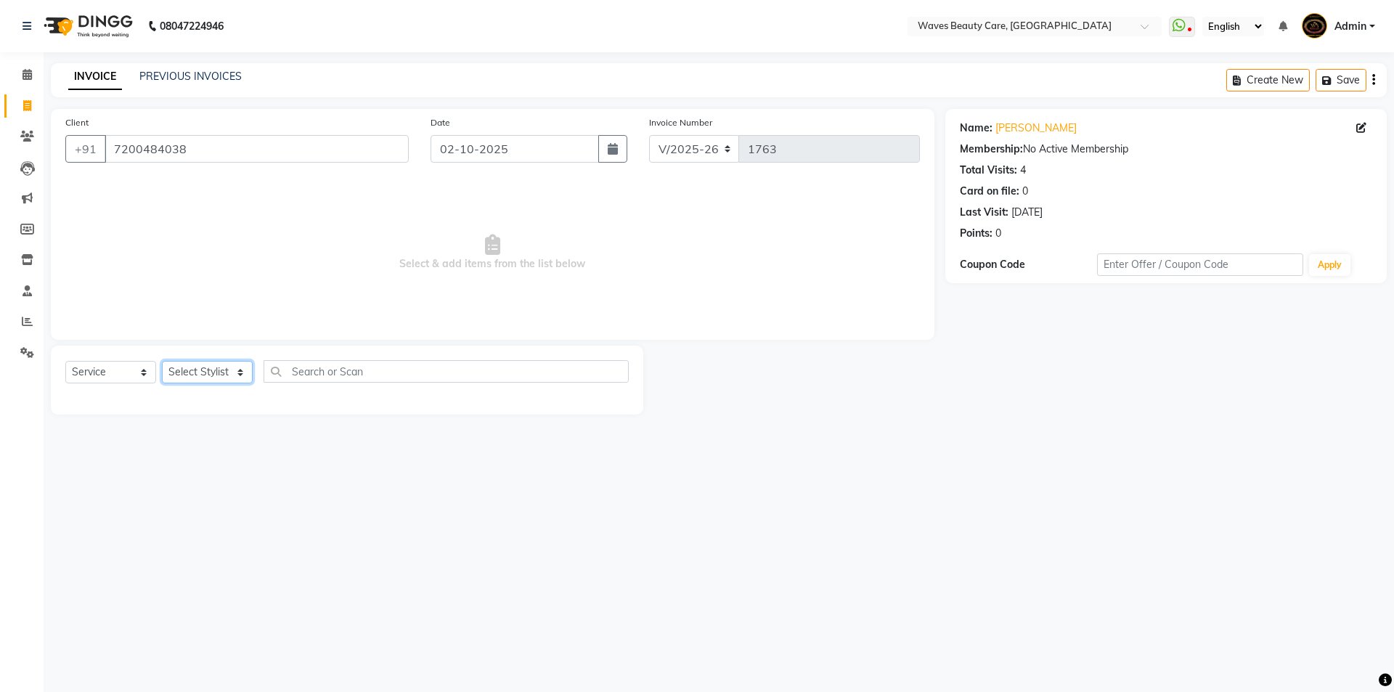
click at [220, 375] on select "Select Stylist ANJU DIVYA Yoganandhi [PERSON_NAME]" at bounding box center [207, 372] width 91 height 23
select select "42275"
click at [162, 361] on select "Select Stylist ANJU DIVYA Yoganandhi [PERSON_NAME]" at bounding box center [207, 372] width 91 height 23
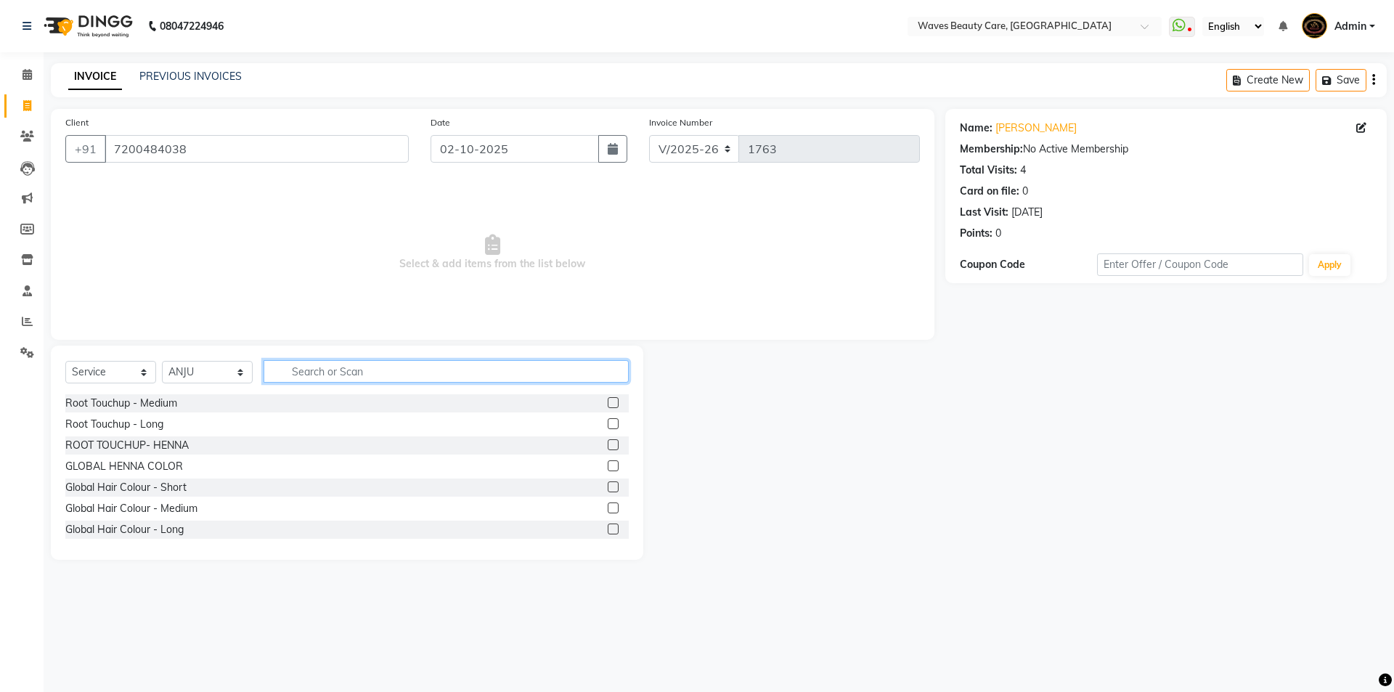
click at [284, 372] on input "text" at bounding box center [446, 371] width 365 height 23
type input "THRE"
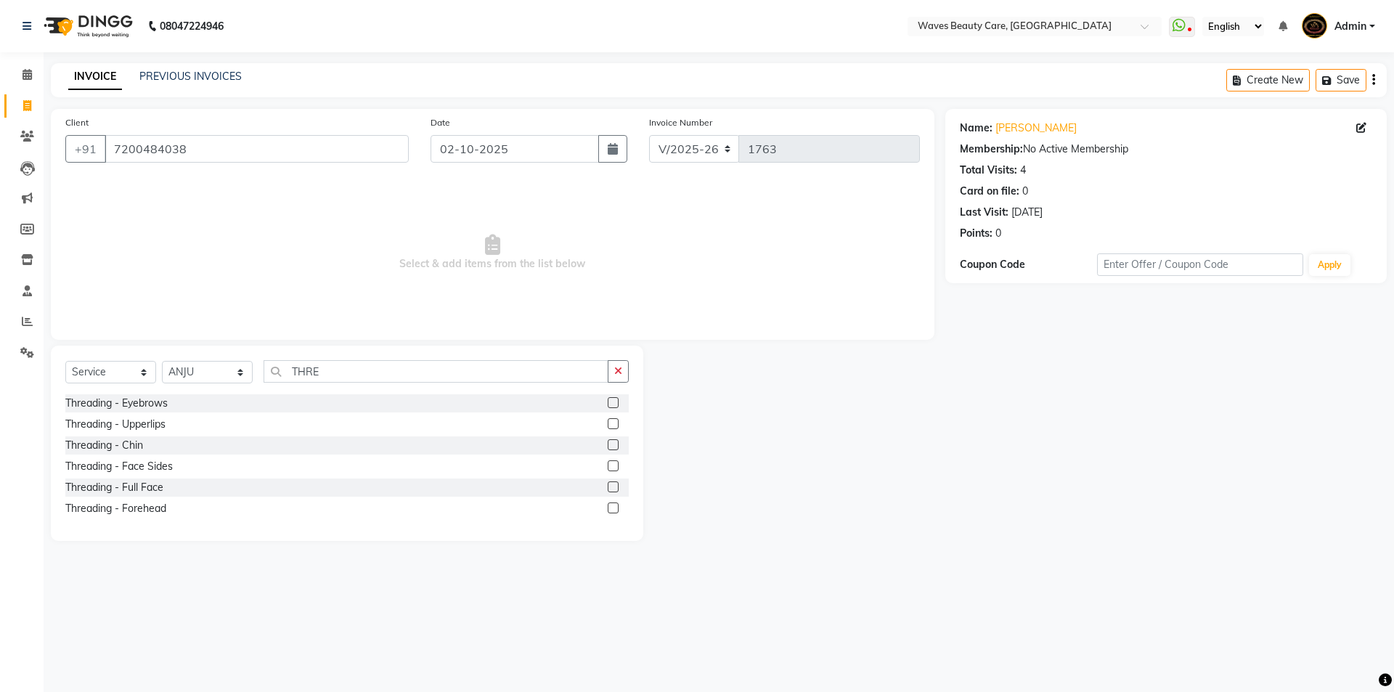
click at [613, 397] on label at bounding box center [613, 402] width 11 height 11
click at [613, 399] on input "checkbox" at bounding box center [612, 403] width 9 height 9
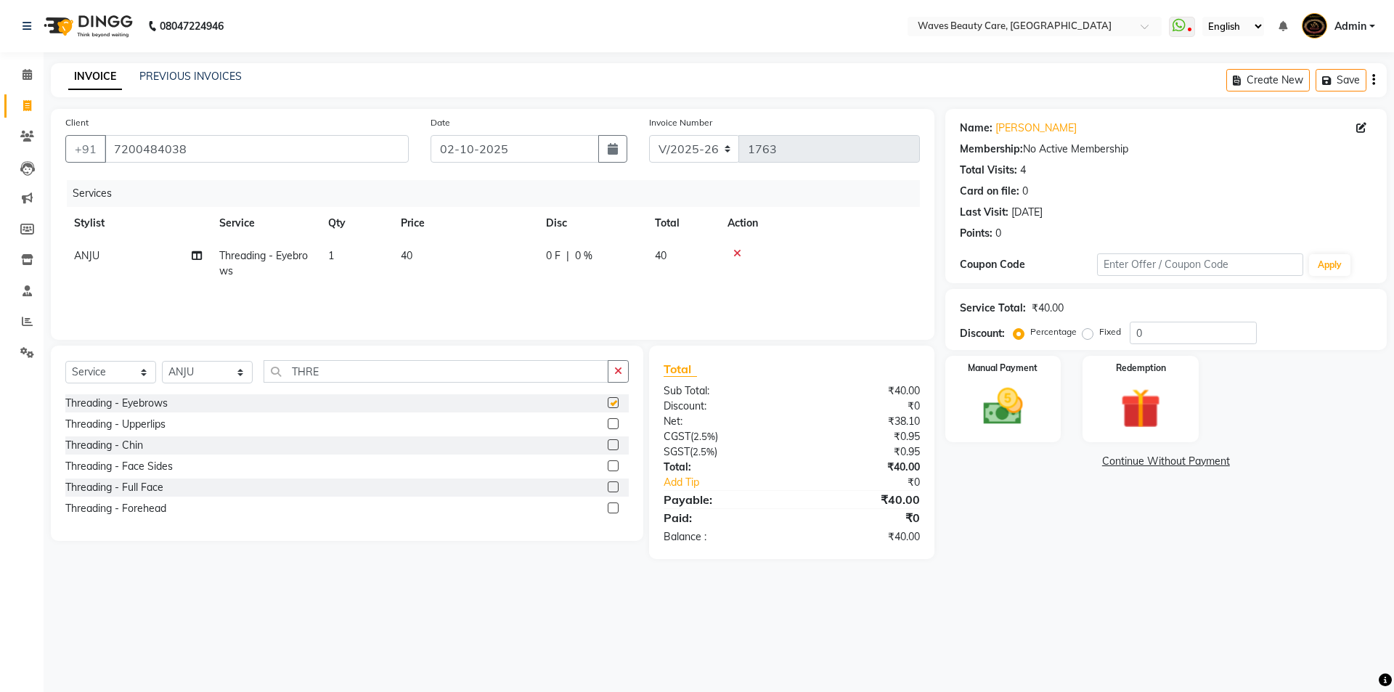
checkbox input "false"
click at [1017, 399] on img at bounding box center [1003, 407] width 68 height 48
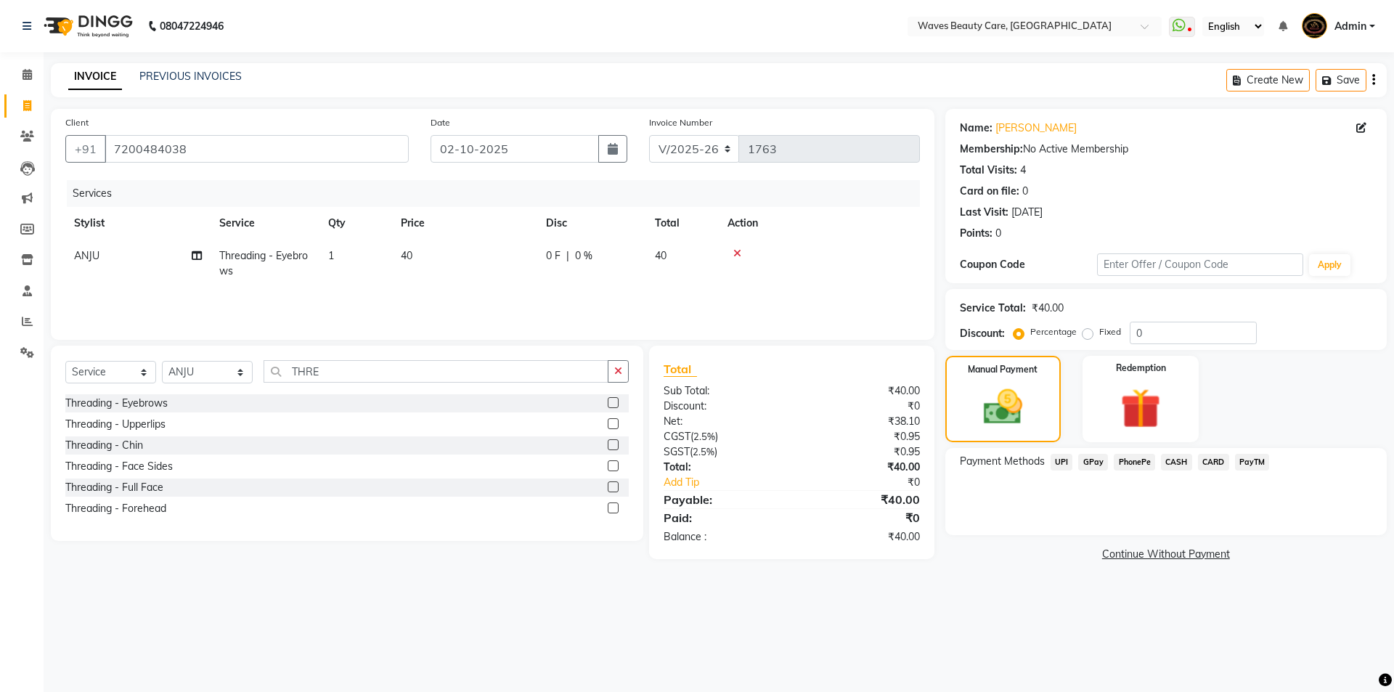
click at [1165, 456] on span "CASH" at bounding box center [1176, 462] width 31 height 17
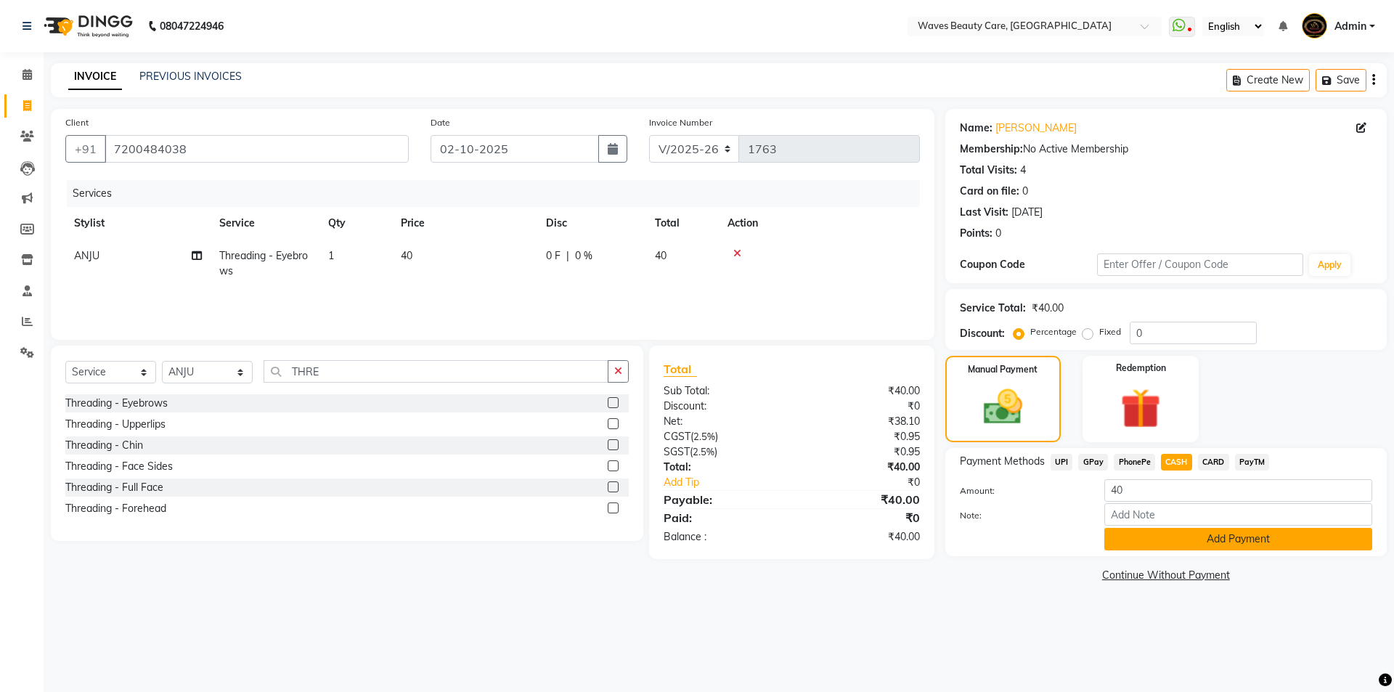
click at [1188, 541] on button "Add Payment" at bounding box center [1238, 539] width 268 height 23
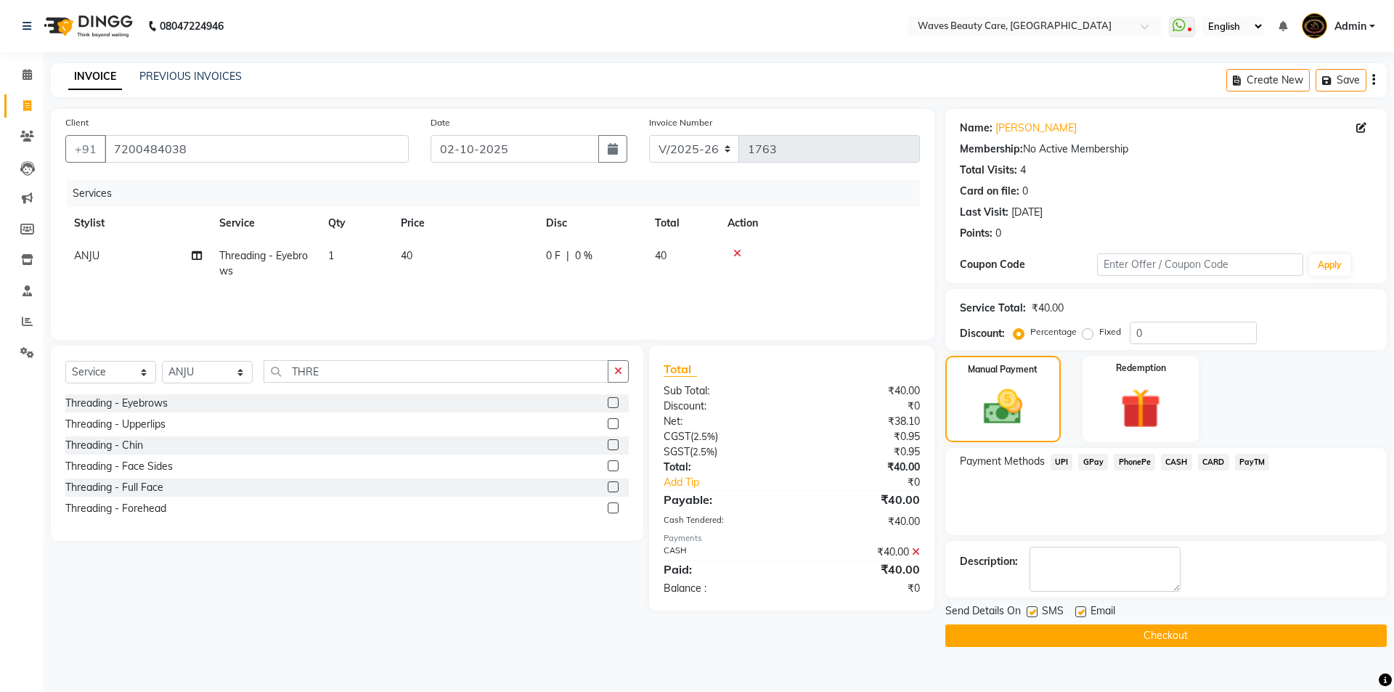
click at [1159, 627] on button "Checkout" at bounding box center [1165, 635] width 441 height 23
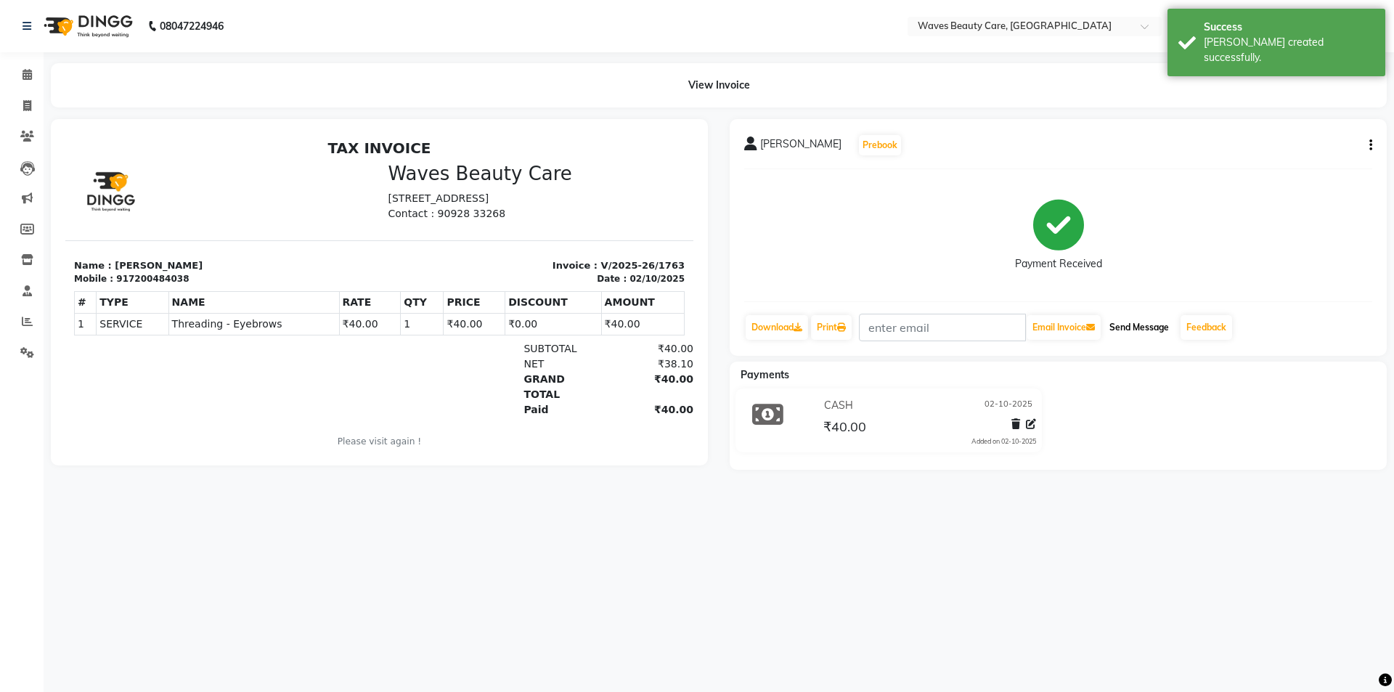
click at [1142, 337] on button "Send Message" at bounding box center [1139, 327] width 71 height 25
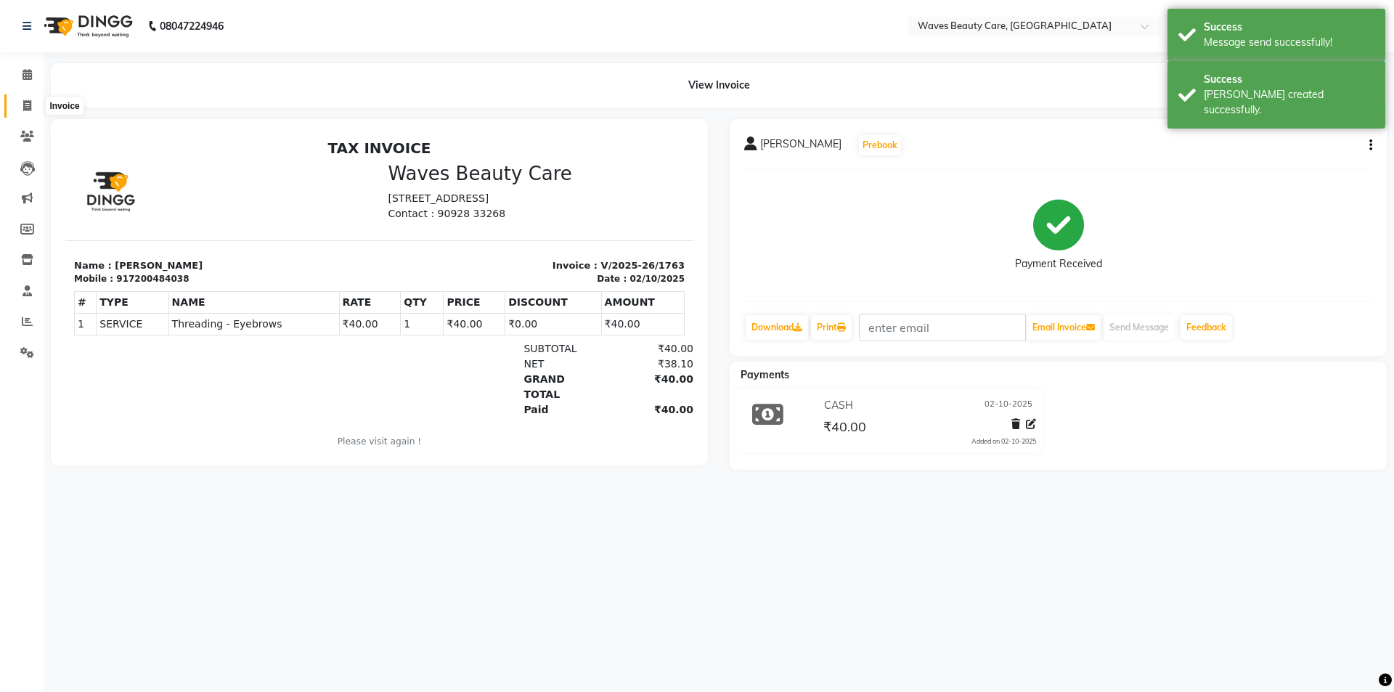
click at [32, 107] on span at bounding box center [27, 106] width 25 height 17
select select "service"
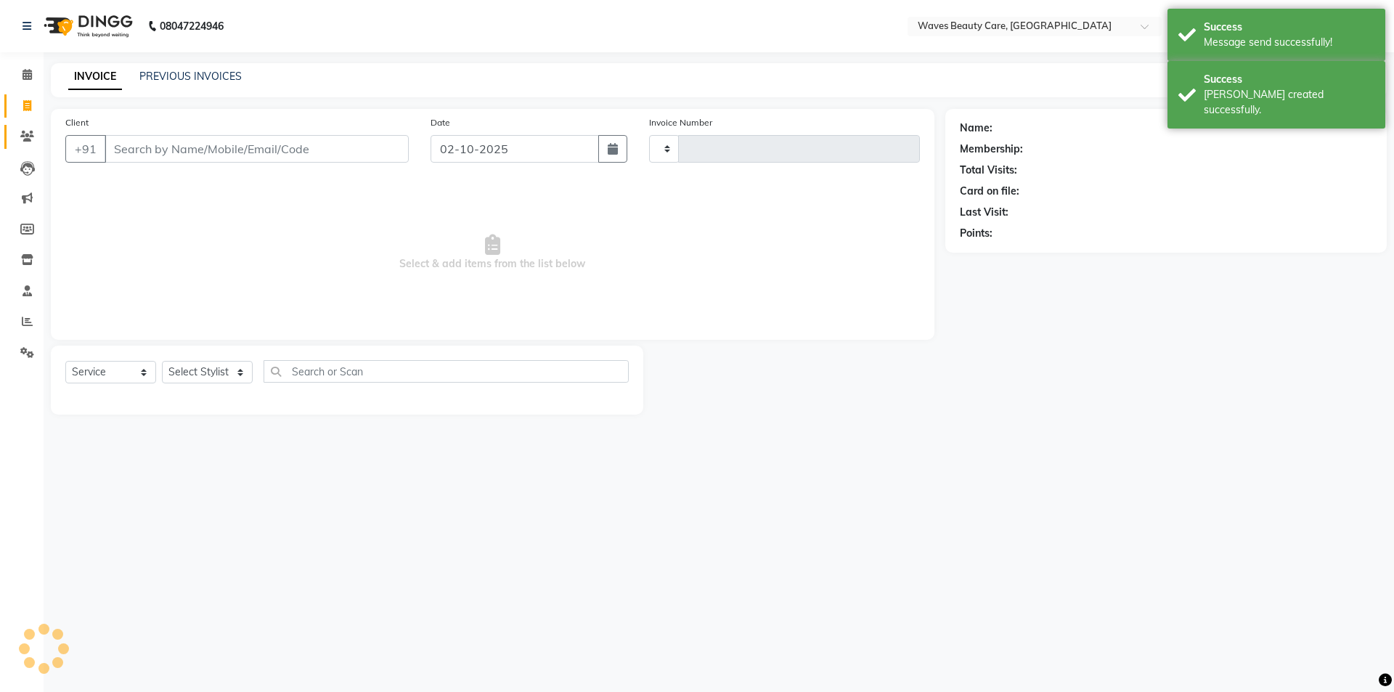
type input "1764"
select select "5946"
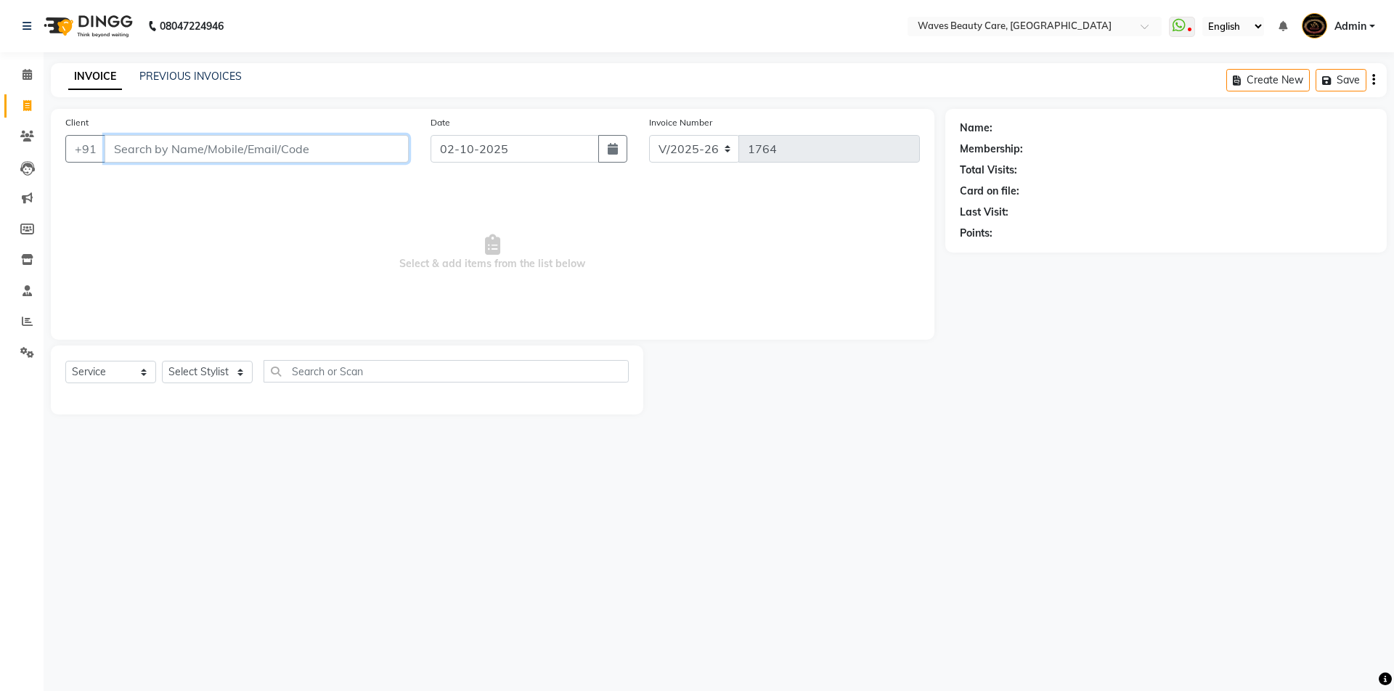
drag, startPoint x: 151, startPoint y: 147, endPoint x: 150, endPoint y: 137, distance: 10.9
click at [151, 145] on input "Client" at bounding box center [257, 149] width 304 height 28
type input "7397020466"
click at [378, 152] on span "Add Client" at bounding box center [371, 149] width 57 height 15
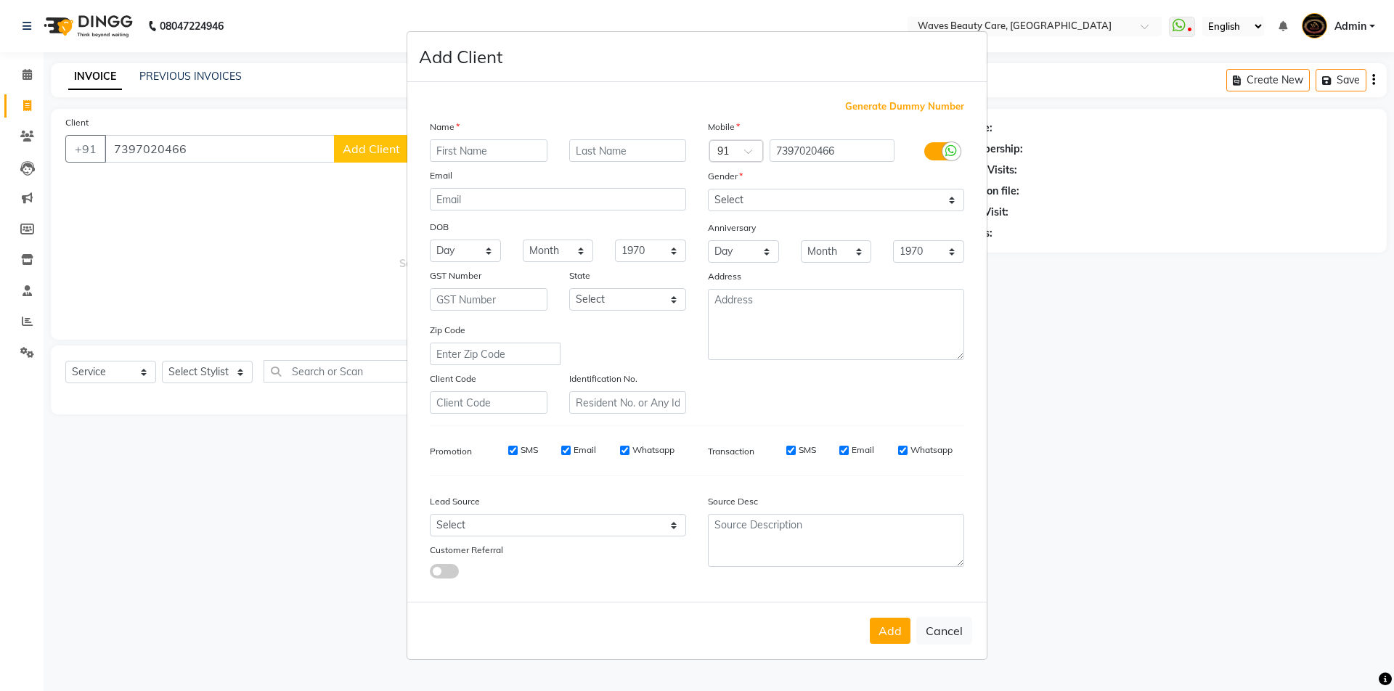
click at [475, 156] on input "text" at bounding box center [489, 150] width 118 height 23
type input "[PERSON_NAME]"
click at [779, 195] on select "Select [DEMOGRAPHIC_DATA] [DEMOGRAPHIC_DATA] Other Prefer Not To Say" at bounding box center [836, 200] width 256 height 23
select select "[DEMOGRAPHIC_DATA]"
click at [708, 189] on select "Select [DEMOGRAPHIC_DATA] [DEMOGRAPHIC_DATA] Other Prefer Not To Say" at bounding box center [836, 200] width 256 height 23
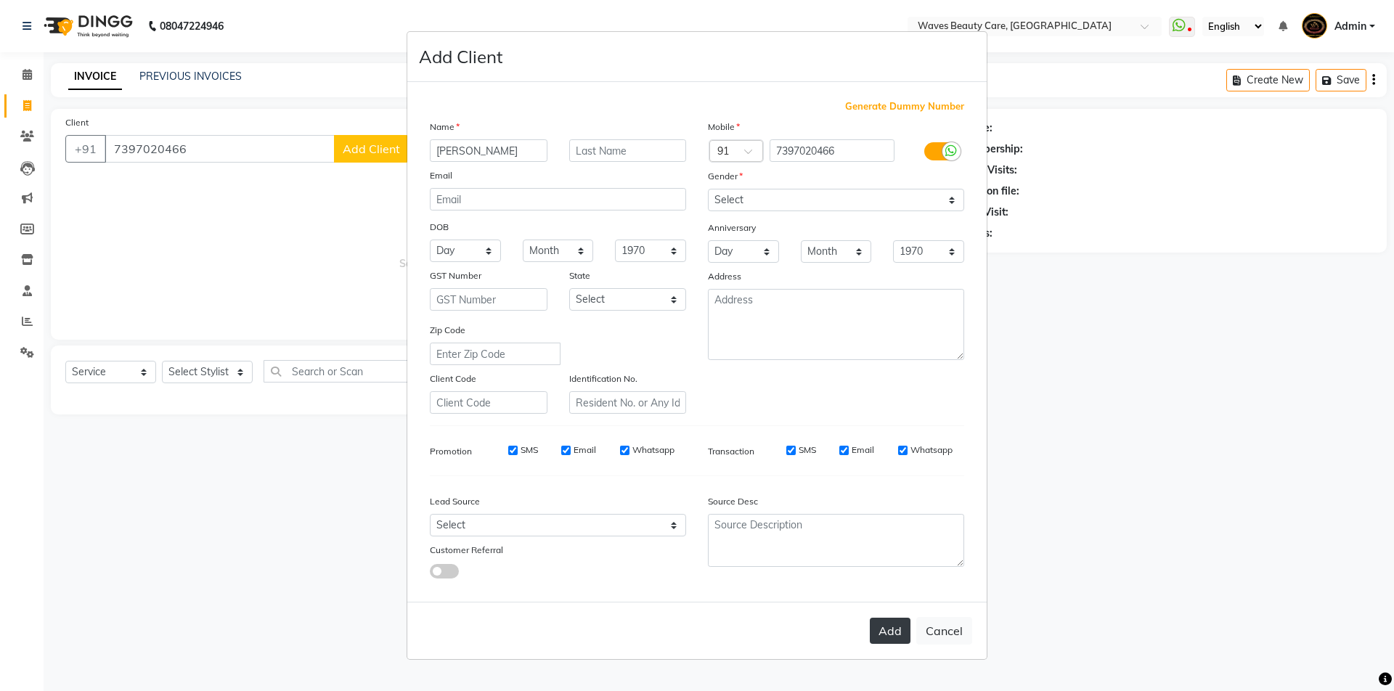
click at [886, 631] on button "Add" at bounding box center [890, 631] width 41 height 26
select select
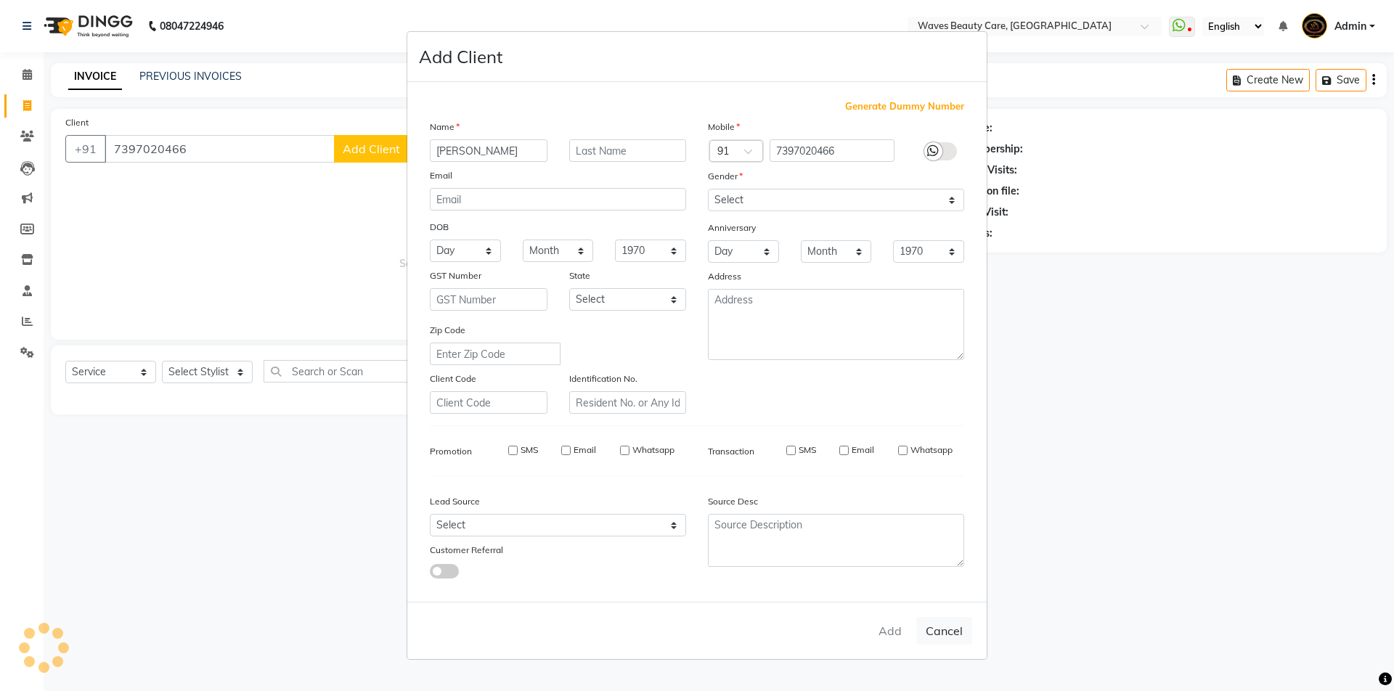
select select
checkbox input "false"
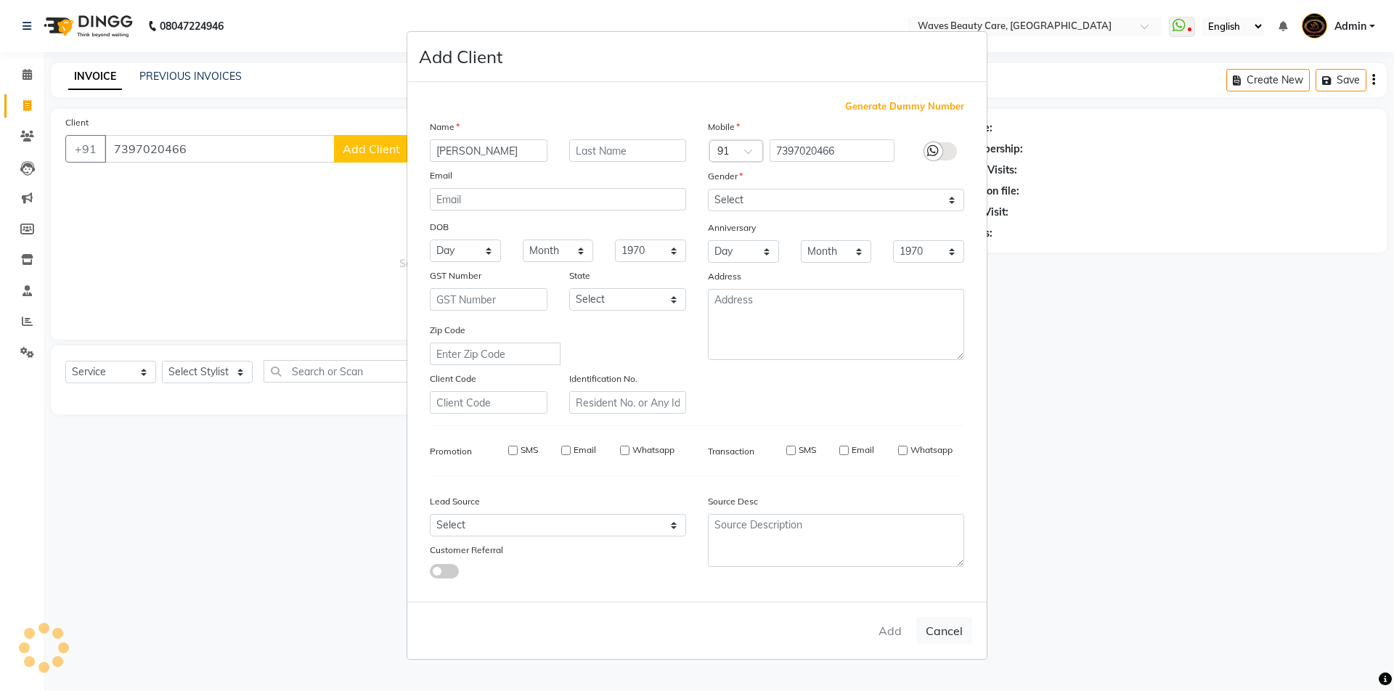
checkbox input "false"
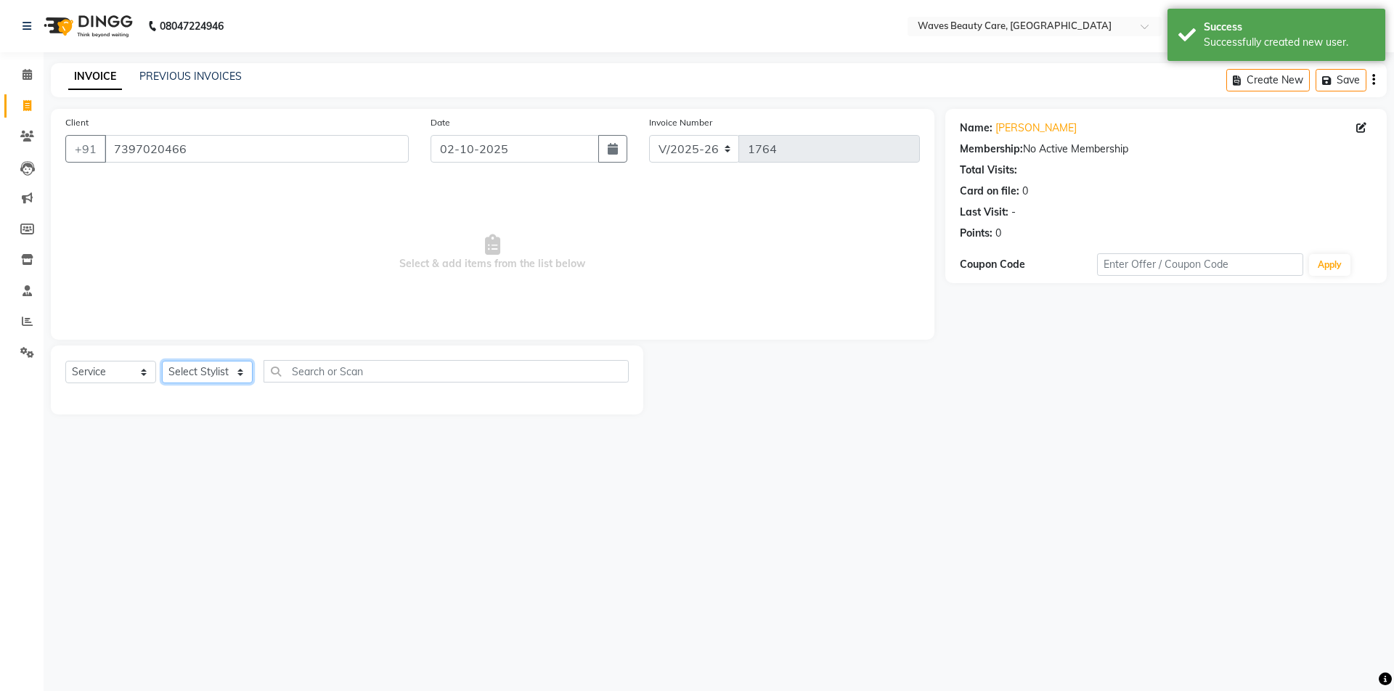
click at [237, 373] on select "Select Stylist ANJU DIVYA Yoganandhi [PERSON_NAME]" at bounding box center [207, 372] width 91 height 23
select select "42275"
click at [162, 361] on select "Select Stylist ANJU DIVYA Yoganandhi [PERSON_NAME]" at bounding box center [207, 372] width 91 height 23
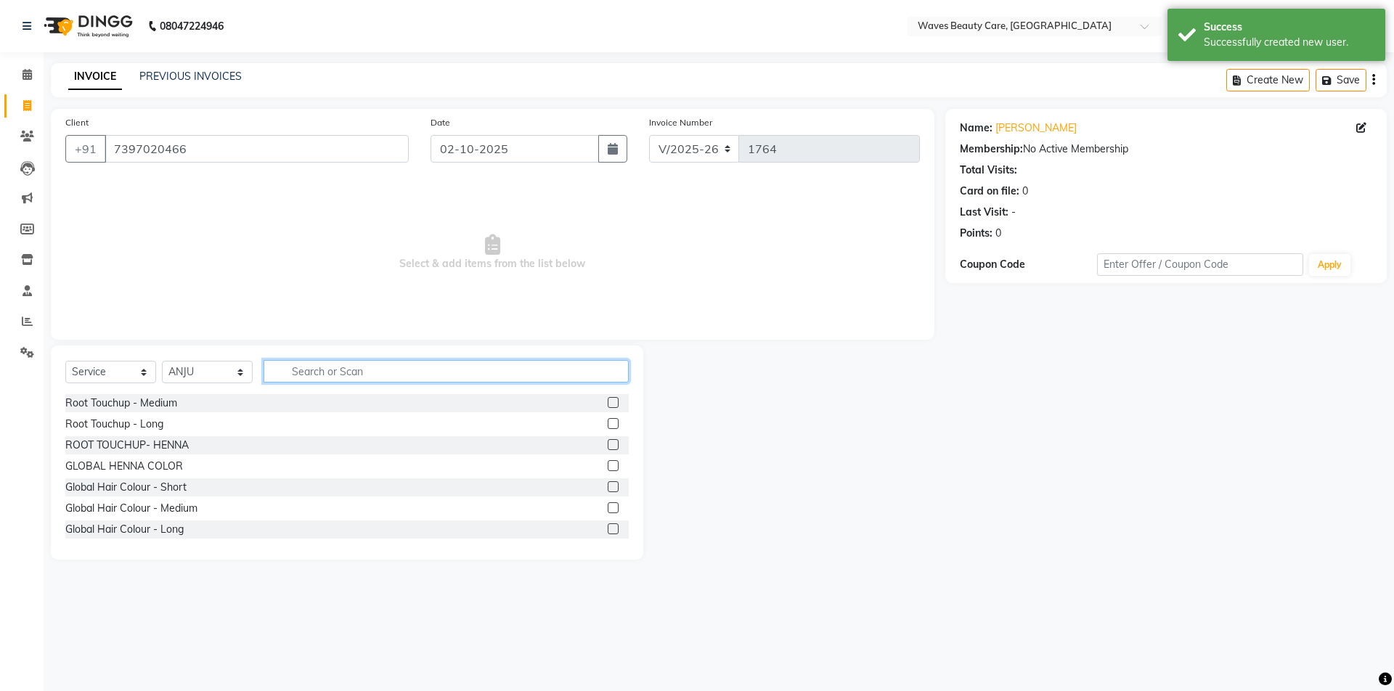
click at [323, 372] on input "text" at bounding box center [446, 371] width 365 height 23
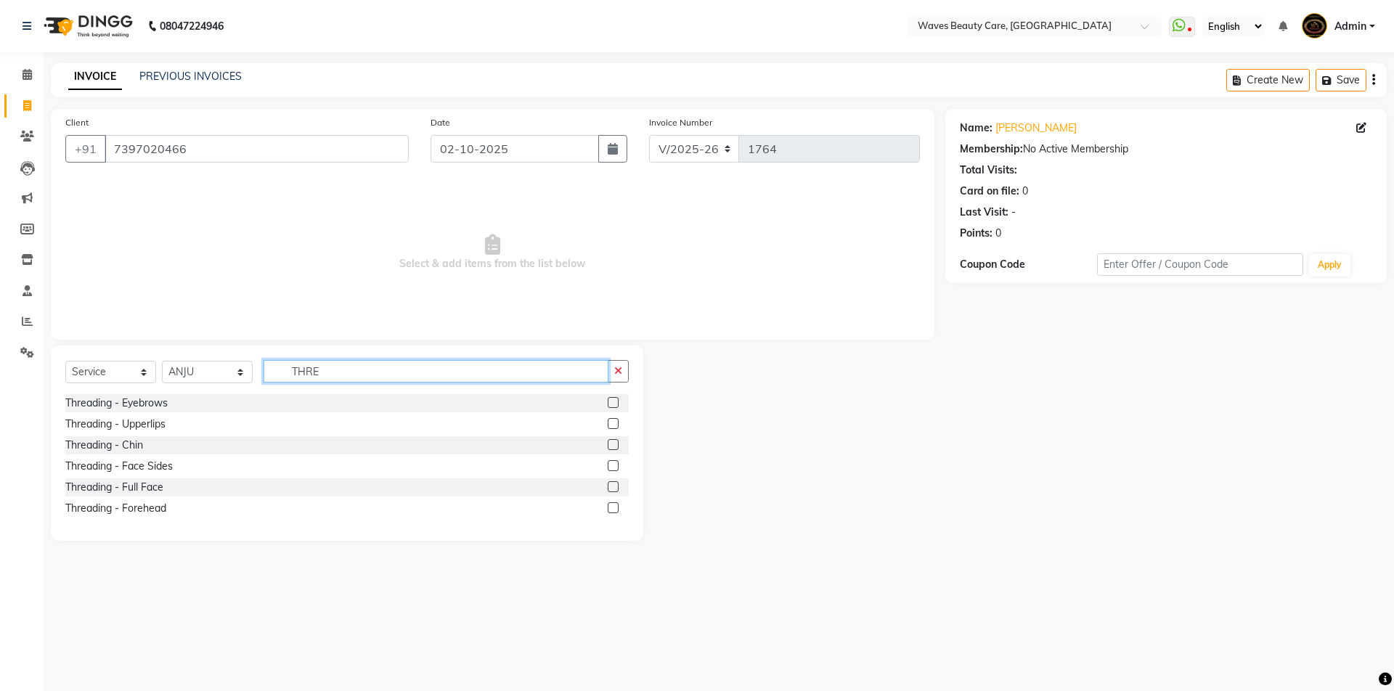
type input "THRE"
click at [609, 400] on label at bounding box center [613, 402] width 11 height 11
click at [609, 400] on input "checkbox" at bounding box center [612, 403] width 9 height 9
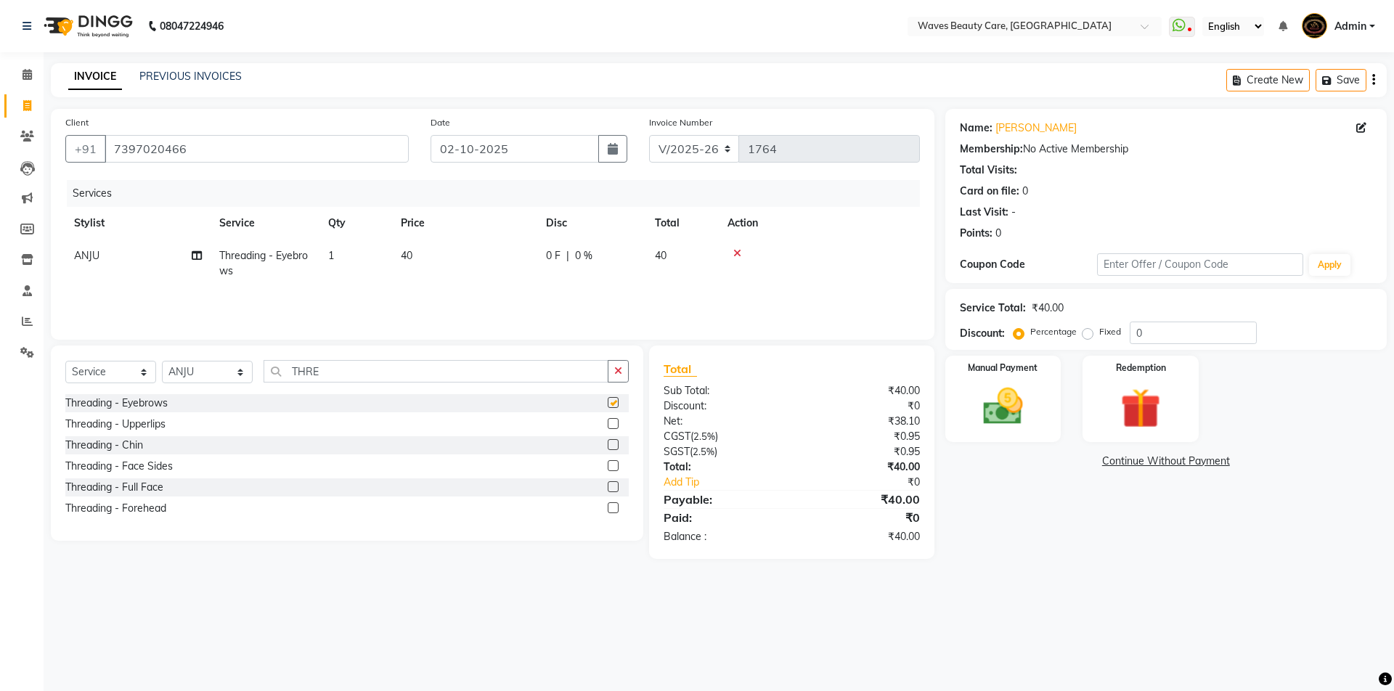
checkbox input "false"
click at [615, 510] on label at bounding box center [613, 507] width 11 height 11
click at [615, 510] on input "checkbox" at bounding box center [612, 508] width 9 height 9
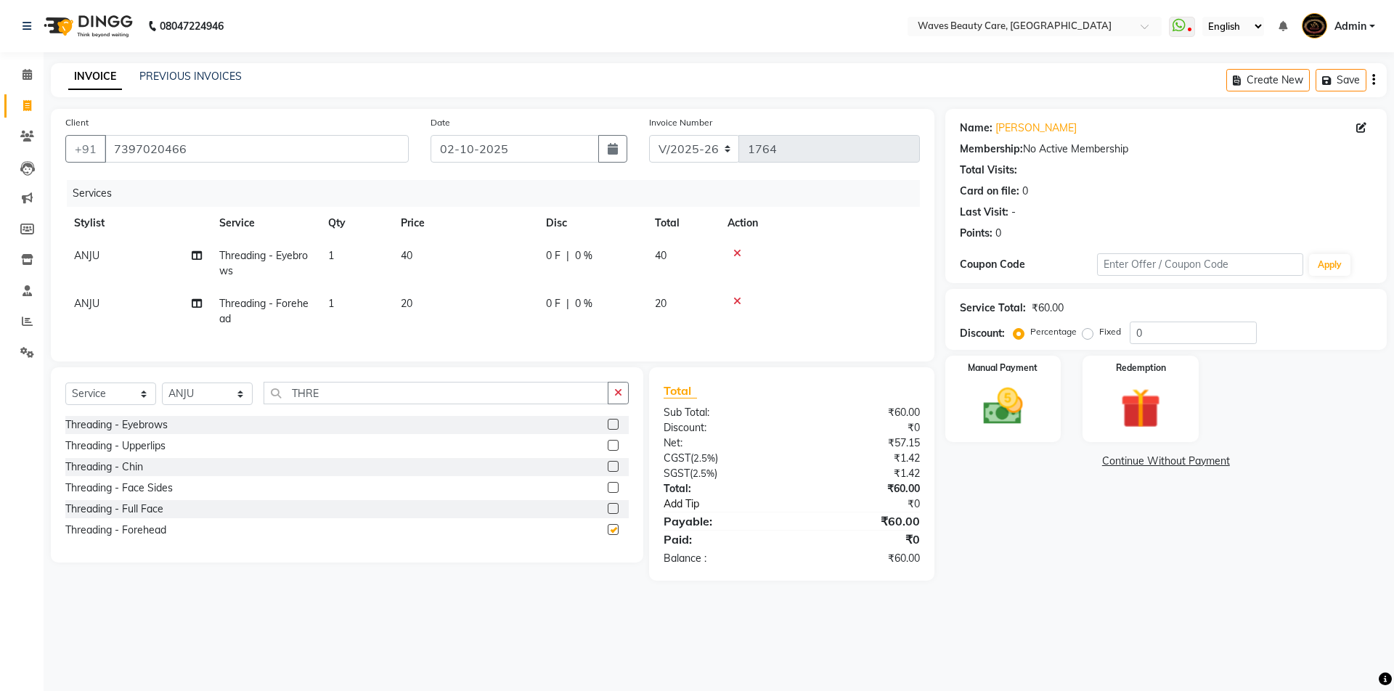
checkbox input "false"
click at [1012, 408] on img at bounding box center [1003, 407] width 68 height 48
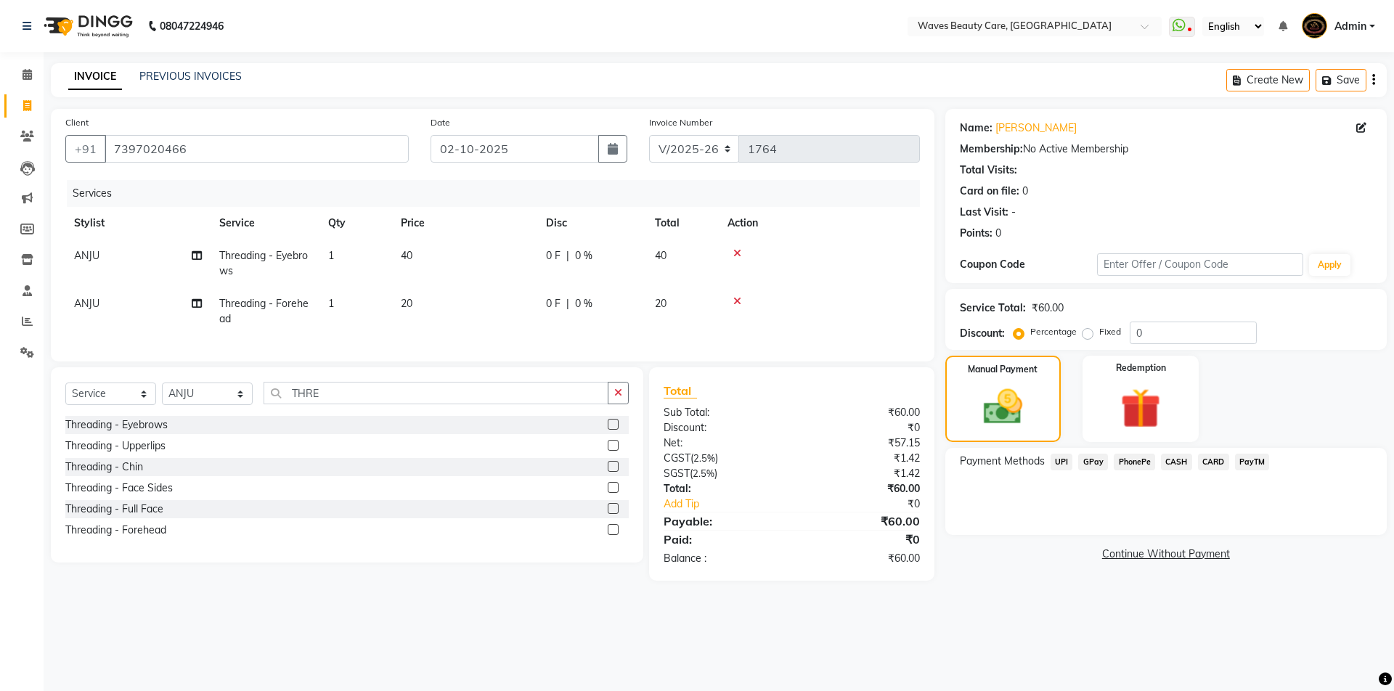
click at [1097, 461] on span "GPay" at bounding box center [1093, 462] width 30 height 17
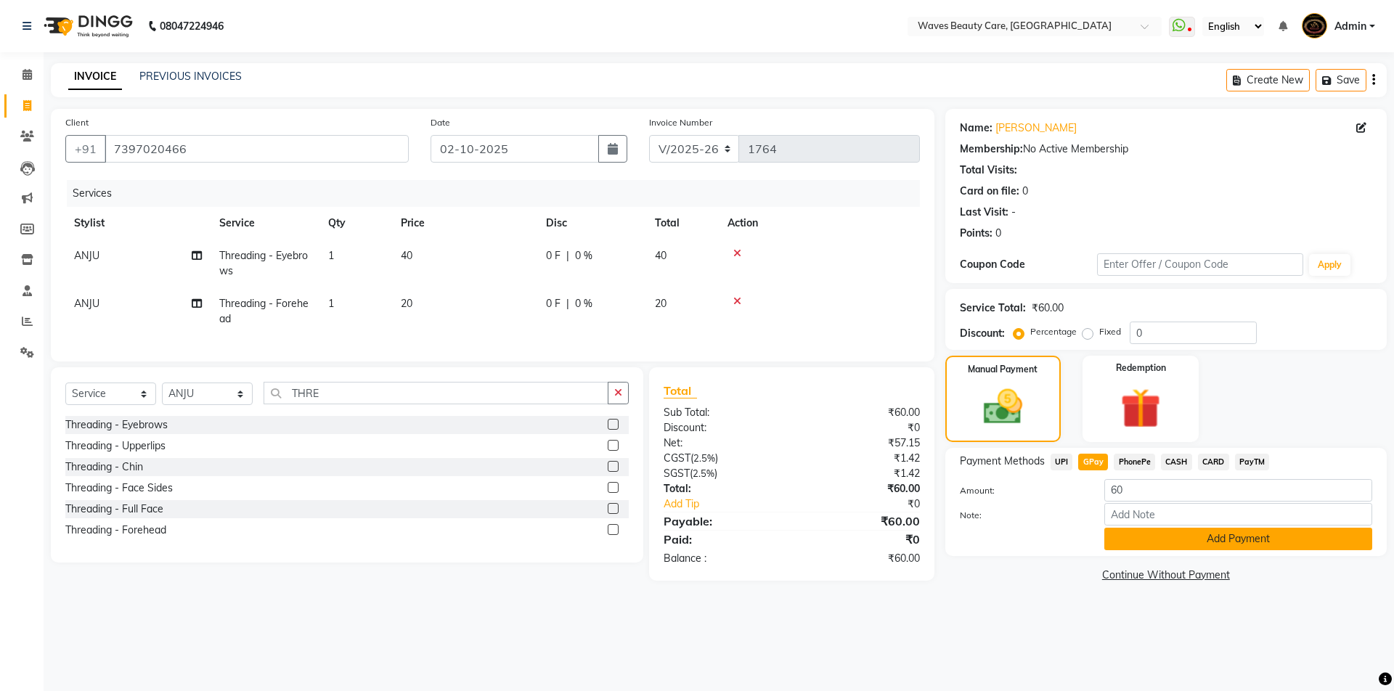
click at [1127, 543] on button "Add Payment" at bounding box center [1238, 539] width 268 height 23
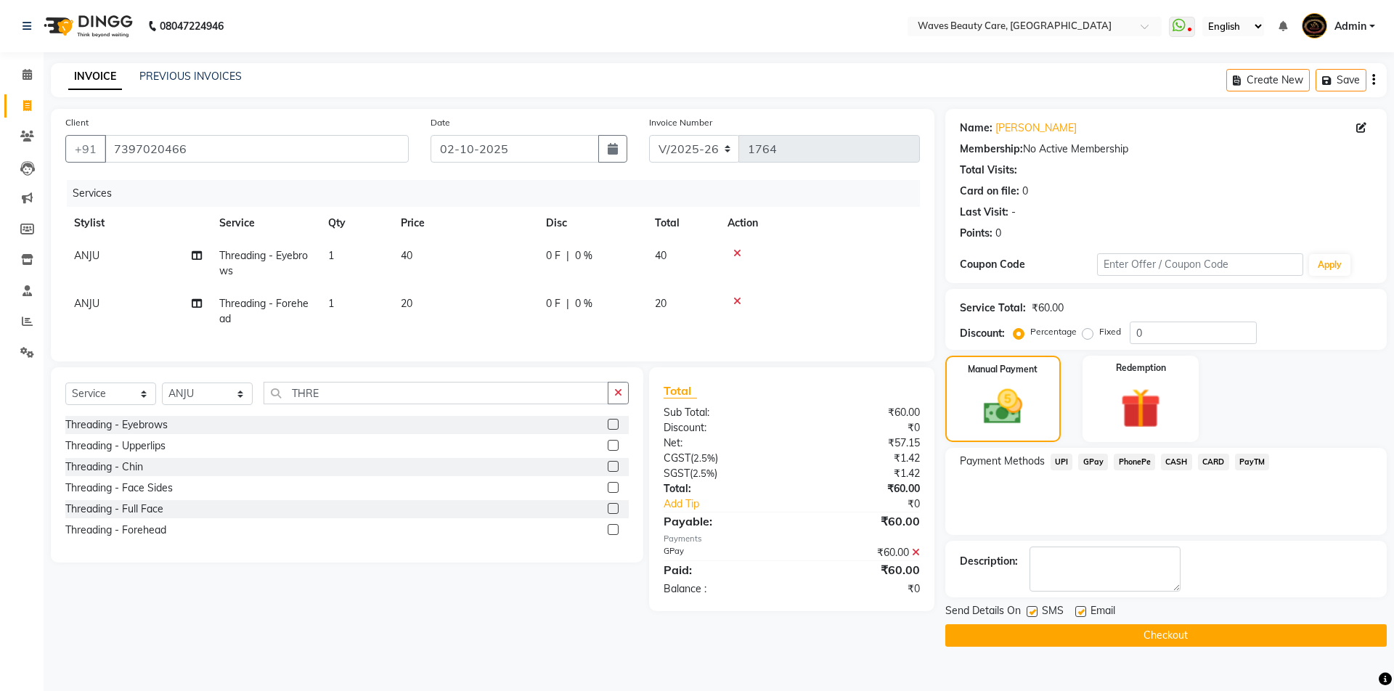
click at [1119, 634] on button "Checkout" at bounding box center [1165, 635] width 441 height 23
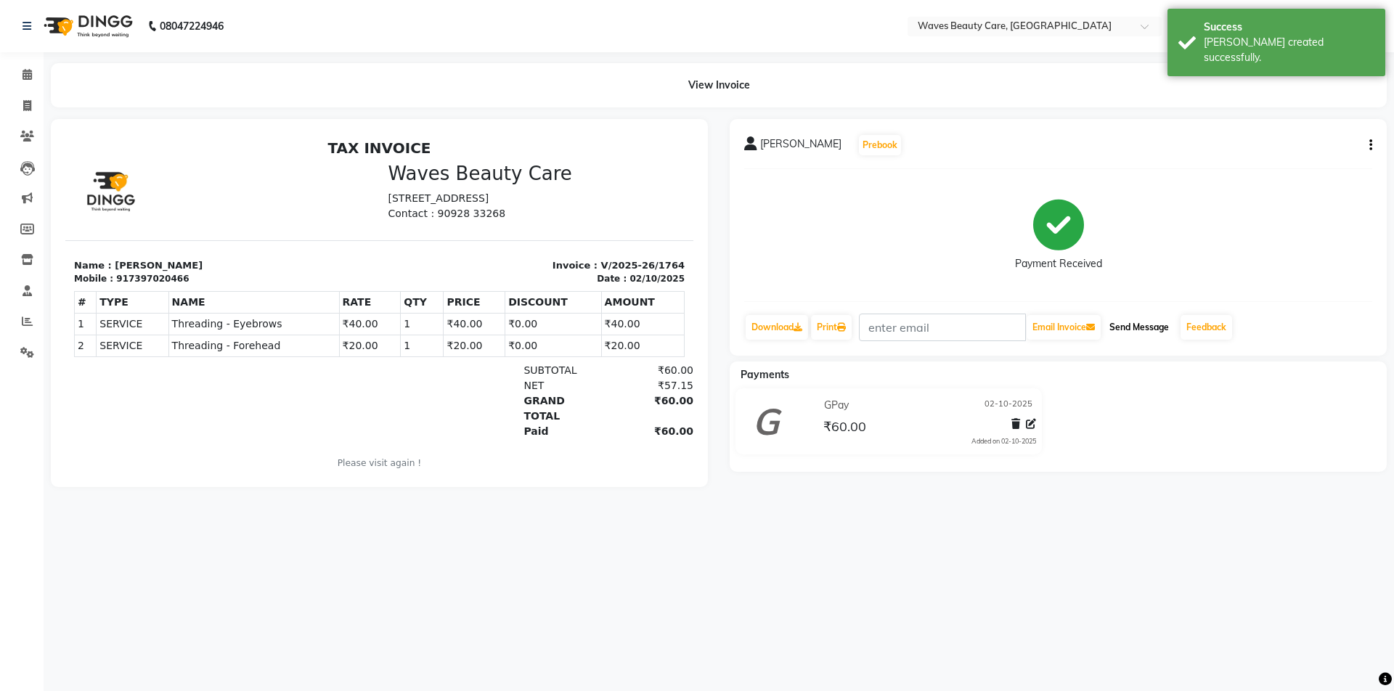
click at [1125, 317] on button "Send Message" at bounding box center [1139, 327] width 71 height 25
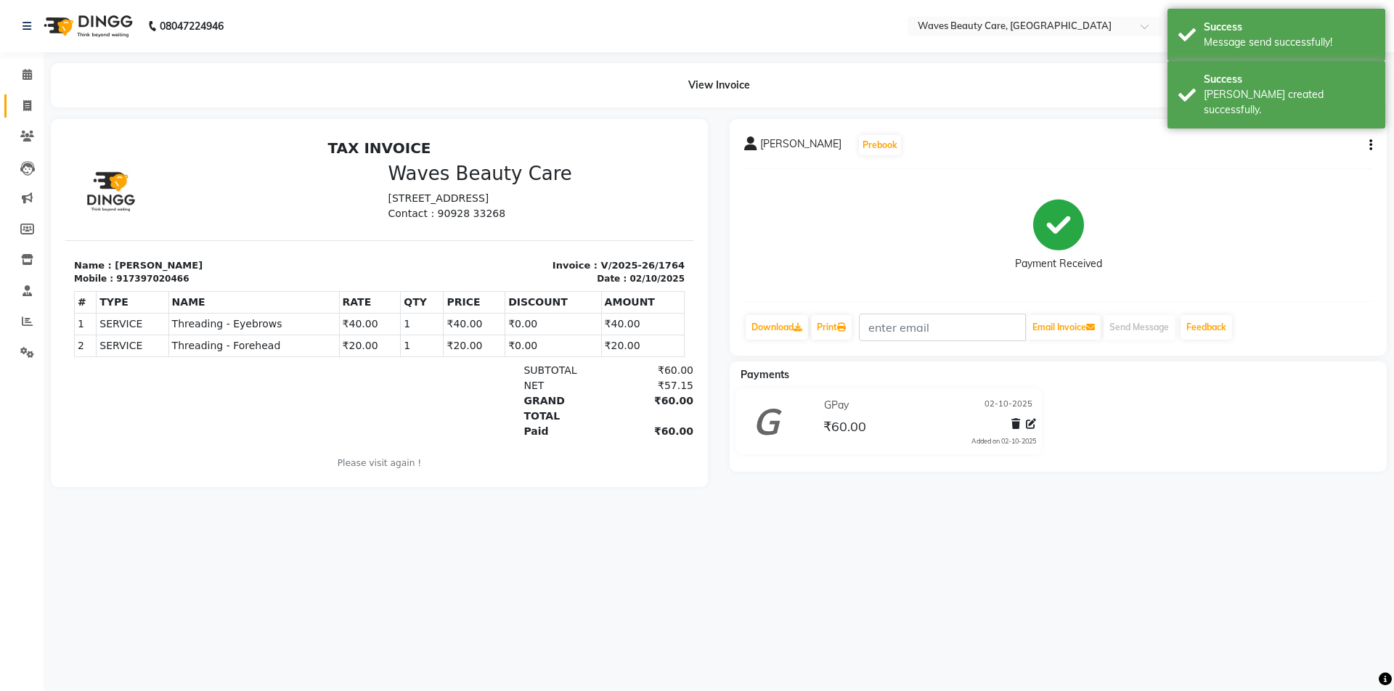
click at [23, 115] on link "Invoice" at bounding box center [21, 106] width 35 height 24
select select "5946"
select select "service"
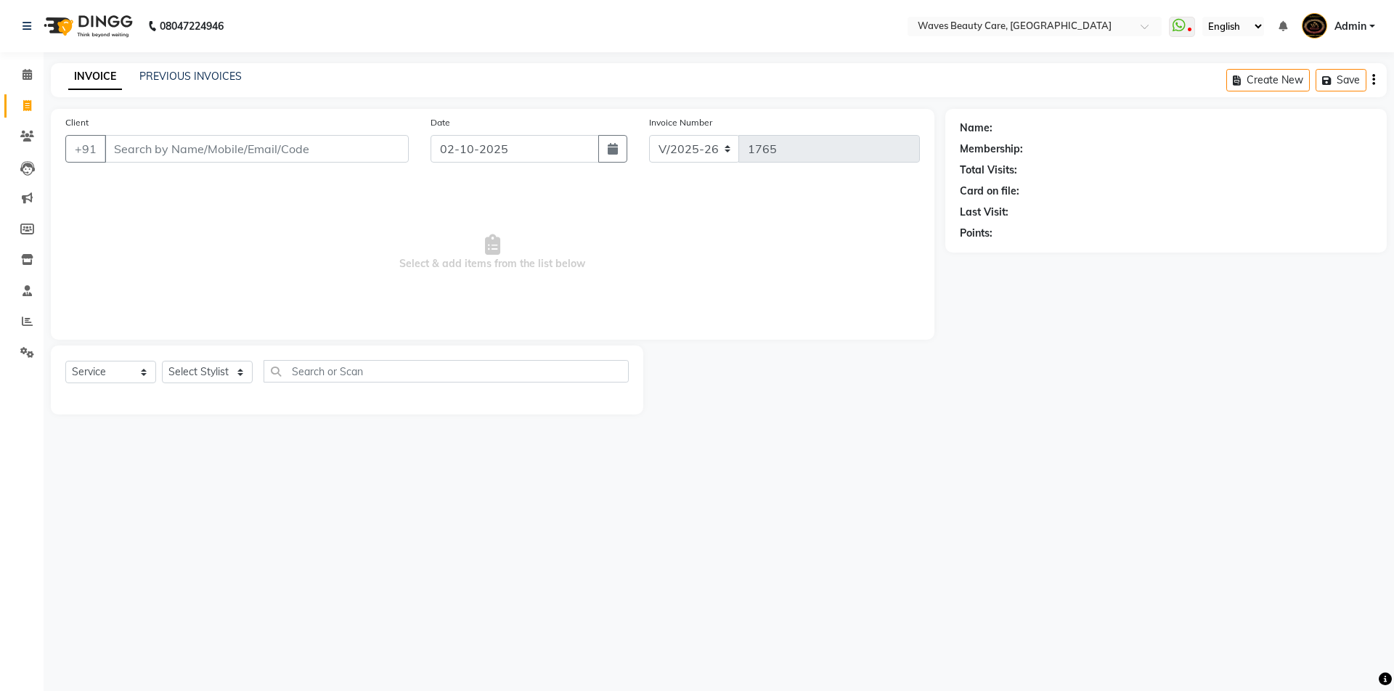
click at [1283, 260] on div "Name: Membership: Total Visits: Card on file: Last Visit: Points:" at bounding box center [1171, 262] width 452 height 306
